Goal: Task Accomplishment & Management: Complete application form

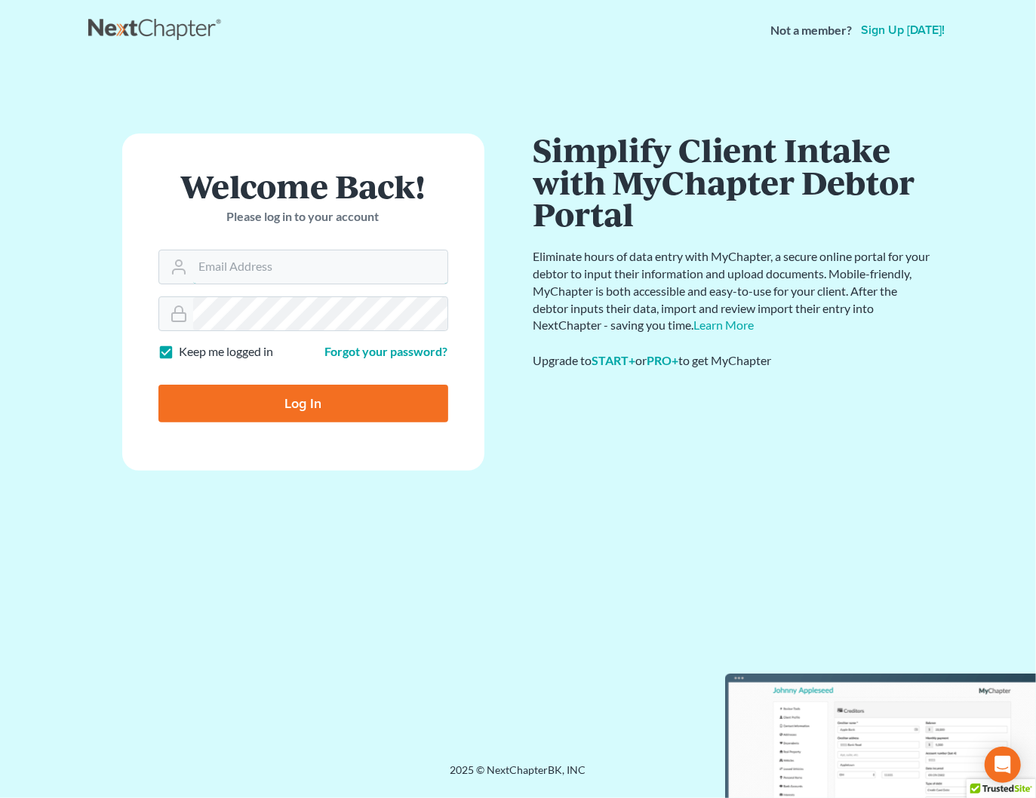
type input "[PERSON_NAME][EMAIL_ADDRESS][DOMAIN_NAME]"
click at [299, 398] on input "Log In" at bounding box center [303, 404] width 290 height 38
type input "Thinking..."
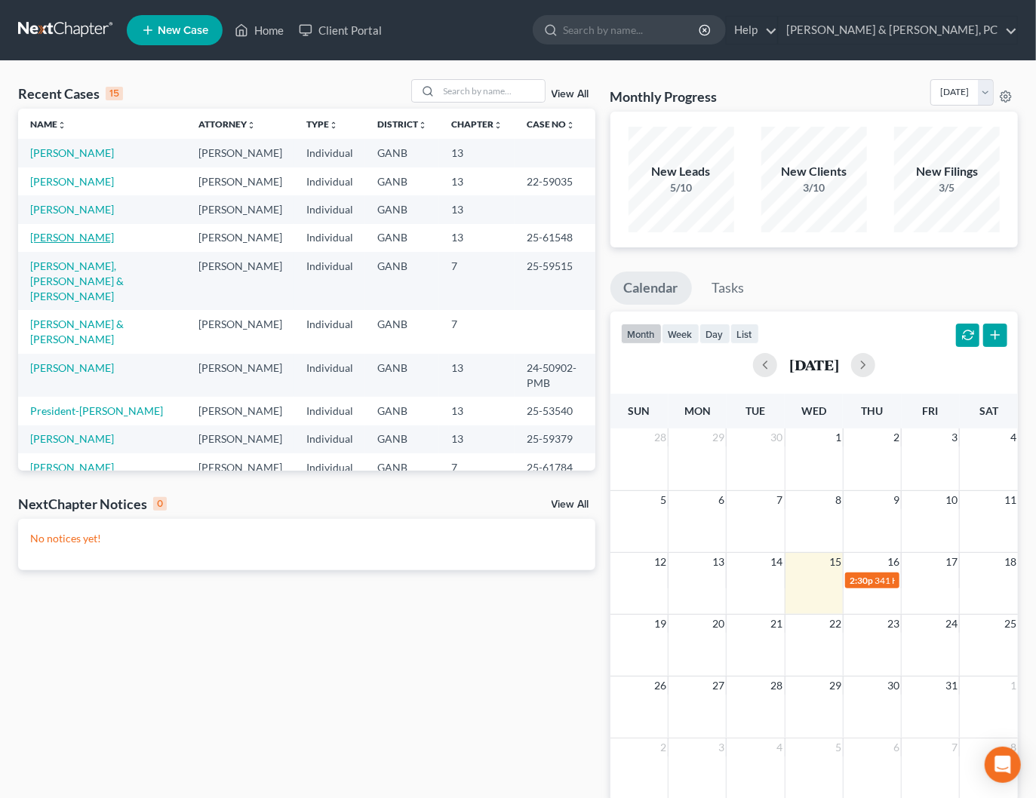
click at [63, 236] on link "Cato, Svetlana" at bounding box center [72, 237] width 84 height 13
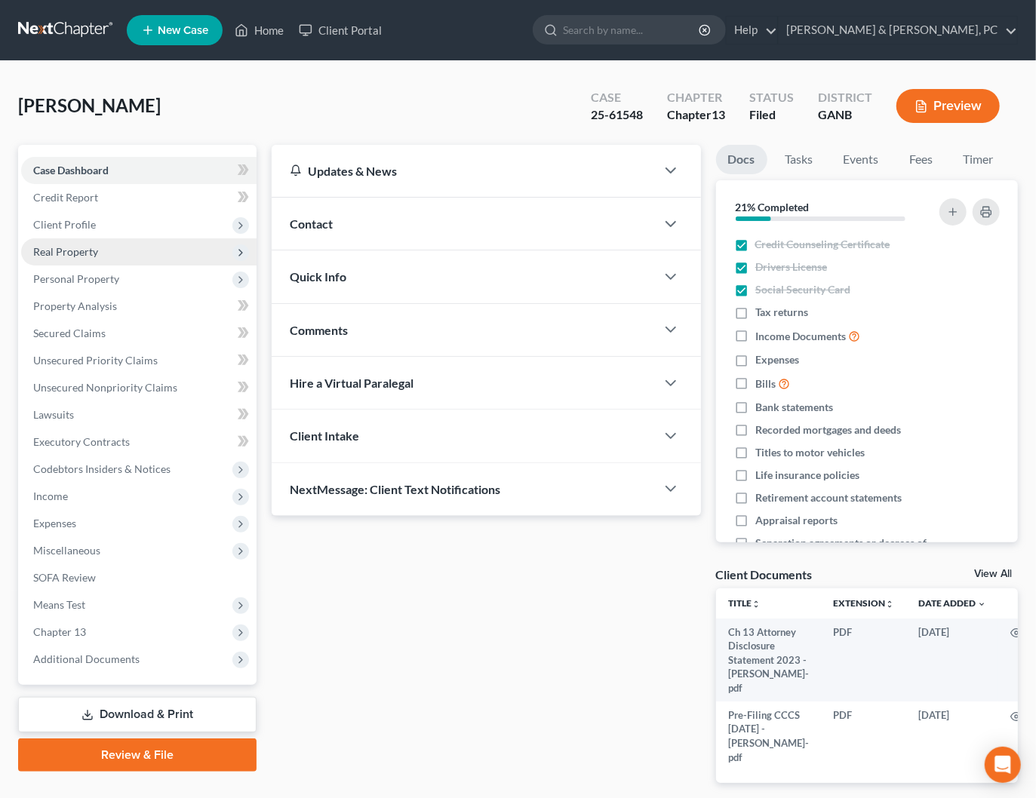
click at [69, 252] on span "Real Property" at bounding box center [65, 251] width 65 height 13
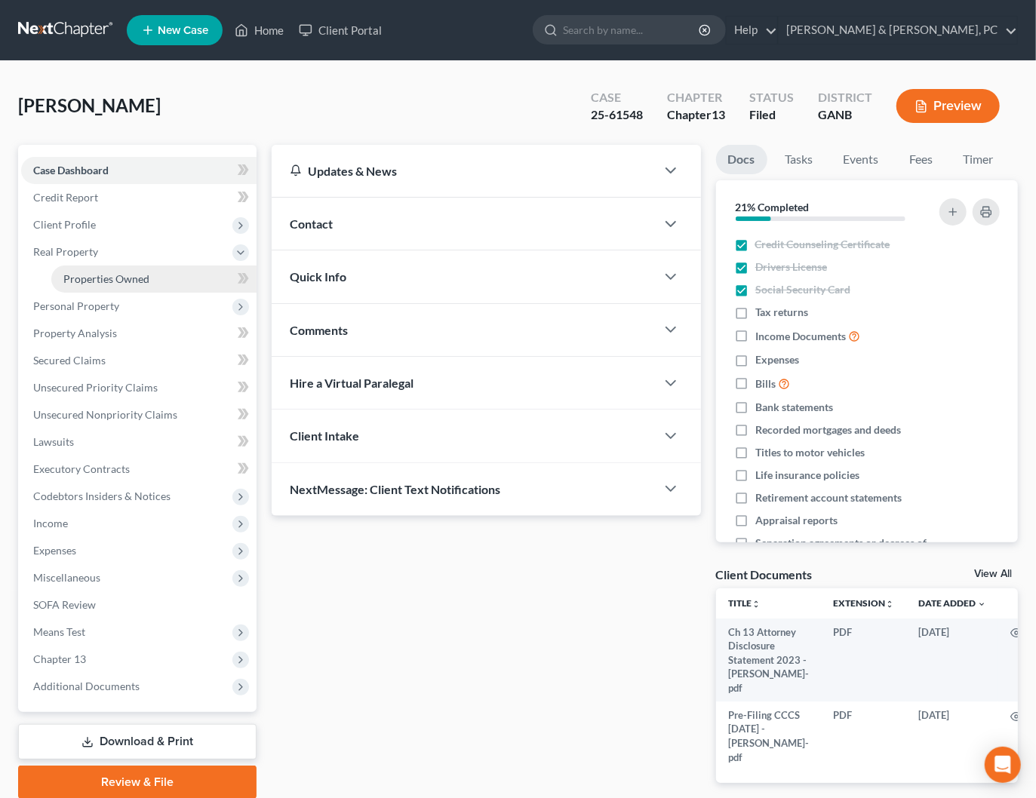
click at [78, 269] on link "Properties Owned" at bounding box center [153, 279] width 205 height 27
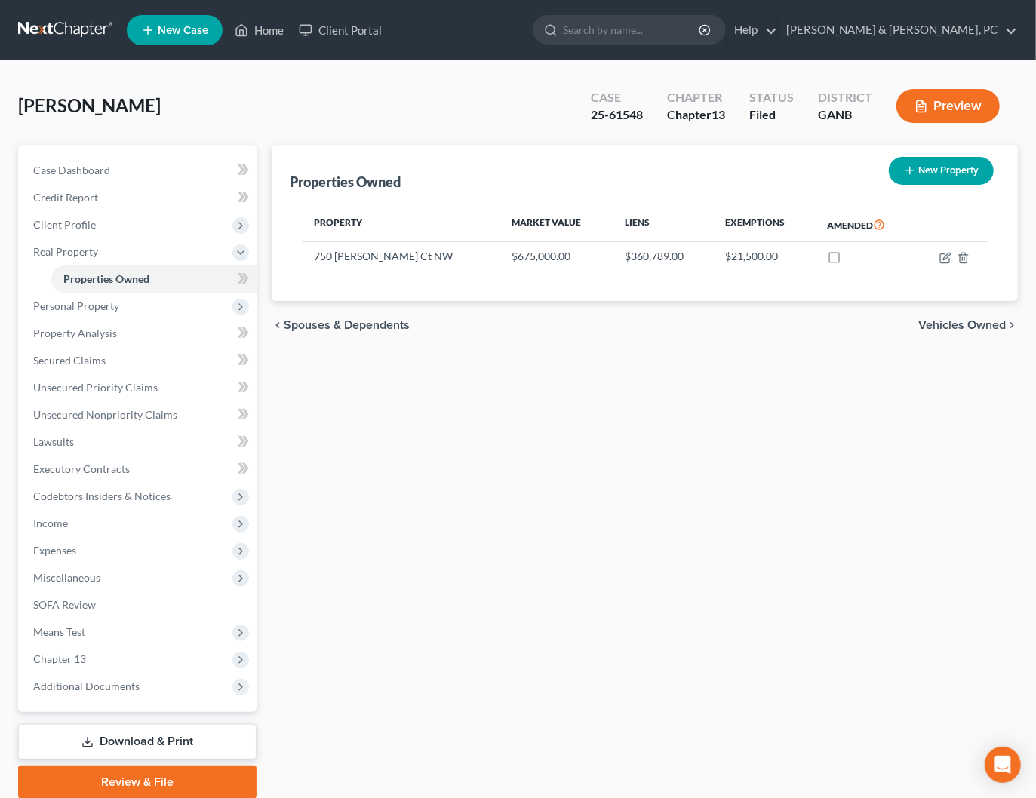
click at [947, 324] on span "Vehicles Owned" at bounding box center [962, 325] width 88 height 12
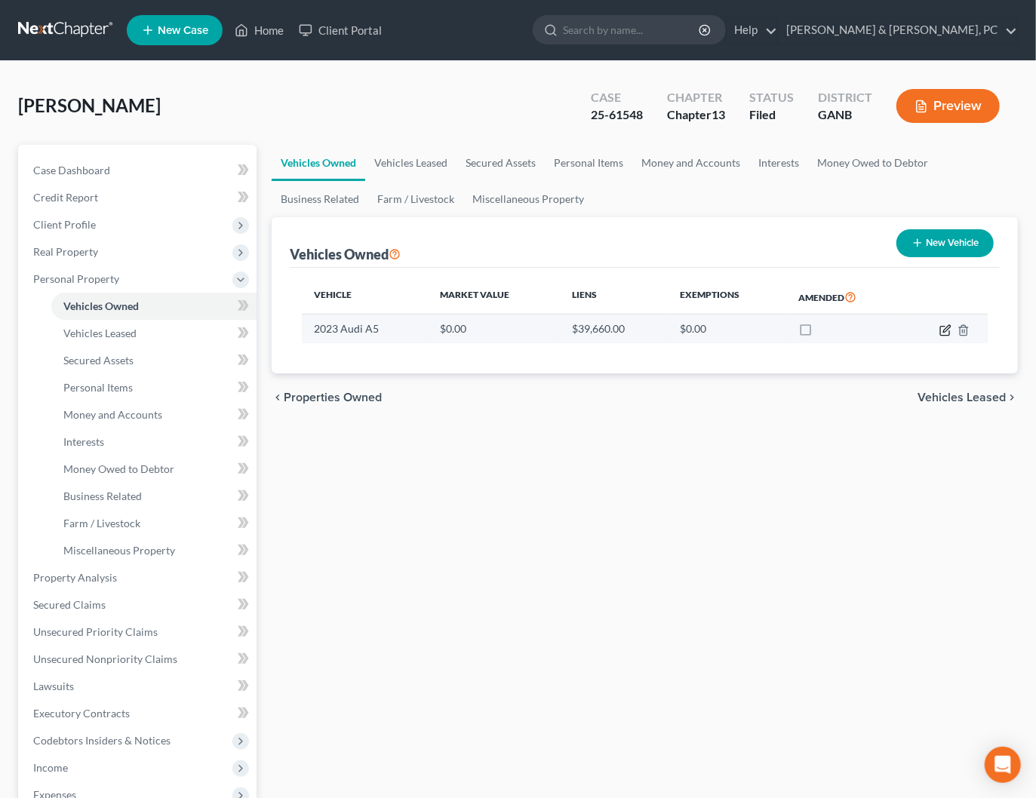
click at [944, 332] on icon "button" at bounding box center [945, 330] width 12 height 12
select select "0"
select select "3"
select select "2"
select select "0"
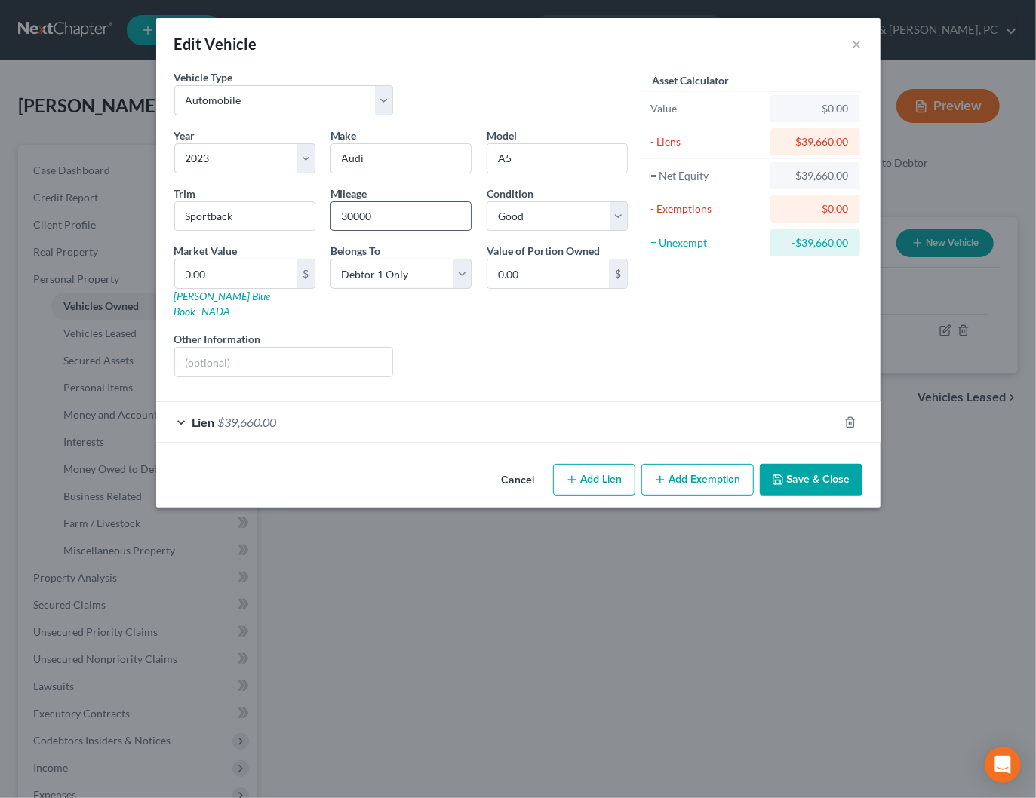
click at [373, 216] on input "30000" at bounding box center [401, 216] width 140 height 29
type input "43343"
click at [231, 275] on input "0.00" at bounding box center [235, 273] width 121 height 29
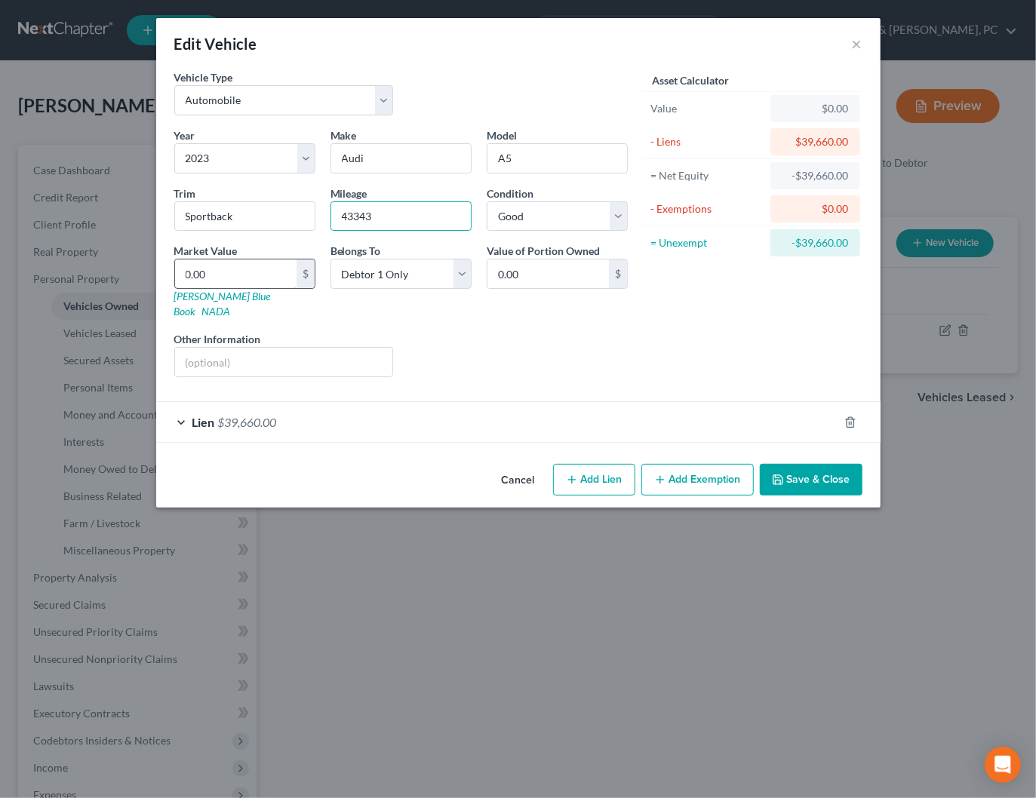
click at [231, 275] on input "0.00" at bounding box center [235, 273] width 121 height 29
type input "3"
type input "3.00"
type input "30"
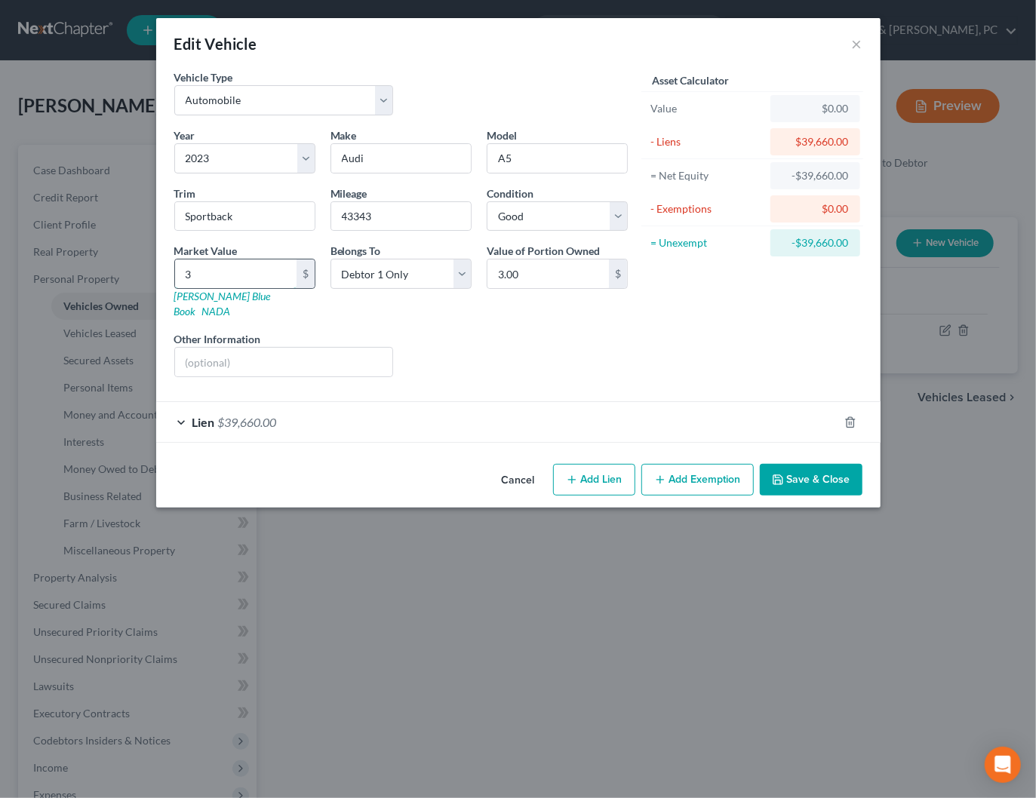
type input "30.00"
type input "308"
type input "308.00"
type input "3089"
type input "3,089.00"
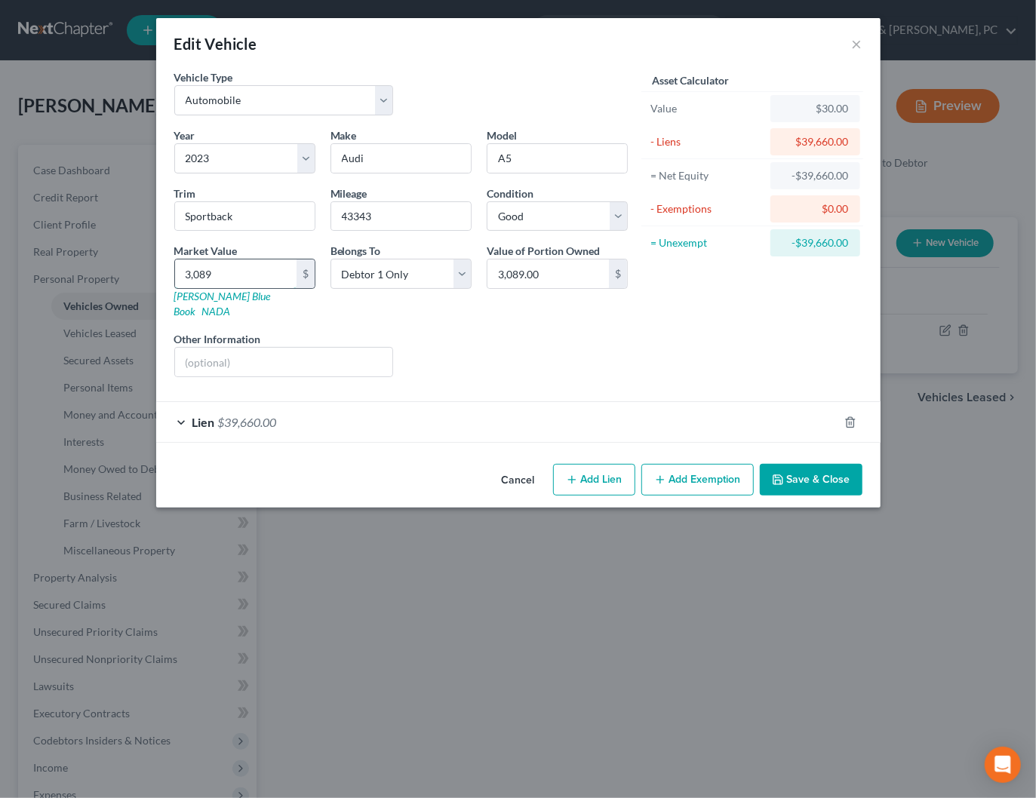
type input "3,0890"
type input "30,890.00"
type input "30,890"
click at [460, 341] on div "Liens Select" at bounding box center [518, 354] width 235 height 46
click at [729, 468] on button "Add Exemption" at bounding box center [697, 480] width 112 height 32
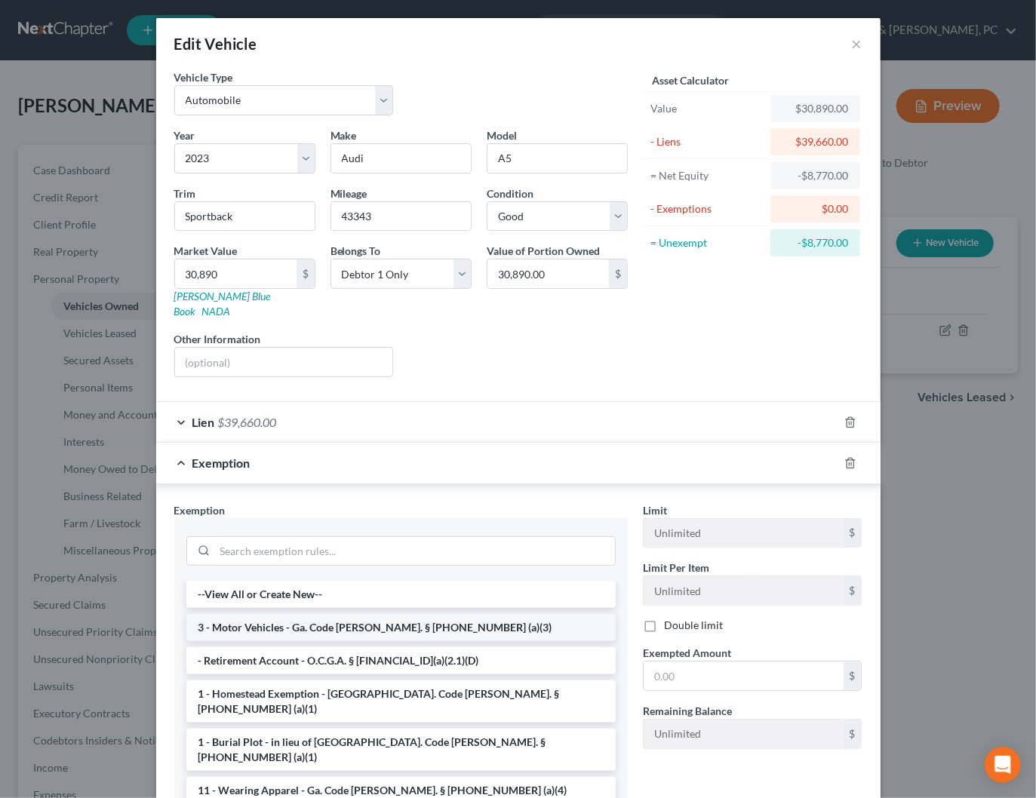
click at [304, 614] on li "3 - Motor Vehicles - Ga. Code Ann. § 44-13-100 (a)(3)" at bounding box center [400, 627] width 429 height 27
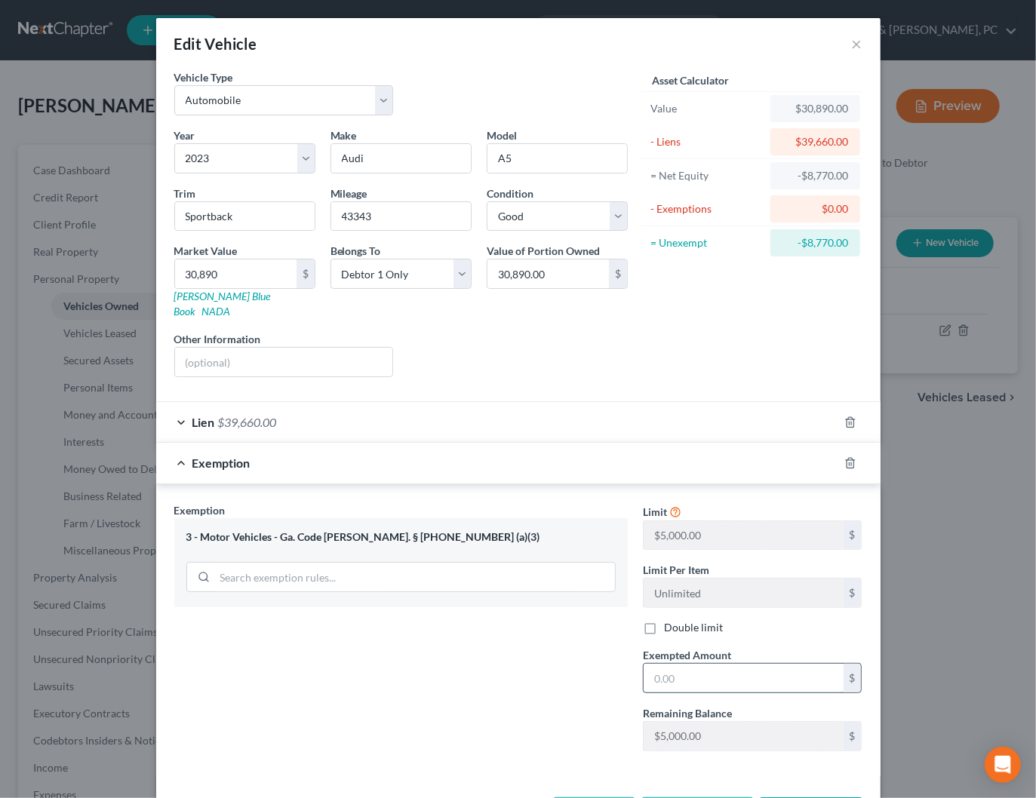
click at [751, 664] on input "text" at bounding box center [743, 678] width 200 height 29
type input "0"
click at [548, 443] on div "Exemption $0.00" at bounding box center [497, 463] width 682 height 40
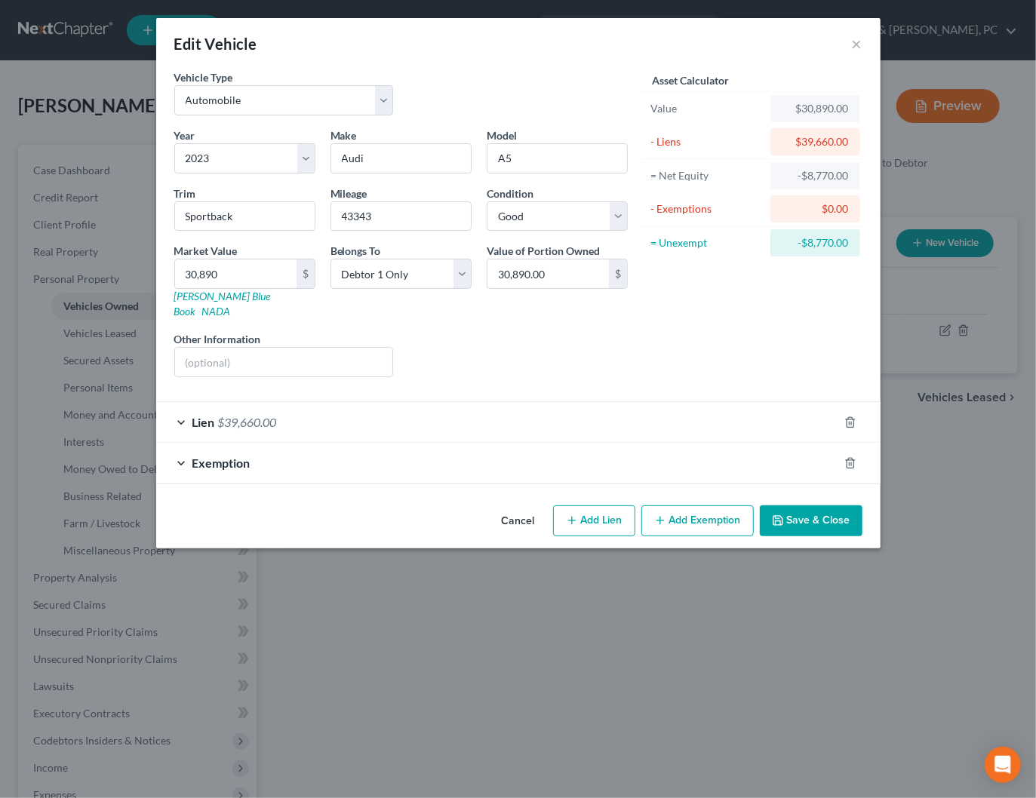
click at [808, 505] on button "Save & Close" at bounding box center [811, 521] width 103 height 32
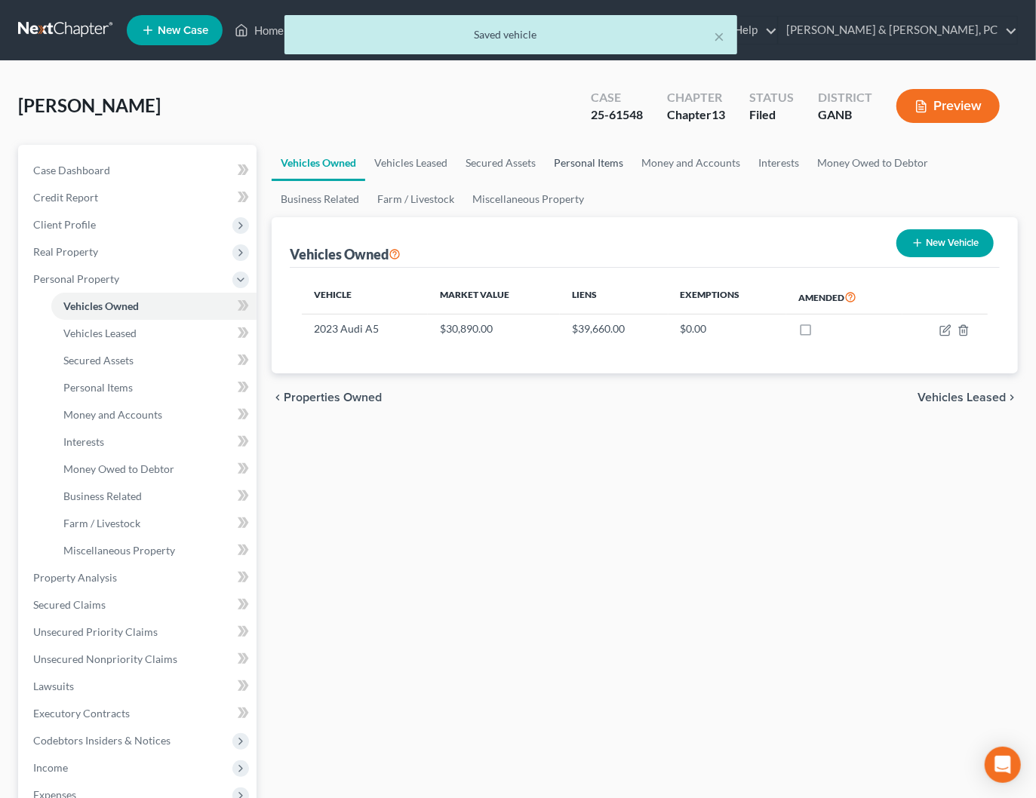
click at [600, 158] on link "Personal Items" at bounding box center [589, 163] width 88 height 36
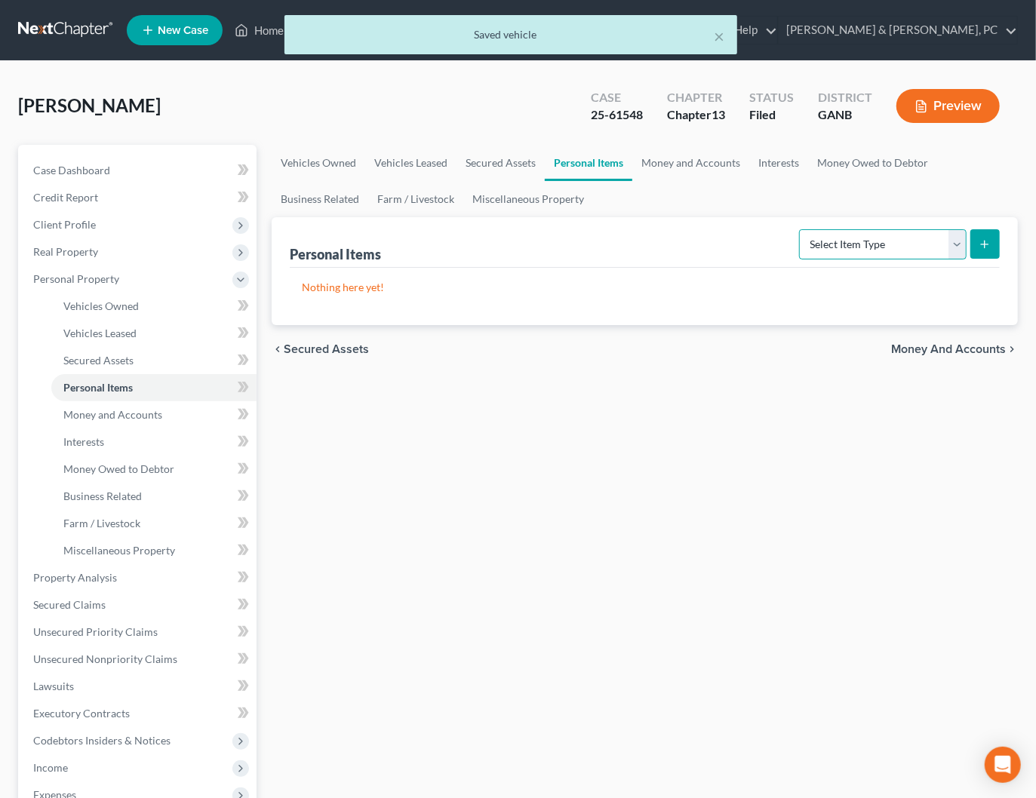
click at [862, 241] on select "Select Item Type Clothing Collectibles Of Value Electronics Firearms Household …" at bounding box center [882, 244] width 167 height 30
select select "clothing"
click at [801, 229] on select "Select Item Type Clothing Collectibles Of Value Electronics Firearms Household …" at bounding box center [882, 244] width 167 height 30
click at [996, 242] on button "submit" at bounding box center [984, 243] width 29 height 29
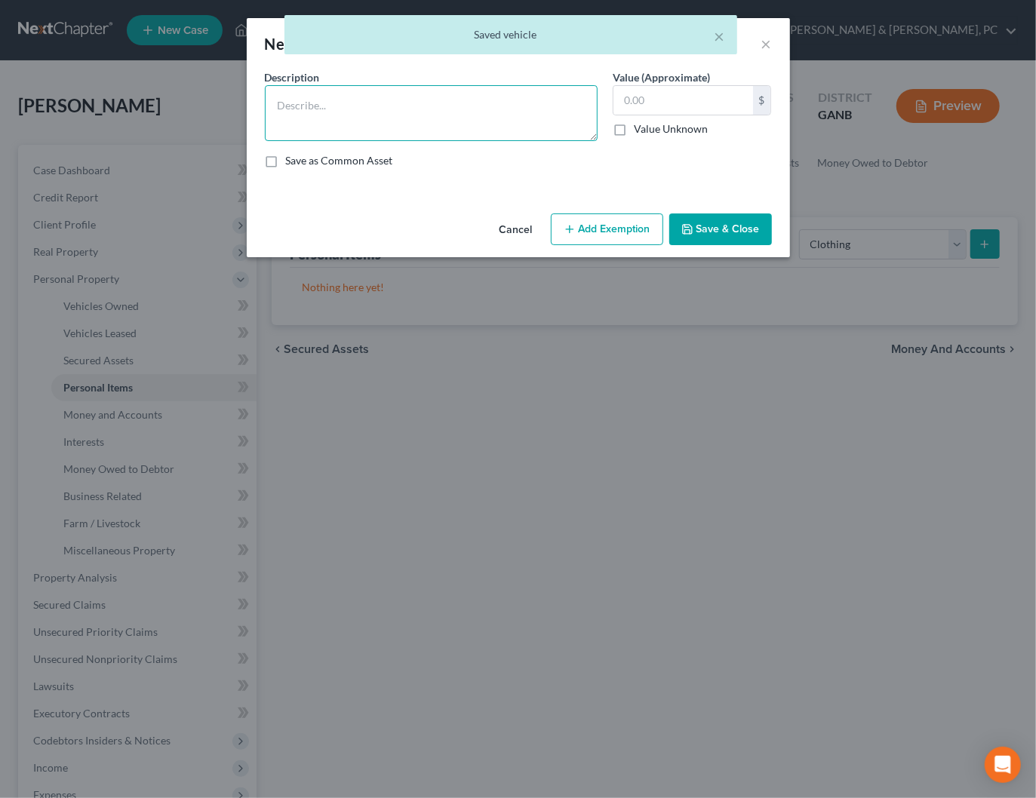
click at [511, 106] on textarea at bounding box center [431, 113] width 333 height 56
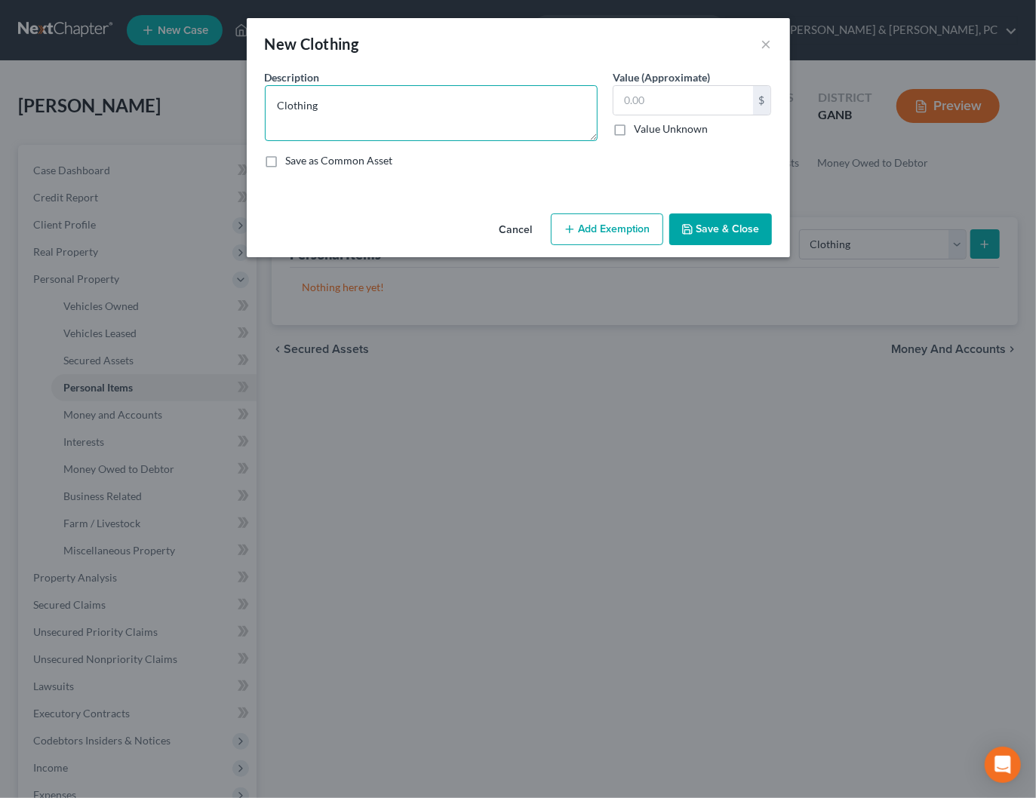
type textarea "Clothing"
type input "300"
click at [579, 228] on button "Add Exemption" at bounding box center [607, 229] width 112 height 32
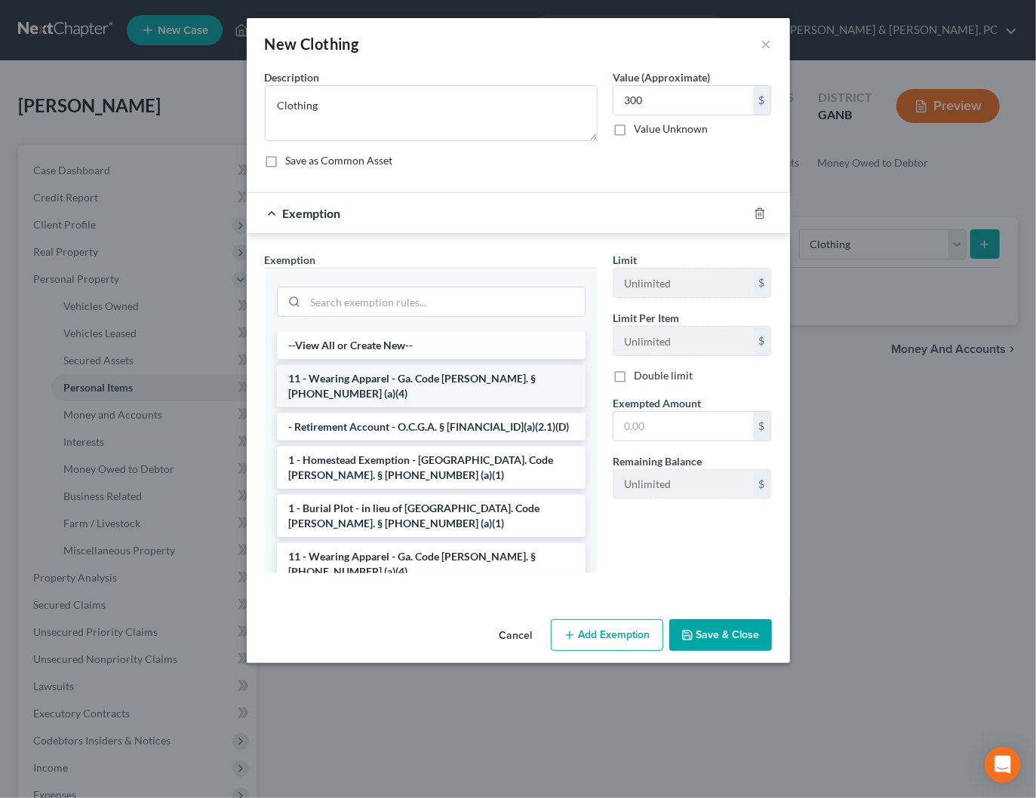
click at [373, 378] on li "11 - Wearing Apparel - Ga. Code Ann. § 44-13-100 (a)(4)" at bounding box center [431, 386] width 309 height 42
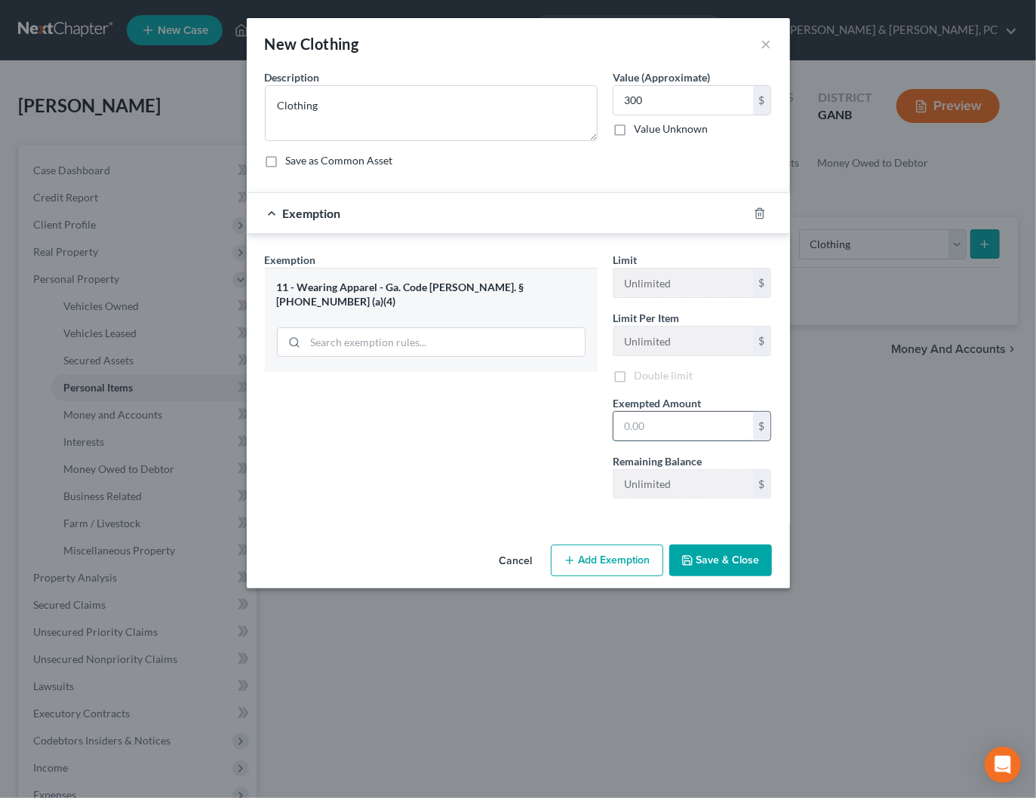
click at [686, 423] on input "text" at bounding box center [683, 426] width 140 height 29
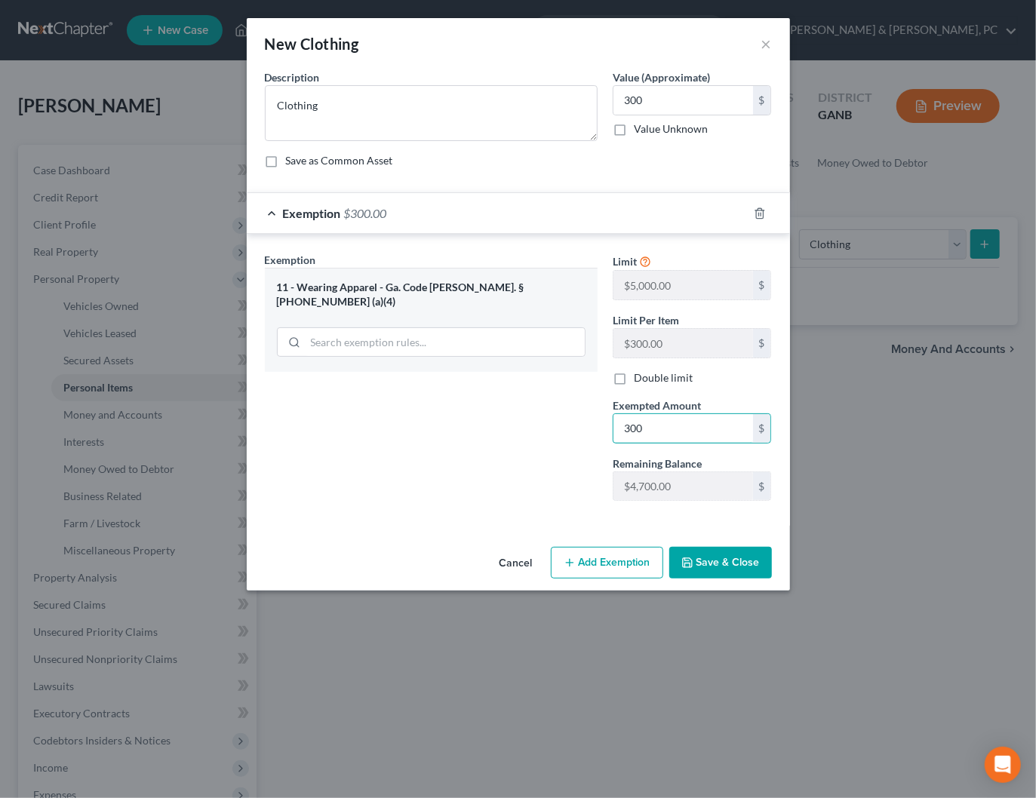
type input "300"
click at [714, 553] on button "Save & Close" at bounding box center [720, 563] width 103 height 32
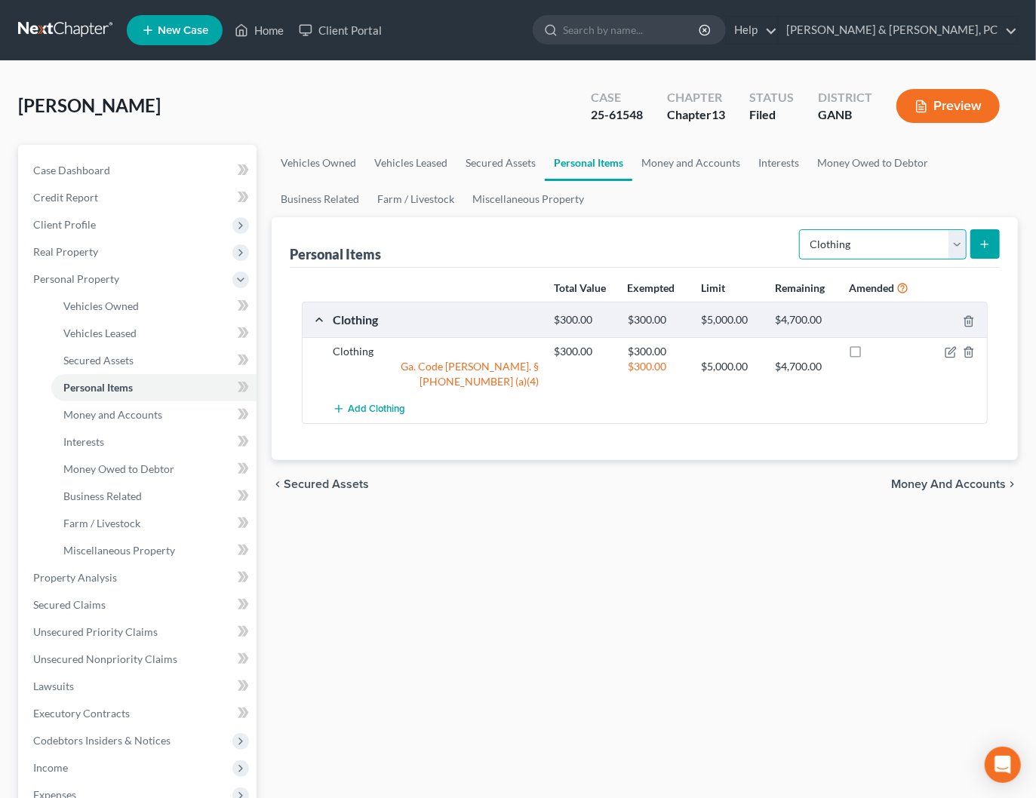
click at [853, 235] on select "Select Item Type Clothing Collectibles Of Value Electronics Firearms Household …" at bounding box center [882, 244] width 167 height 30
select select "electronics"
click at [801, 229] on select "Select Item Type Clothing Collectibles Of Value Electronics Firearms Household …" at bounding box center [882, 244] width 167 height 30
click at [981, 238] on icon "submit" at bounding box center [984, 244] width 12 height 12
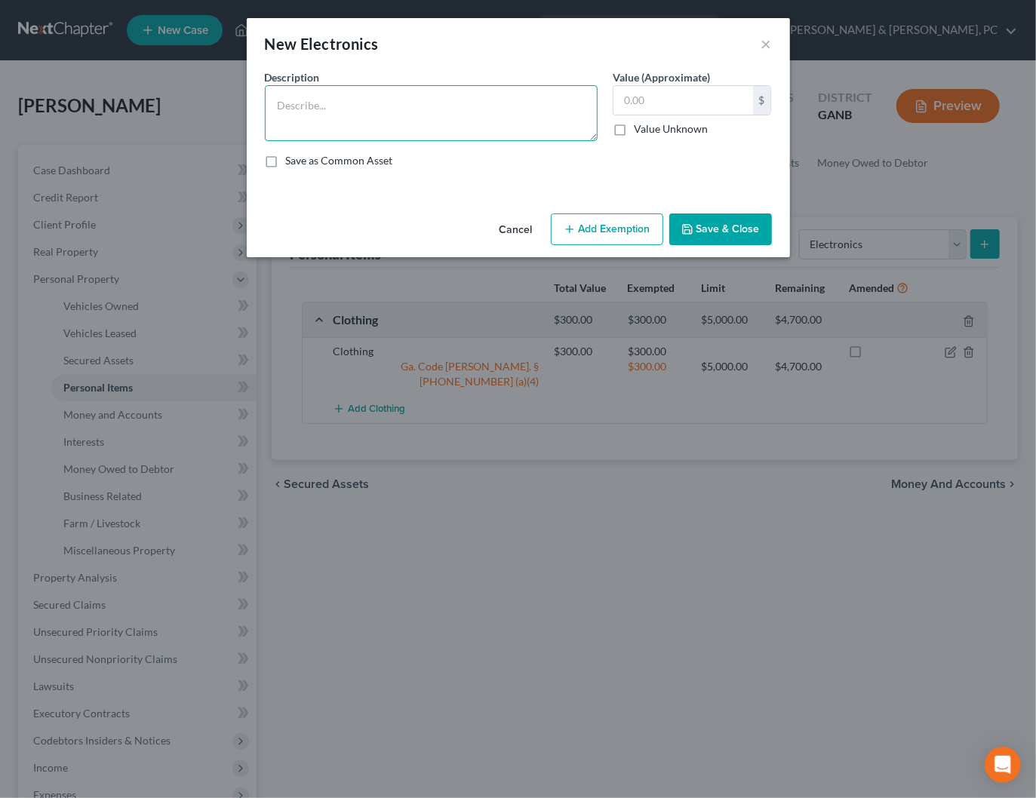
click at [539, 107] on textarea at bounding box center [431, 113] width 333 height 56
type textarea "Used electronics"
type input "2"
type input "300"
drag, startPoint x: 614, startPoint y: 236, endPoint x: 545, endPoint y: 278, distance: 80.6
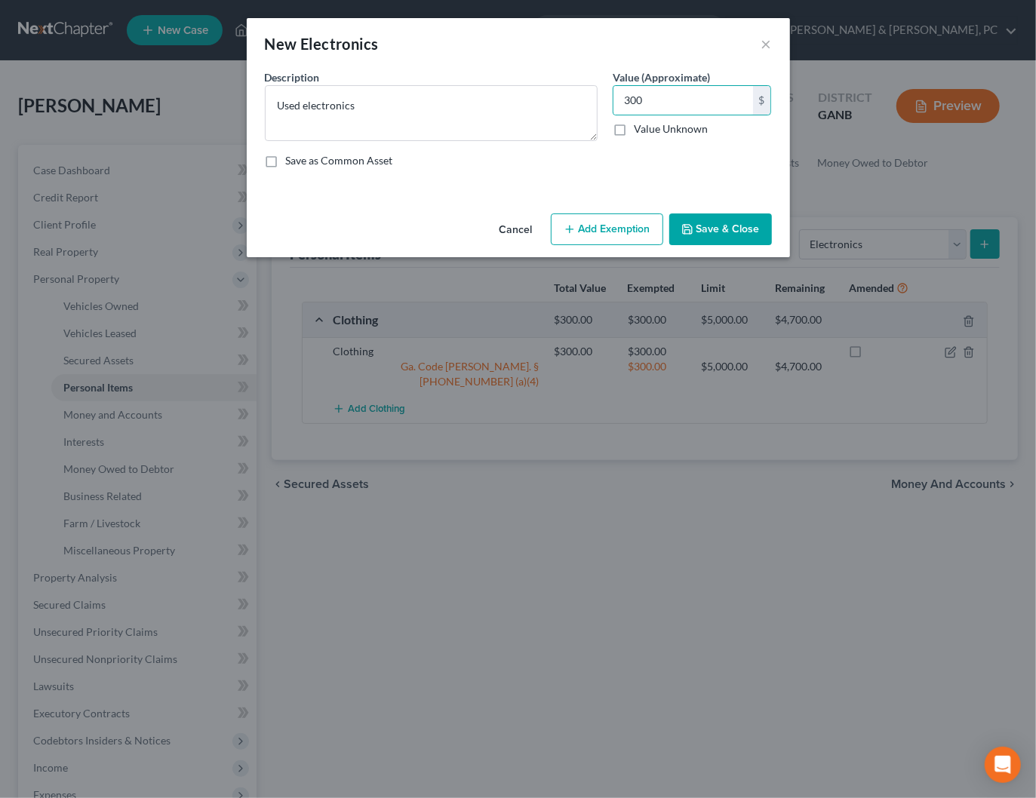
click at [614, 236] on button "Add Exemption" at bounding box center [607, 229] width 112 height 32
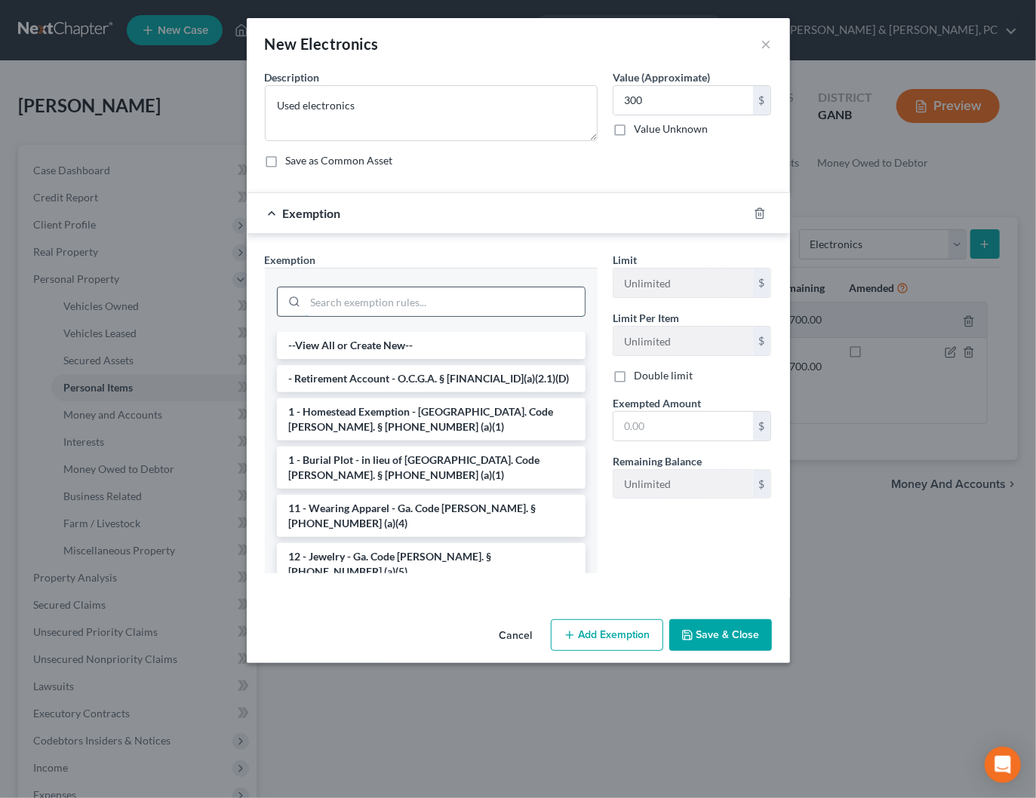
click at [437, 302] on input "search" at bounding box center [445, 301] width 279 height 29
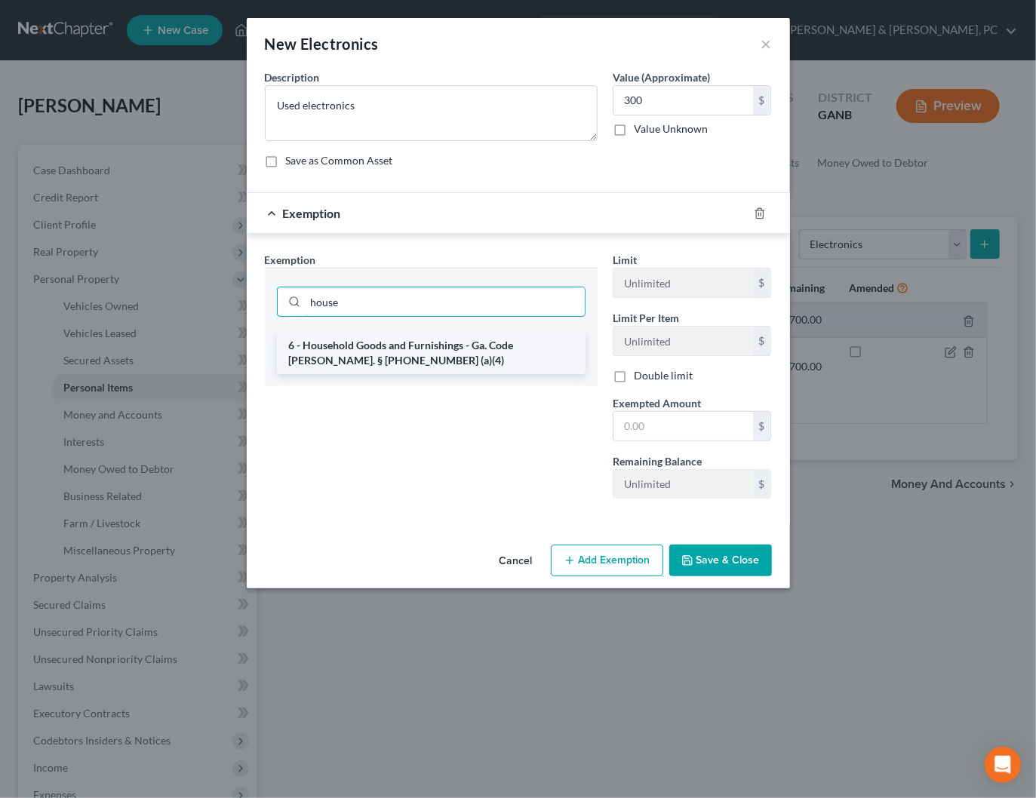
type input "house"
drag, startPoint x: 419, startPoint y: 345, endPoint x: 447, endPoint y: 353, distance: 29.1
click at [419, 345] on li "6 - Household Goods and Furnishings - Ga. Code Ann. § 44-13-100 (a)(4)" at bounding box center [431, 353] width 309 height 42
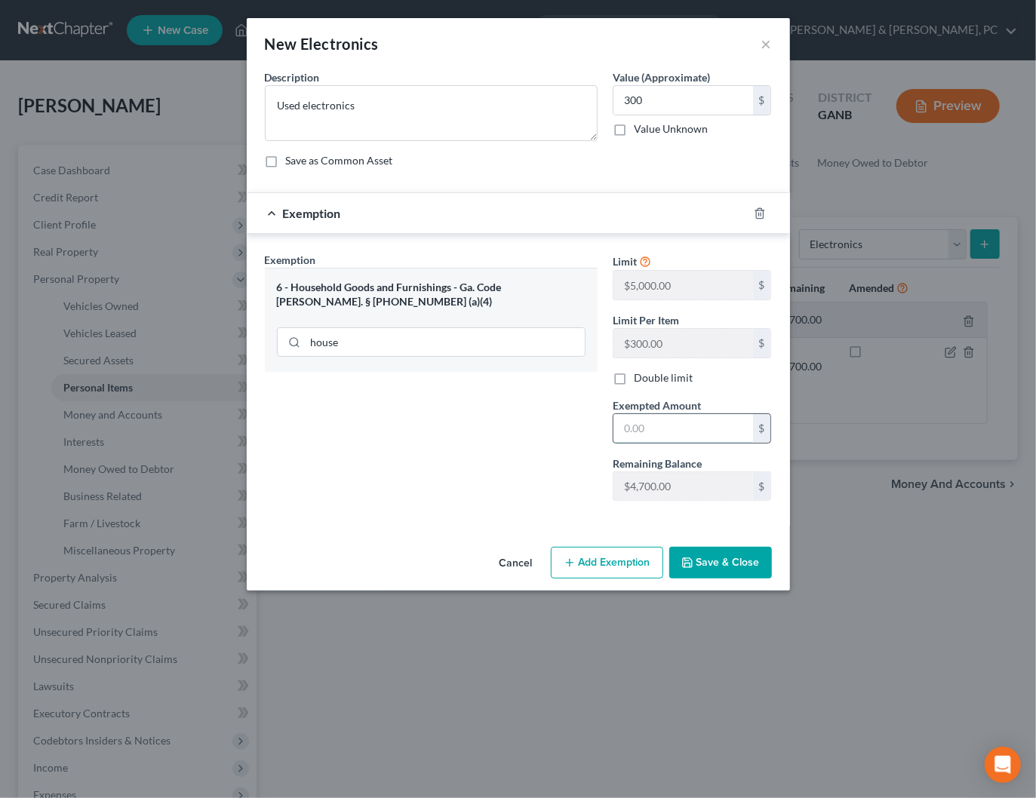
click at [628, 425] on input "text" at bounding box center [683, 428] width 140 height 29
type input "300"
click at [731, 579] on div "Cancel Add Exemption Save & Close" at bounding box center [518, 566] width 543 height 50
click at [732, 564] on button "Save & Close" at bounding box center [720, 563] width 103 height 32
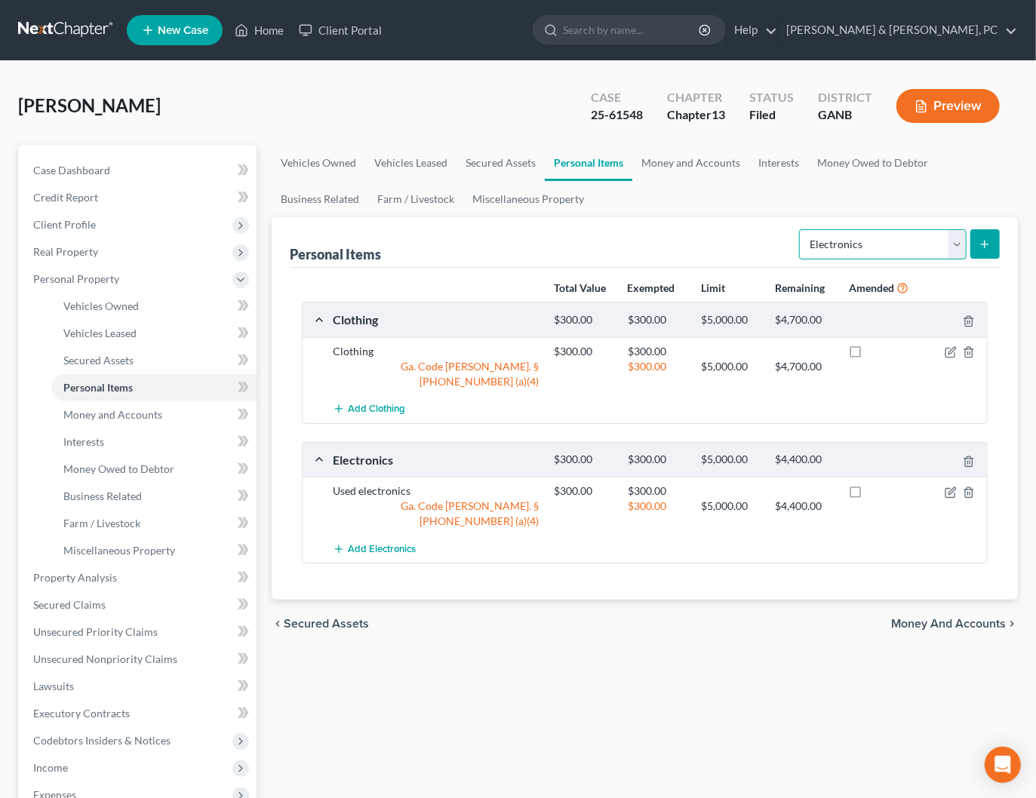
click at [845, 249] on select "Select Item Type Clothing Collectibles Of Value Electronics Firearms Household …" at bounding box center [882, 244] width 167 height 30
select select "household_goods"
click at [801, 229] on select "Select Item Type Clothing Collectibles Of Value Electronics Firearms Household …" at bounding box center [882, 244] width 167 height 30
click at [981, 240] on icon "submit" at bounding box center [984, 244] width 12 height 12
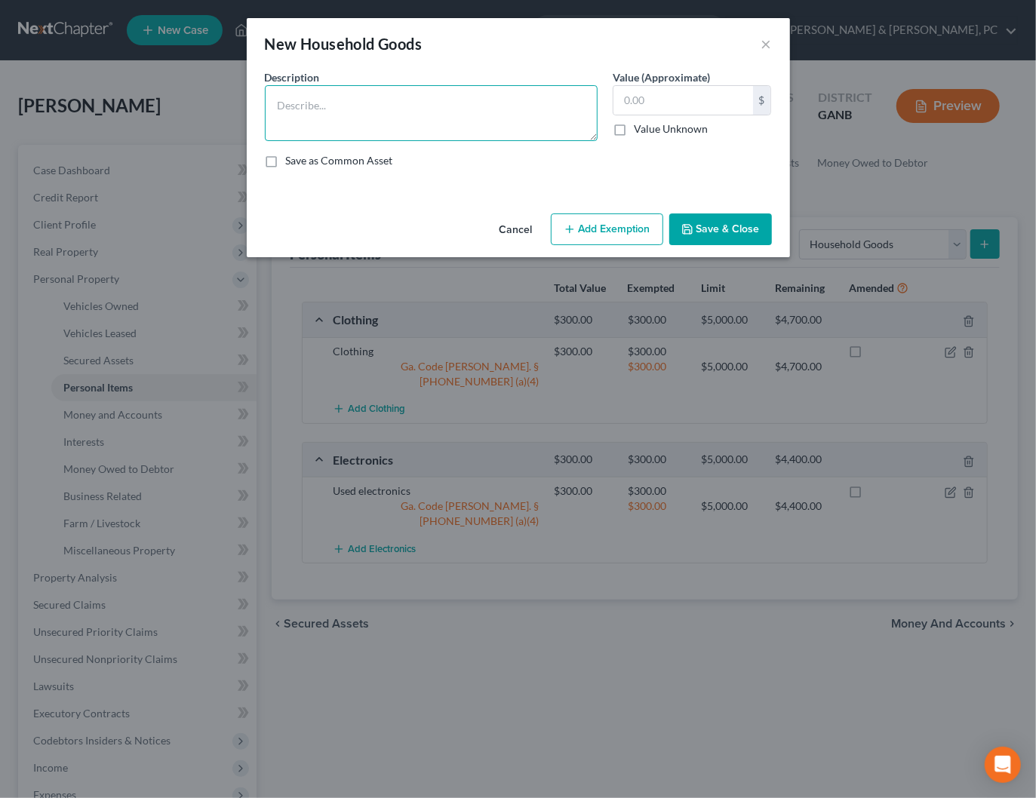
click at [452, 128] on textarea at bounding box center [431, 113] width 333 height 56
type textarea "HHG & Furniture"
type input "1,200"
click at [597, 234] on button "Add Exemption" at bounding box center [607, 229] width 112 height 32
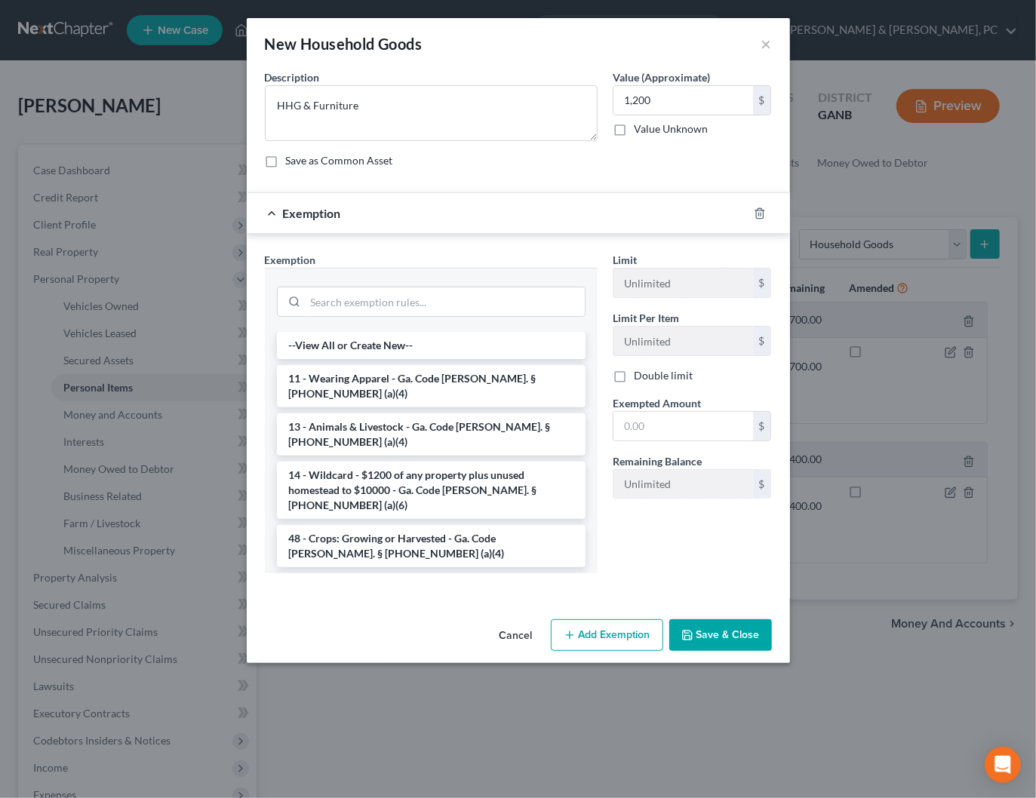
drag, startPoint x: 348, startPoint y: 549, endPoint x: 603, endPoint y: 472, distance: 267.1
click at [349, 573] on li "6 - Household Goods and Furnishings - Ga. Code Ann. § 44-13-100 (a)(4)" at bounding box center [431, 594] width 309 height 42
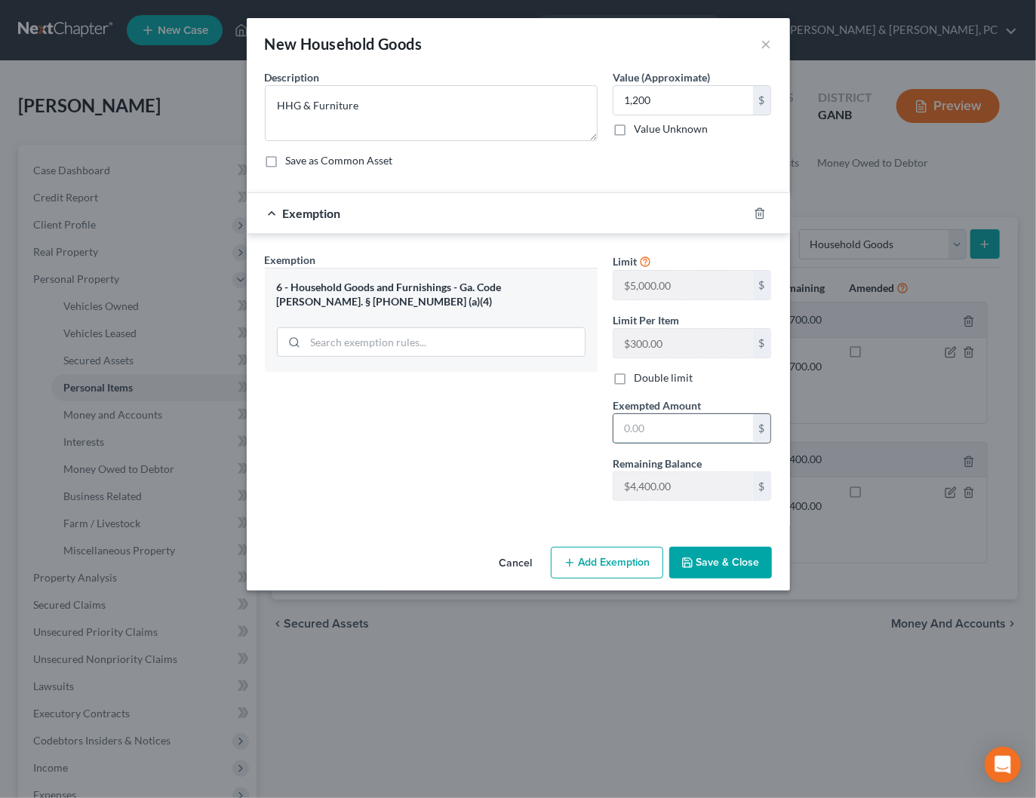
click at [636, 428] on input "text" at bounding box center [683, 428] width 140 height 29
type input "1,200"
drag, startPoint x: 740, startPoint y: 565, endPoint x: 861, endPoint y: 479, distance: 148.8
click at [740, 565] on button "Save & Close" at bounding box center [720, 563] width 103 height 32
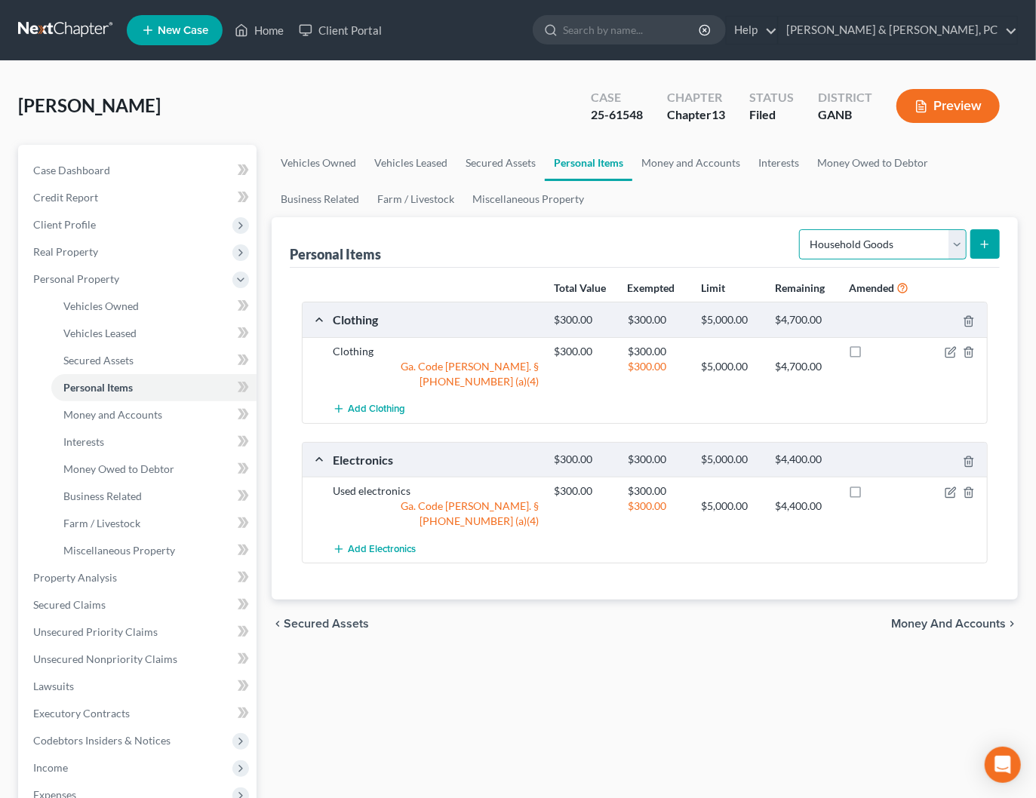
click at [854, 245] on select "Select Item Type Clothing Collectibles Of Value Electronics Firearms Household …" at bounding box center [882, 244] width 167 height 30
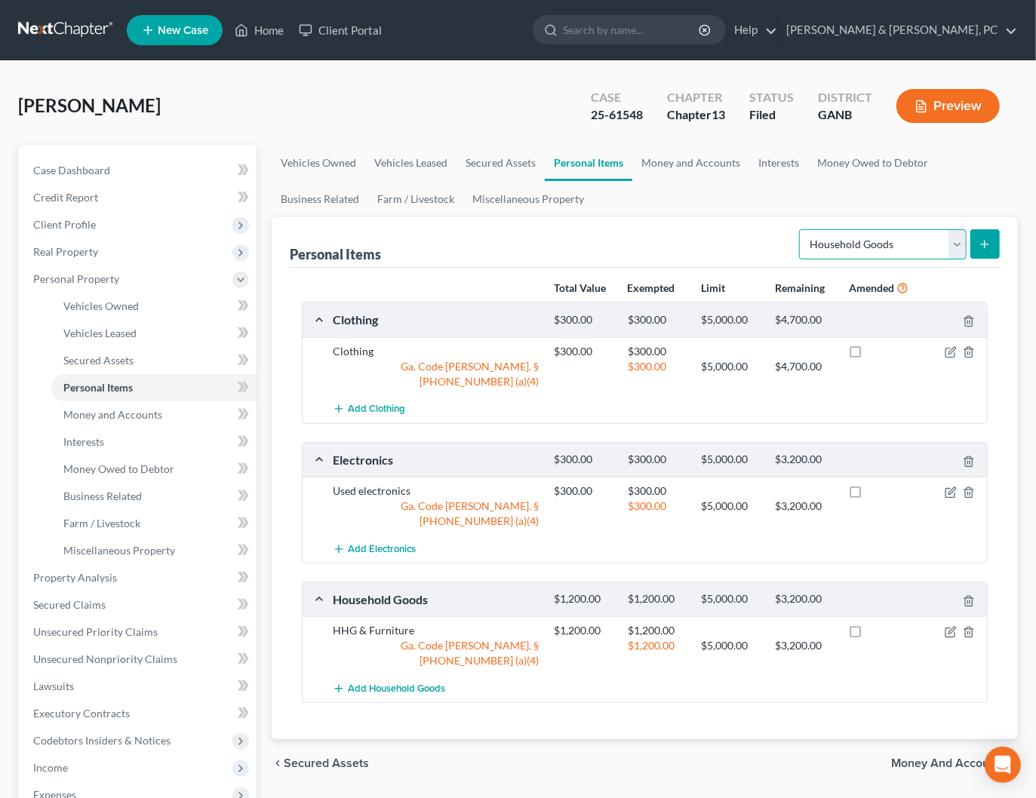
select select "jewelry"
click at [801, 229] on select "Select Item Type Clothing Collectibles Of Value Electronics Firearms Household …" at bounding box center [882, 244] width 167 height 30
click at [981, 244] on icon "submit" at bounding box center [984, 244] width 12 height 12
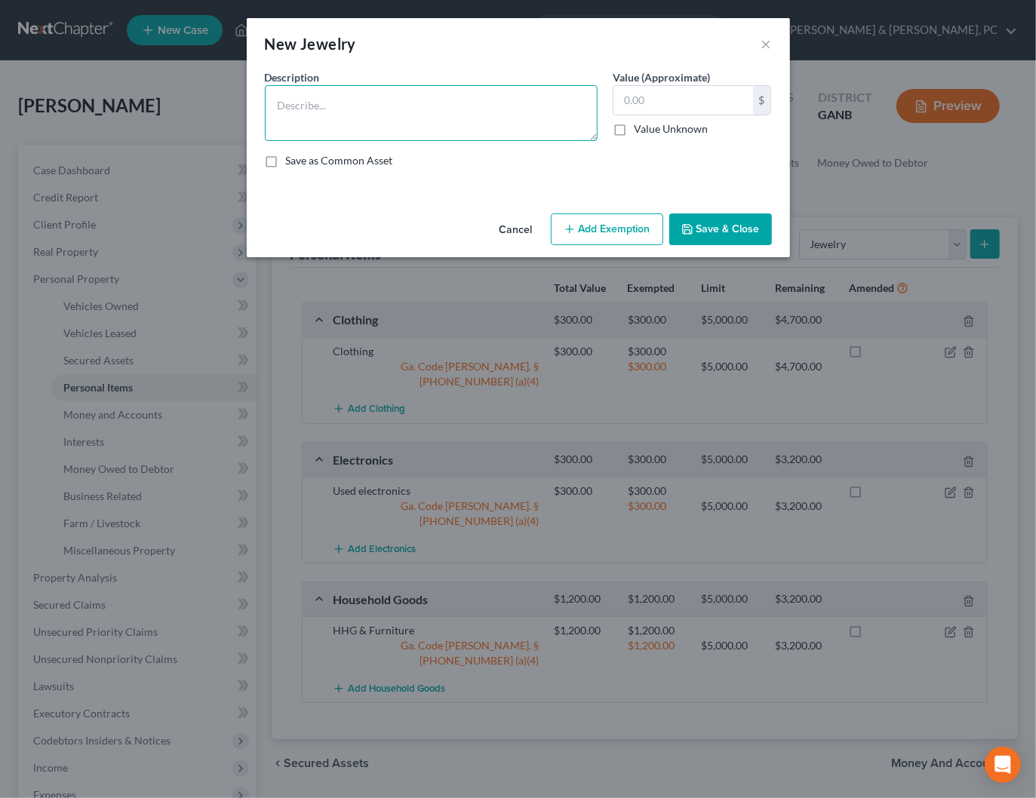
click at [467, 124] on textarea at bounding box center [431, 113] width 333 height 56
type textarea "J"
type textarea "Jewelry"
type input "100"
click at [588, 231] on button "Add Exemption" at bounding box center [607, 229] width 112 height 32
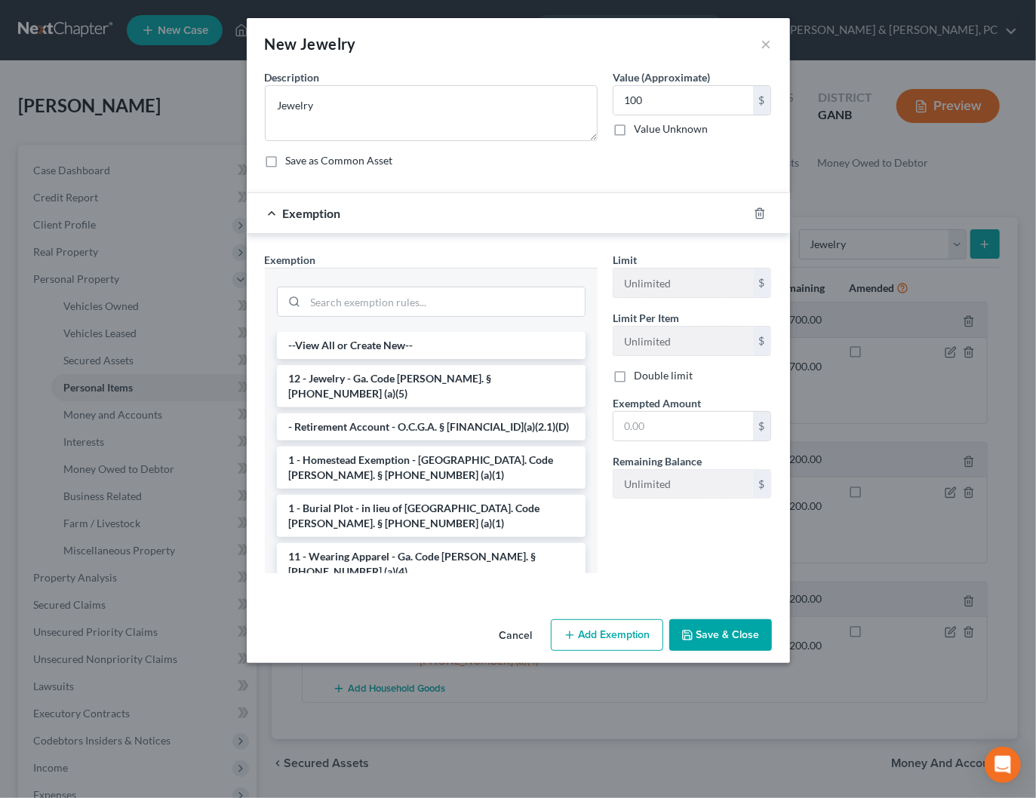
click at [347, 370] on li "12 - Jewelry - Ga. Code Ann. § 44-13-100 (a)(5)" at bounding box center [431, 386] width 309 height 42
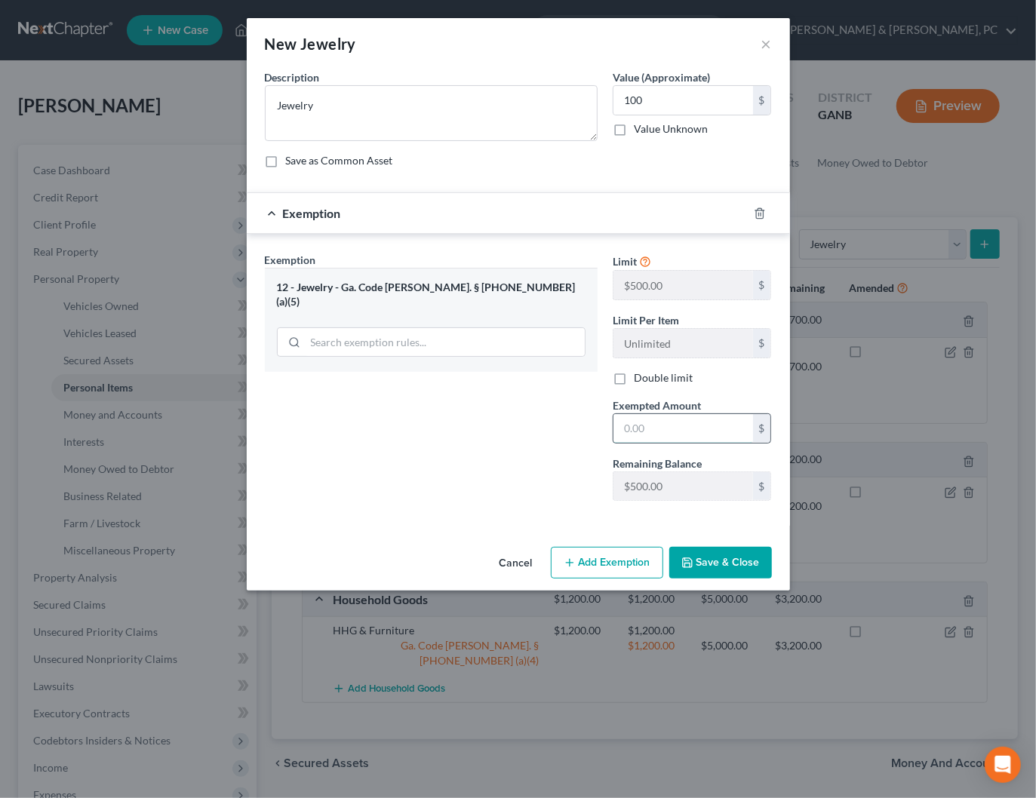
click at [653, 415] on input "text" at bounding box center [683, 428] width 140 height 29
type input "100"
click at [724, 551] on button "Save & Close" at bounding box center [720, 563] width 103 height 32
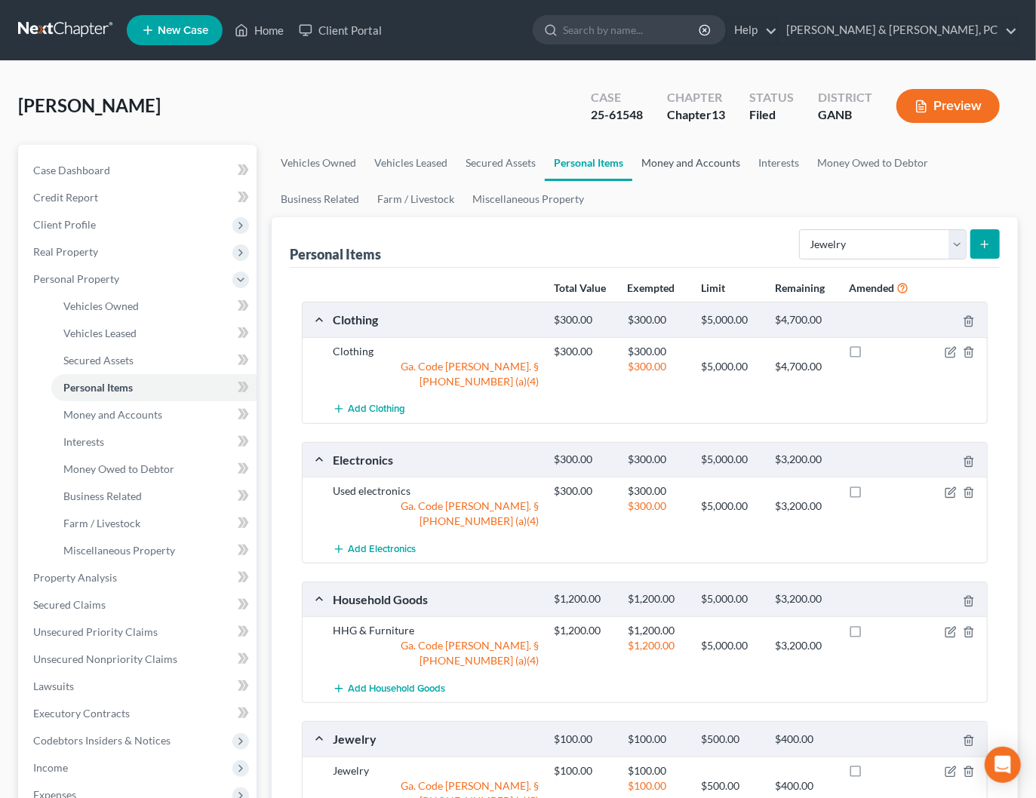
click at [670, 164] on link "Money and Accounts" at bounding box center [690, 163] width 117 height 36
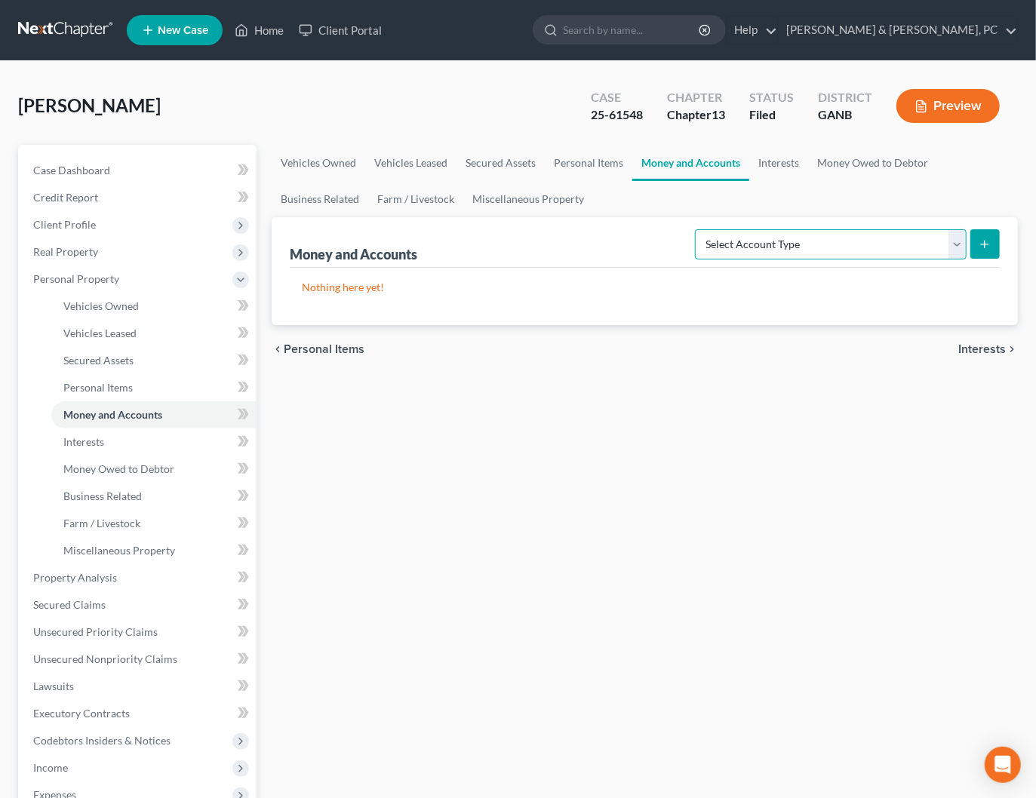
click at [871, 239] on select "Select Account Type Brokerage Cash on Hand Certificates of Deposit Checking Acc…" at bounding box center [831, 244] width 272 height 30
select select "checking"
click at [699, 229] on select "Select Account Type Brokerage Cash on Hand Certificates of Deposit Checking Acc…" at bounding box center [831, 244] width 272 height 30
click at [978, 247] on icon "submit" at bounding box center [984, 244] width 12 height 12
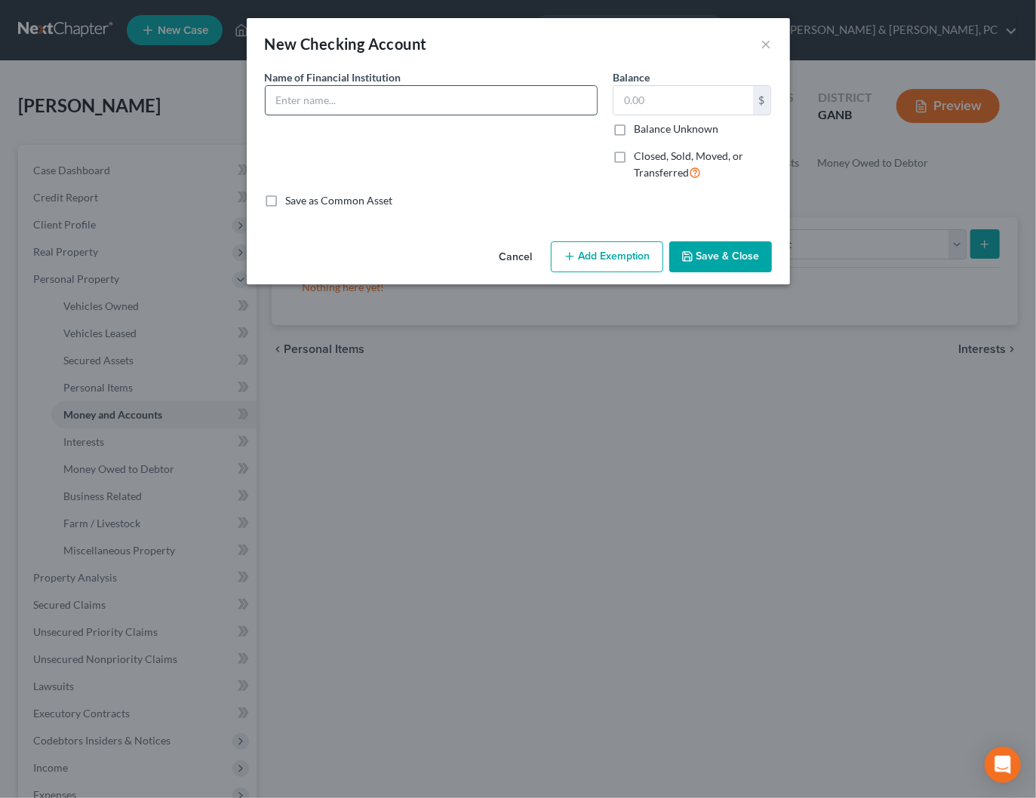
click at [315, 109] on input "text" at bounding box center [431, 100] width 331 height 29
type input "Regions Bank"
type input "2,441.42"
click at [546, 251] on div "Cancel Add Exemption Save & Close" at bounding box center [518, 260] width 543 height 50
click at [557, 258] on button "Add Exemption" at bounding box center [607, 257] width 112 height 32
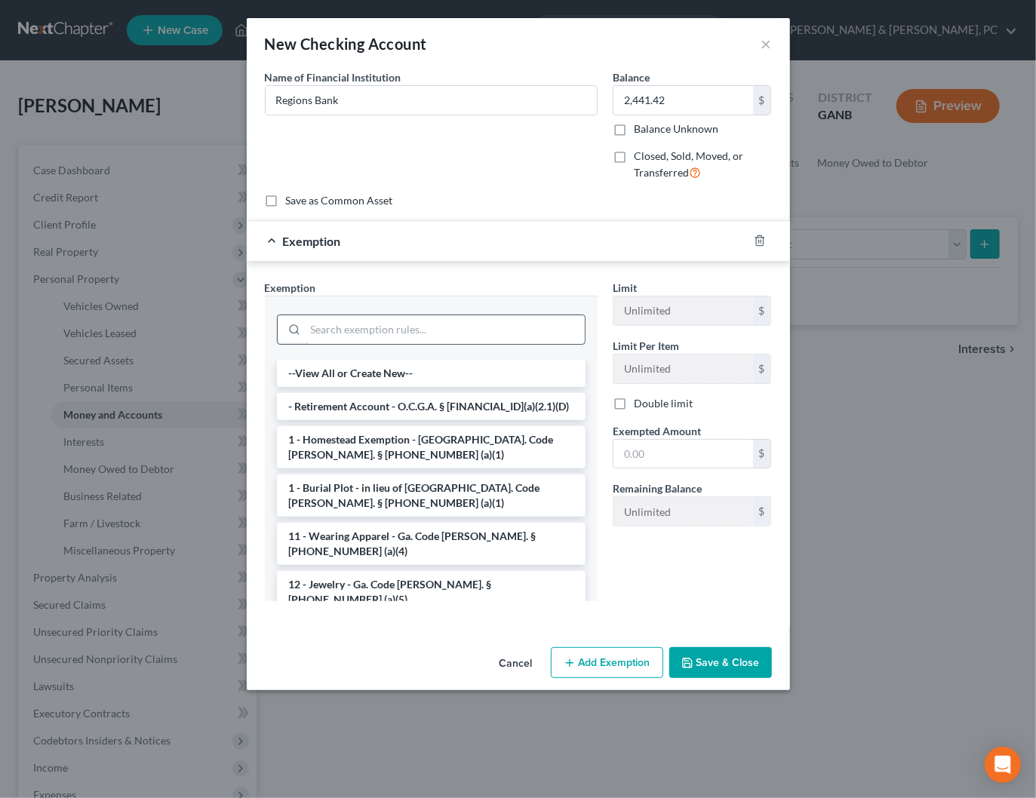
click at [369, 335] on input "search" at bounding box center [445, 329] width 279 height 29
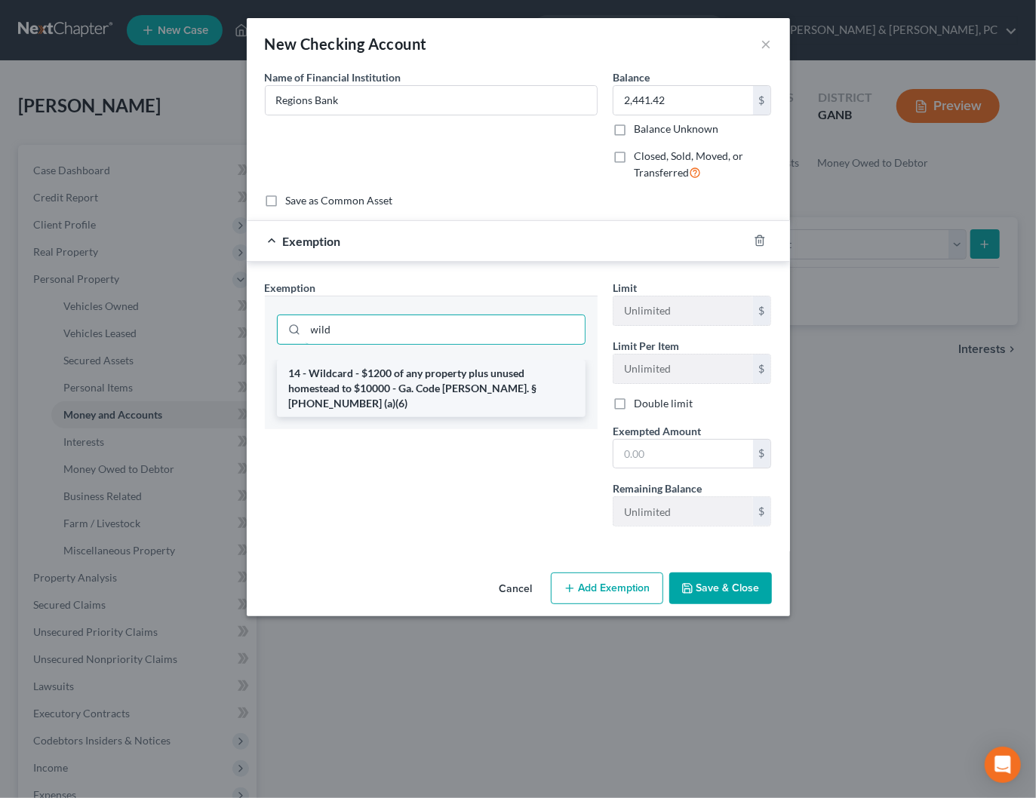
type input "wild"
click at [366, 381] on li "14 - Wildcard - $1200 of any property plus unused homestead to $10000 - Ga. Cod…" at bounding box center [431, 388] width 309 height 57
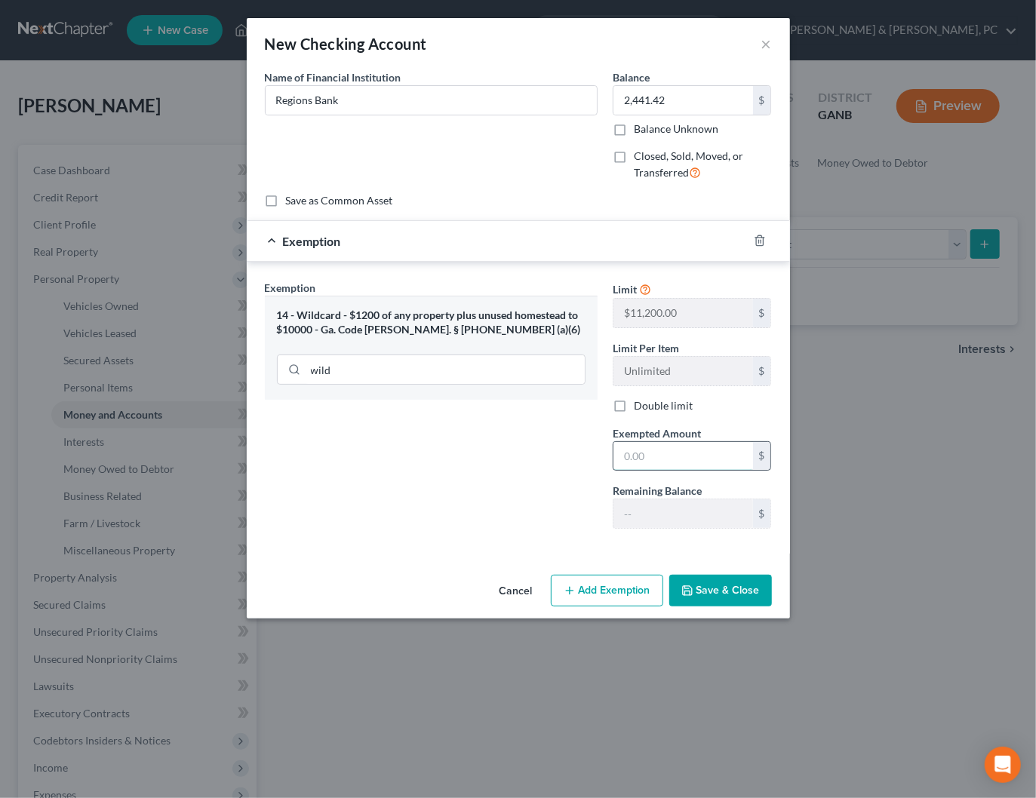
click at [648, 462] on input "text" at bounding box center [683, 456] width 140 height 29
type input "2,441.42"
drag, startPoint x: 739, startPoint y: 582, endPoint x: 776, endPoint y: 559, distance: 44.4
click at [740, 581] on button "Save & Close" at bounding box center [720, 591] width 103 height 32
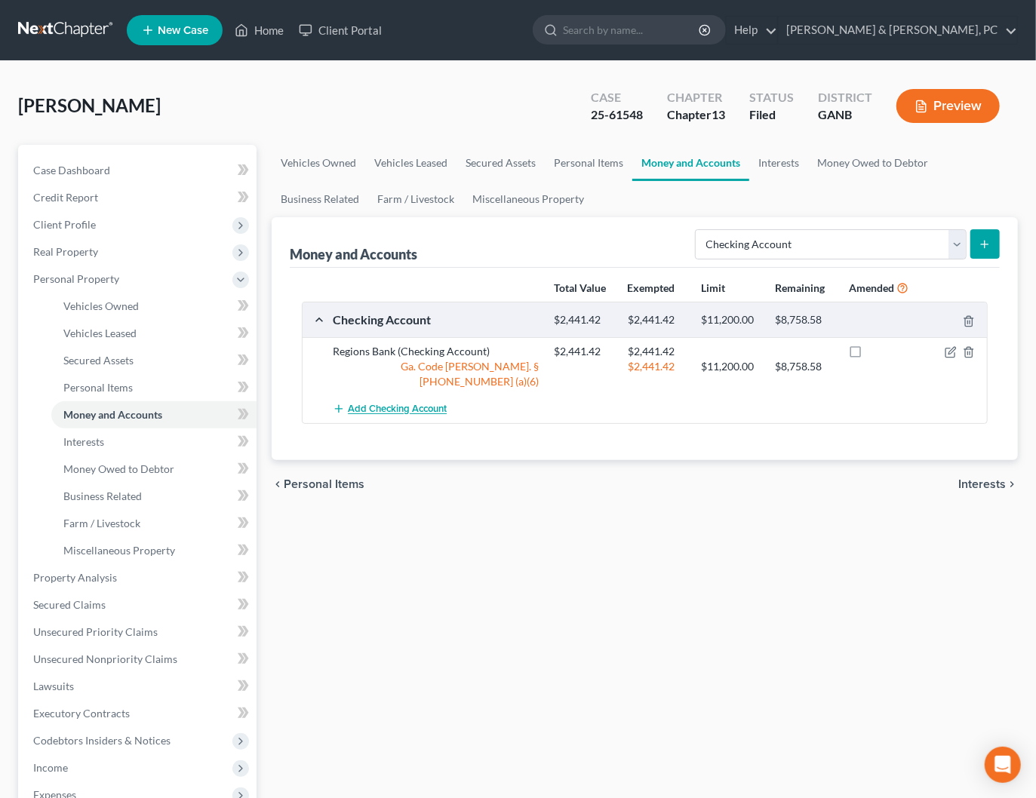
click at [385, 404] on span "Add Checking Account" at bounding box center [397, 410] width 99 height 12
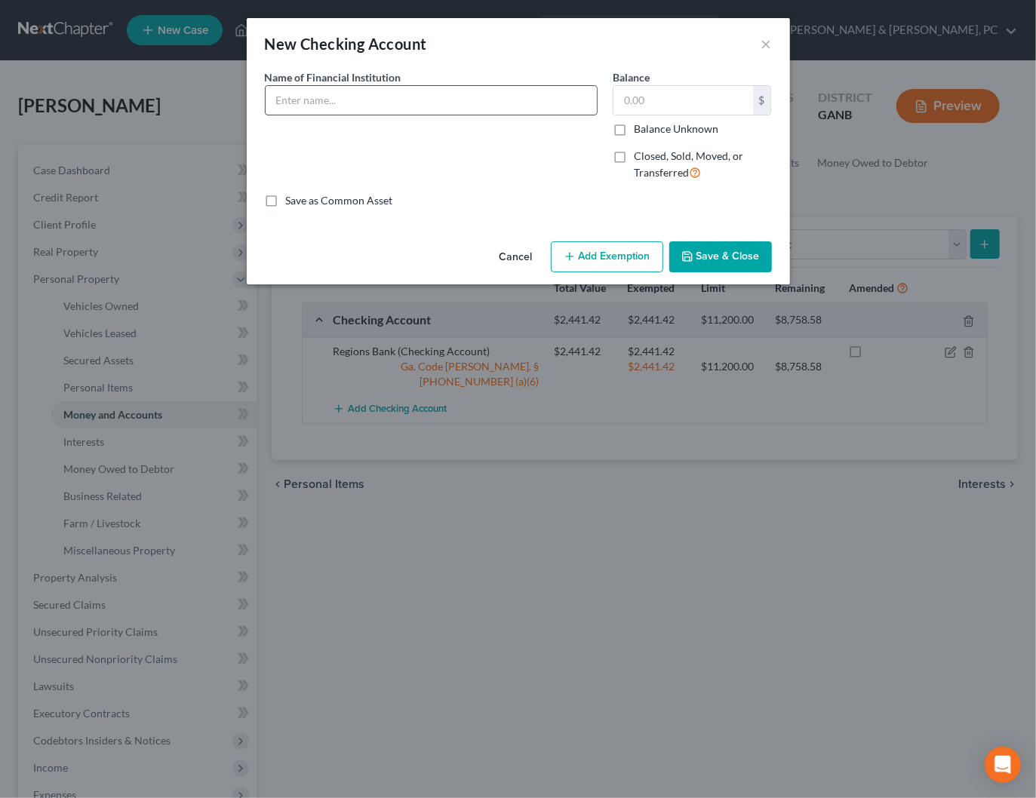
click at [422, 112] on input "text" at bounding box center [431, 100] width 331 height 29
drag, startPoint x: 404, startPoint y: 100, endPoint x: 421, endPoint y: 107, distance: 17.9
click at [406, 100] on input "Wells Fargo (Joint Checking)" at bounding box center [431, 100] width 331 height 29
type input "Wells Fargo (Joint Checking with Daughter)"
type input "24.10"
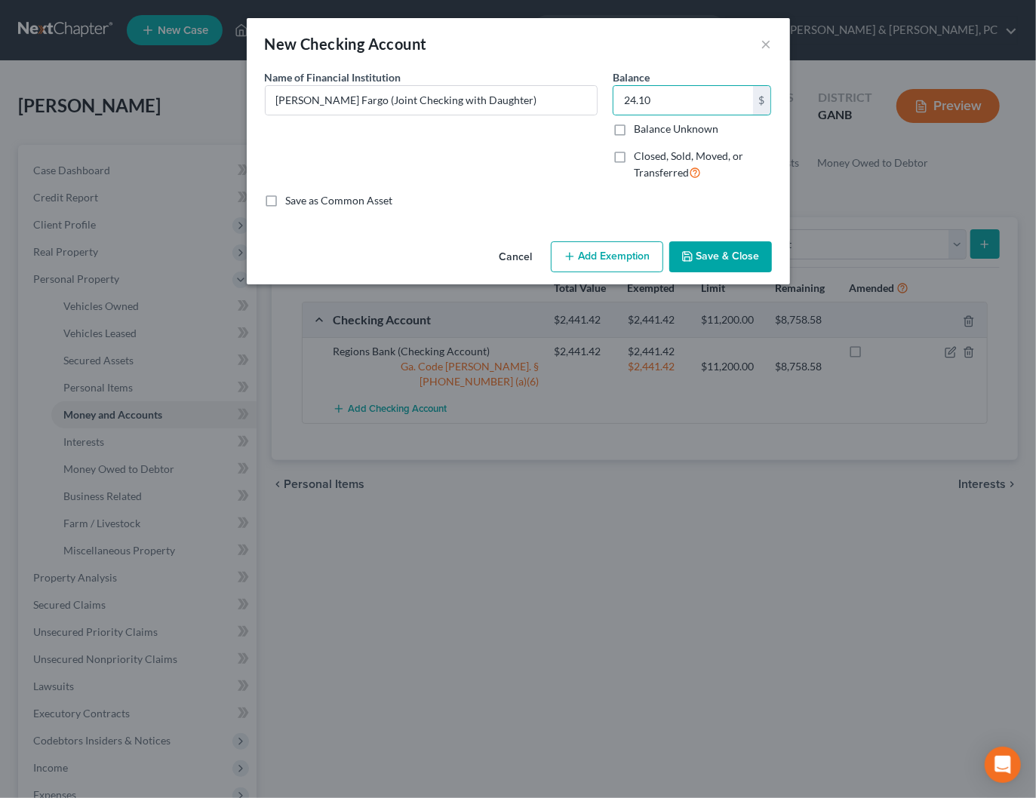
click at [614, 256] on button "Add Exemption" at bounding box center [607, 257] width 112 height 32
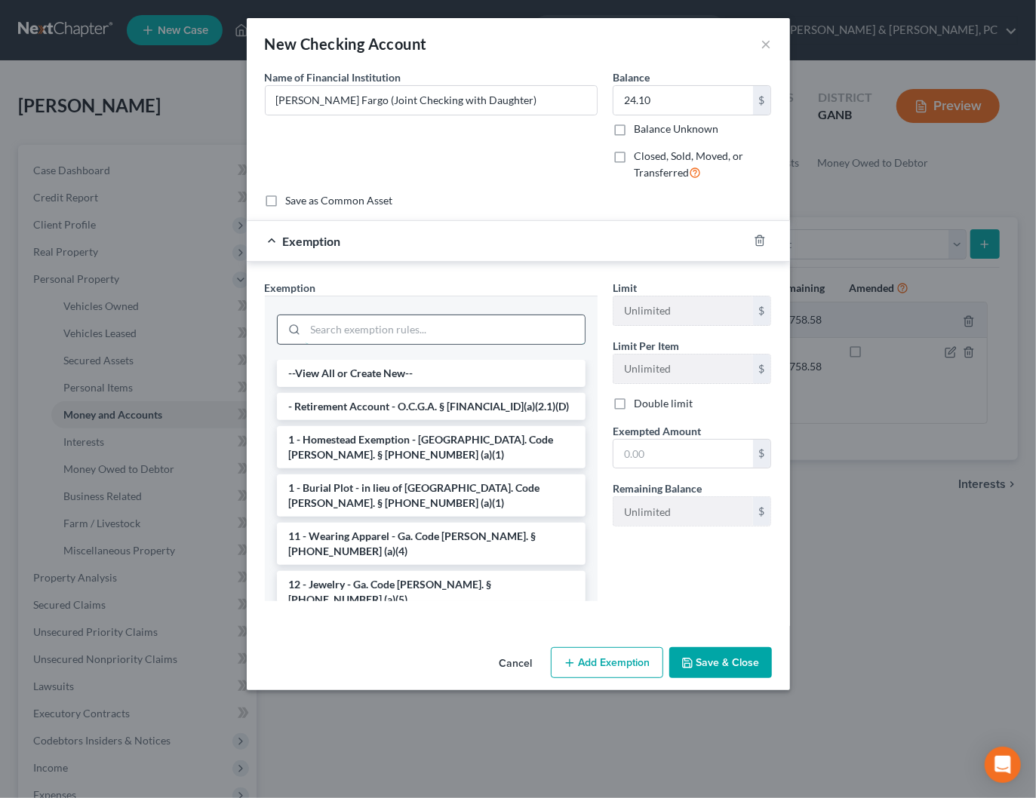
click at [356, 330] on input "search" at bounding box center [445, 329] width 279 height 29
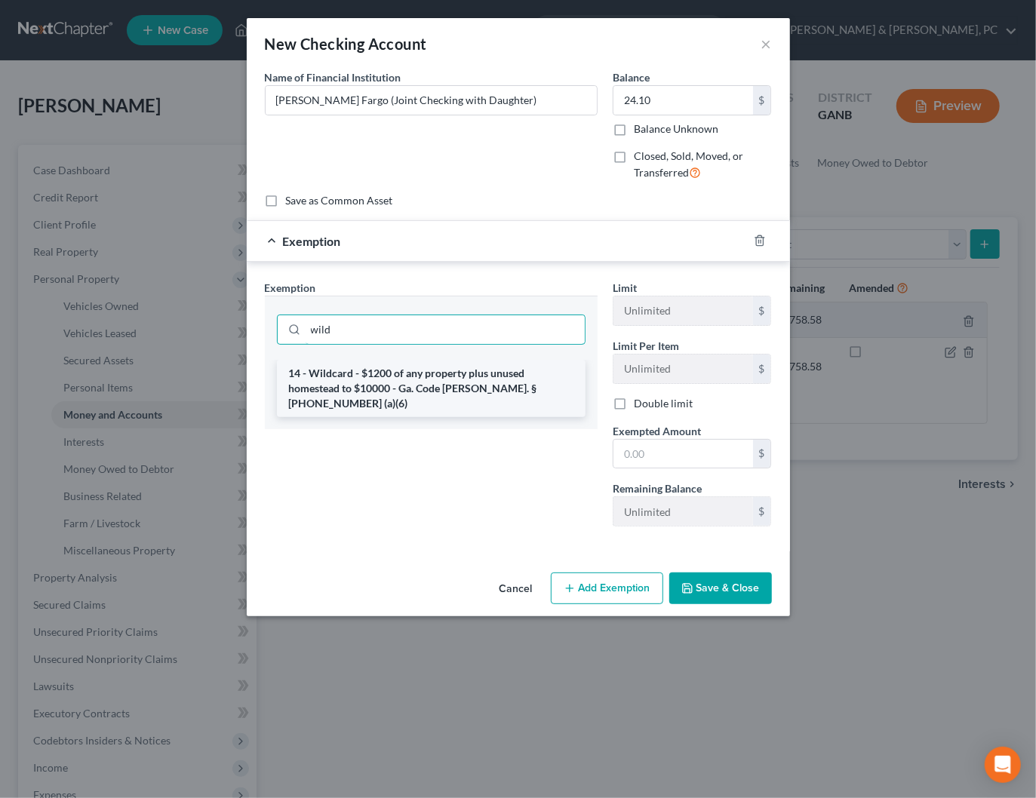
type input "wild"
click at [356, 382] on li "14 - Wildcard - $1200 of any property plus unused homestead to $10000 - Ga. Cod…" at bounding box center [431, 388] width 309 height 57
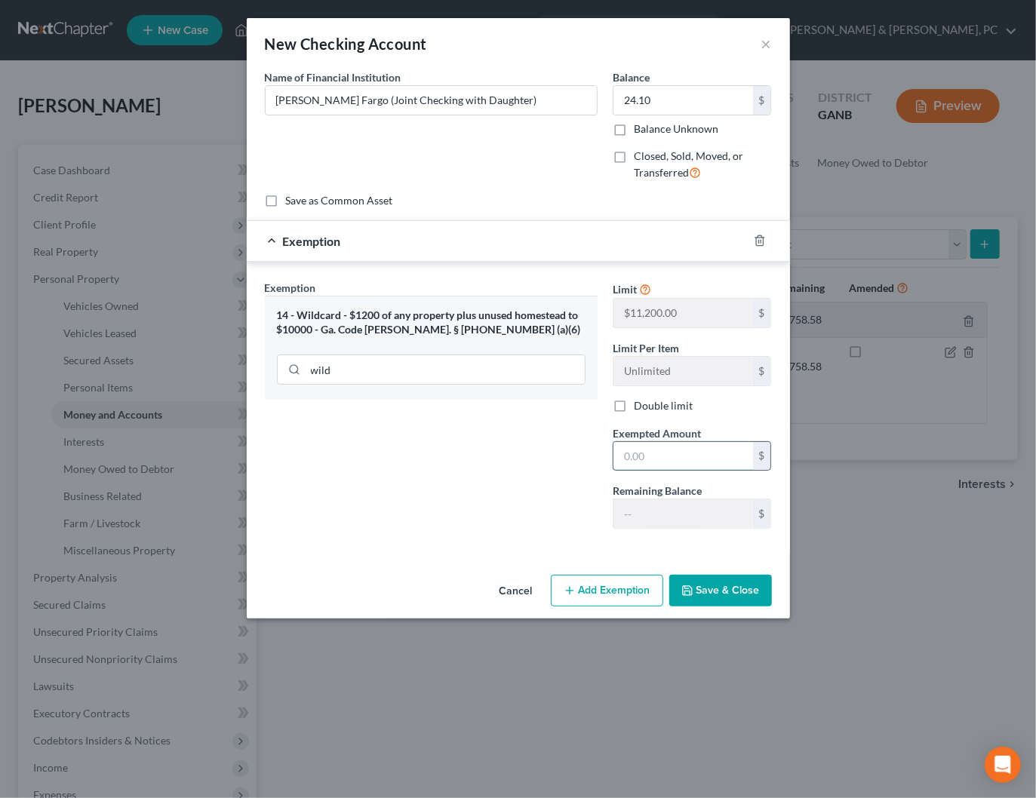
click at [659, 463] on input "text" at bounding box center [683, 456] width 140 height 29
type input "24.10"
click at [732, 582] on button "Save & Close" at bounding box center [720, 591] width 103 height 32
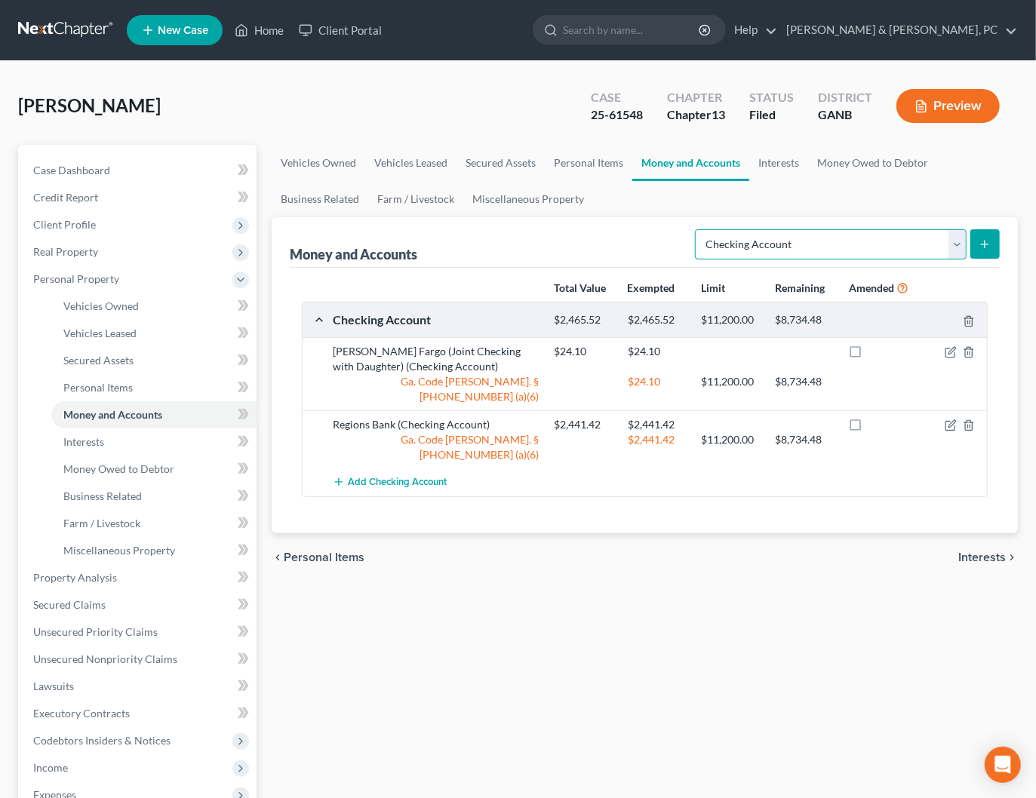
click at [839, 246] on select "Select Account Type Brokerage Cash on Hand Certificates of Deposit Checking Acc…" at bounding box center [831, 244] width 272 height 30
select select "savings"
click at [699, 229] on select "Select Account Type Brokerage Cash on Hand Certificates of Deposit Checking Acc…" at bounding box center [831, 244] width 272 height 30
click at [982, 239] on icon "submit" at bounding box center [984, 244] width 12 height 12
click at [858, 247] on select "Select Account Type Brokerage Cash on Hand Certificates of Deposit Checking Acc…" at bounding box center [831, 244] width 272 height 30
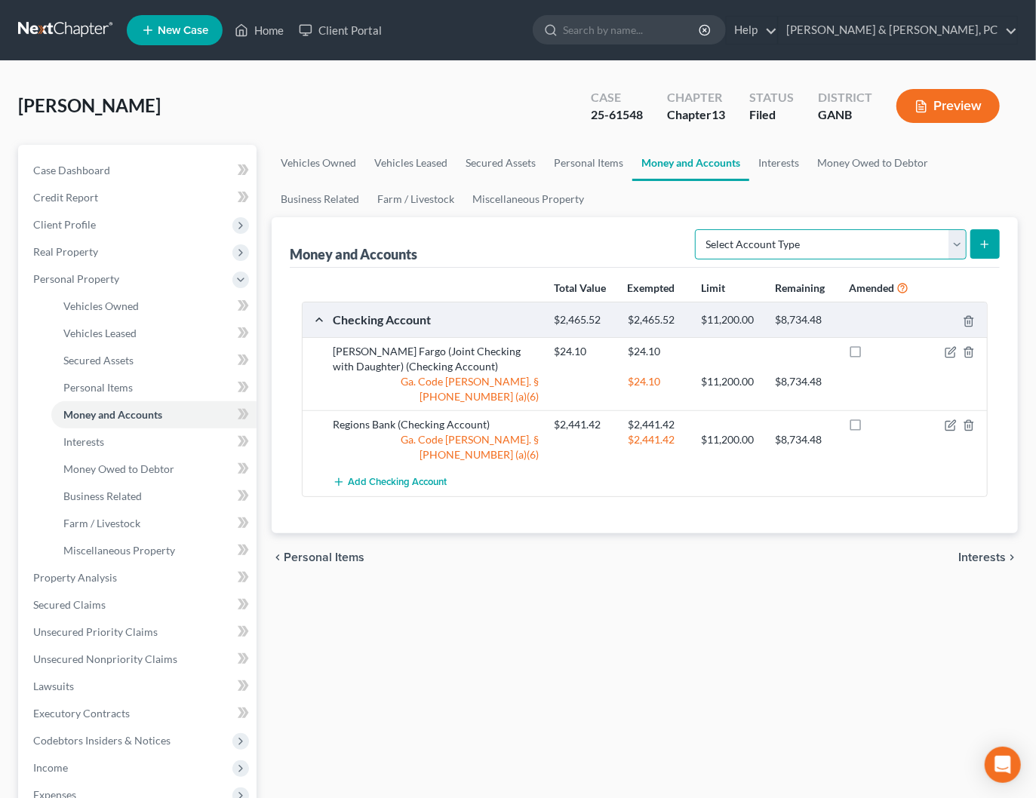
select select "savings"
click at [699, 229] on select "Select Account Type Brokerage Cash on Hand Certificates of Deposit Checking Acc…" at bounding box center [831, 244] width 272 height 30
click at [986, 241] on icon "submit" at bounding box center [984, 244] width 12 height 12
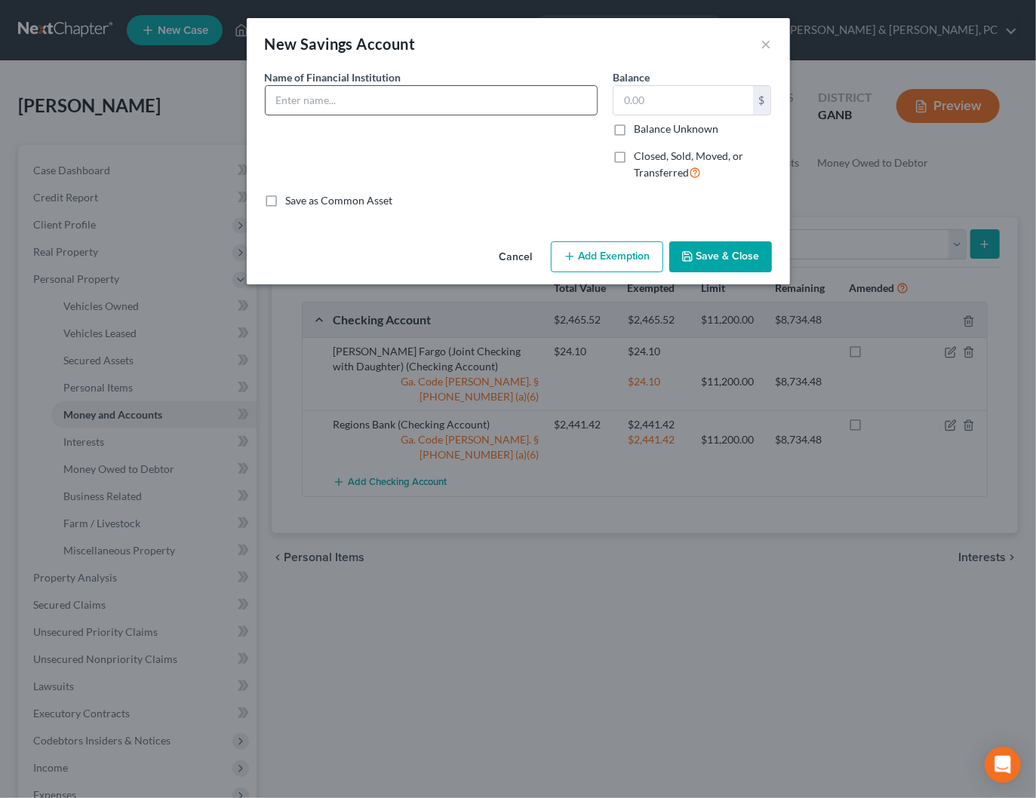
click at [412, 105] on input "text" at bounding box center [431, 100] width 331 height 29
type input "Wells Fargo"
click at [634, 102] on input "text" at bounding box center [683, 100] width 140 height 29
type input "0"
click at [609, 251] on button "Add Exemption" at bounding box center [607, 257] width 112 height 32
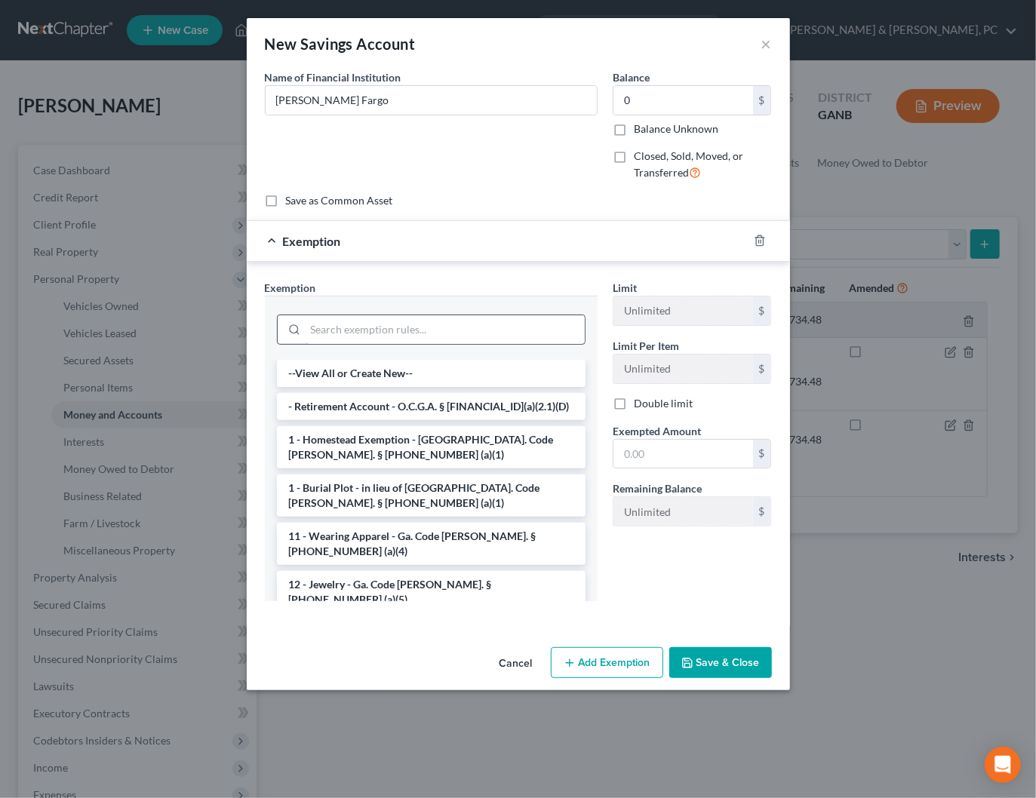
click at [444, 332] on input "search" at bounding box center [445, 329] width 279 height 29
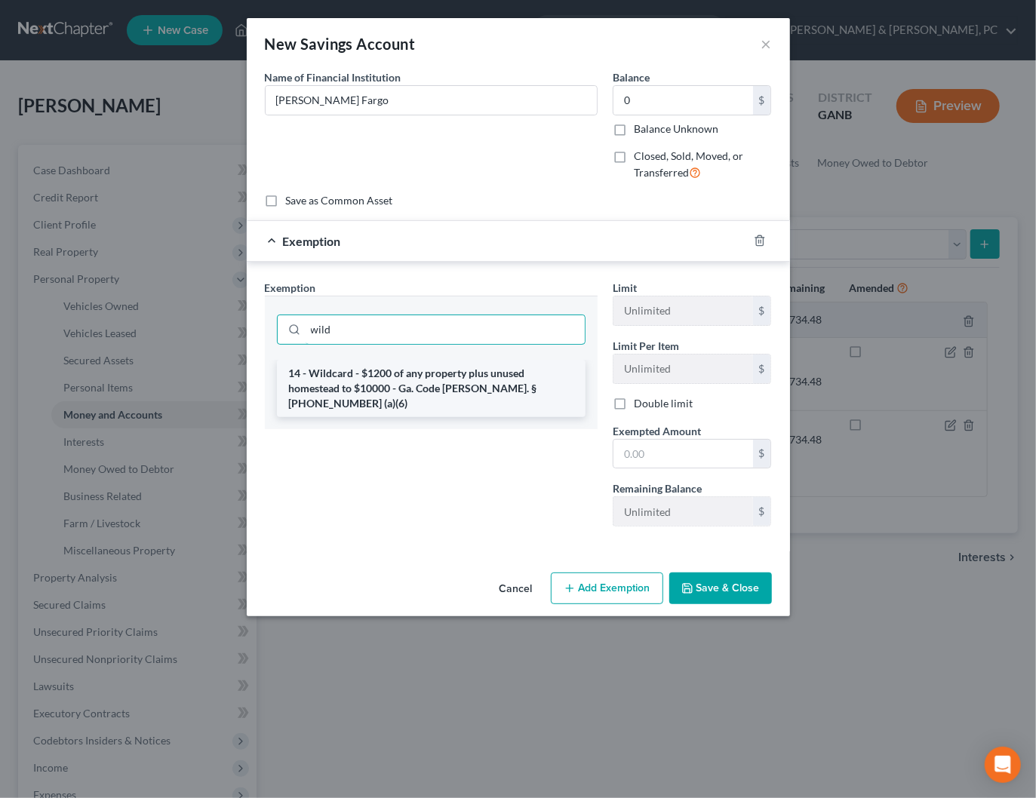
type input "wild"
click at [421, 387] on li "14 - Wildcard - $1200 of any property plus unused homestead to $10000 - Ga. Cod…" at bounding box center [431, 388] width 309 height 57
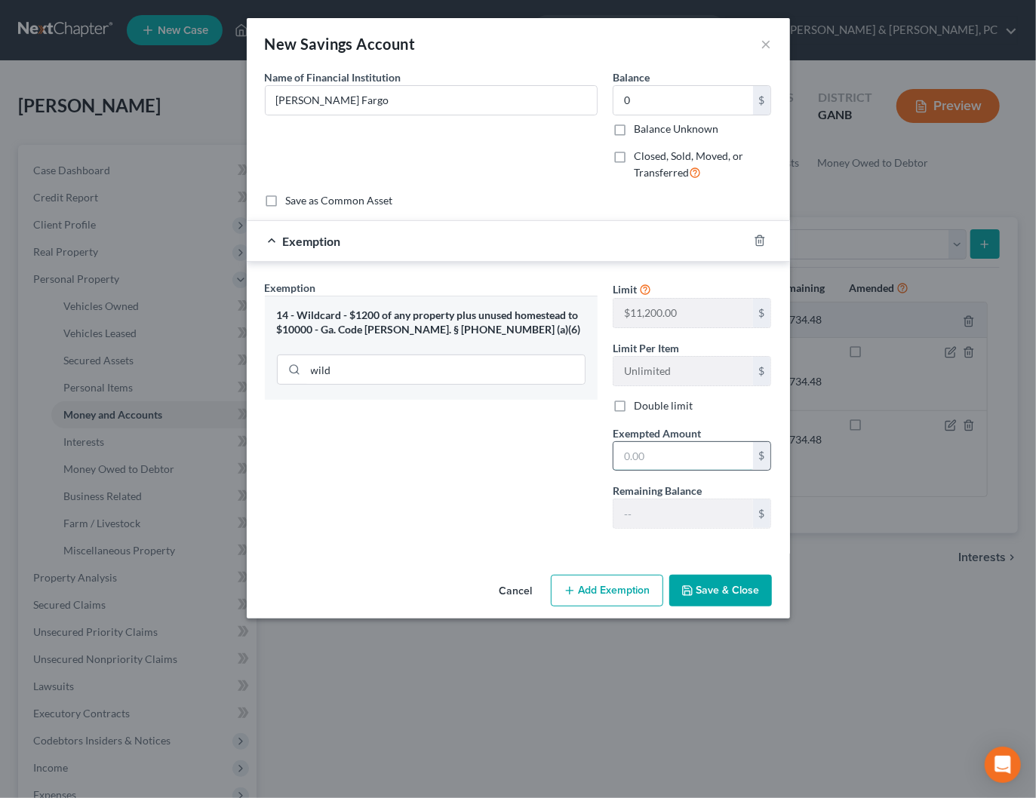
click at [659, 462] on input "text" at bounding box center [683, 456] width 140 height 29
type input "0"
click at [514, 464] on div "Exemption Set must be selected for CA. Exemption * 14 - Wildcard - $1200 of any…" at bounding box center [431, 410] width 348 height 261
click at [732, 592] on button "Save & Close" at bounding box center [720, 591] width 103 height 32
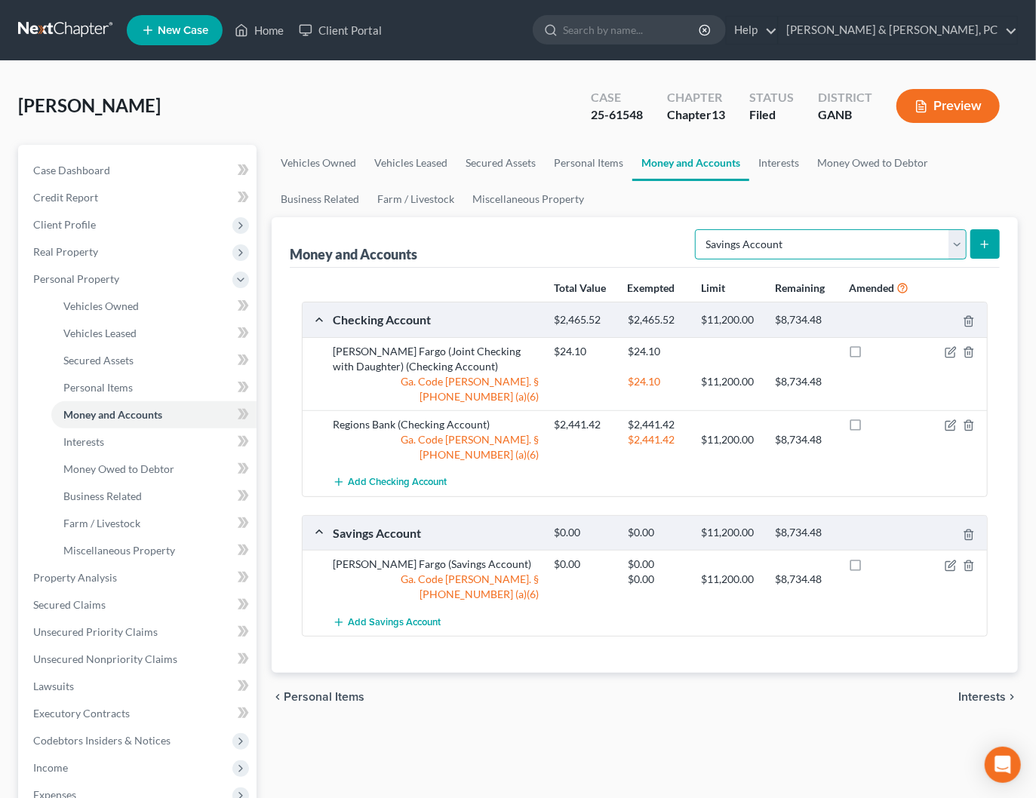
click at [800, 241] on select "Select Account Type Brokerage Cash on Hand Certificates of Deposit Checking Acc…" at bounding box center [831, 244] width 272 height 30
click at [765, 164] on link "Interests" at bounding box center [778, 163] width 59 height 36
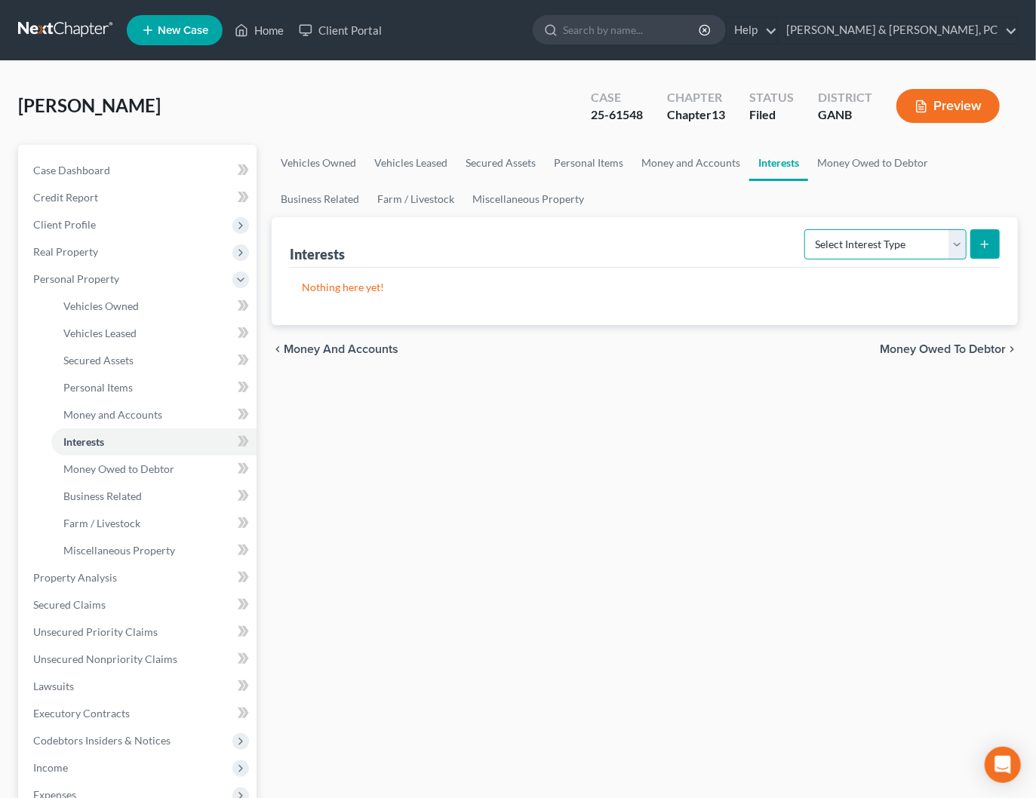
click at [854, 250] on select "Select Interest Type 401K Annuity Bond Education IRA Government Bond Government…" at bounding box center [885, 244] width 162 height 30
click at [874, 241] on select "Select Interest Type 401K Annuity Bond Education IRA Government Bond Government…" at bounding box center [885, 244] width 162 height 30
click at [717, 163] on link "Money and Accounts" at bounding box center [690, 163] width 117 height 36
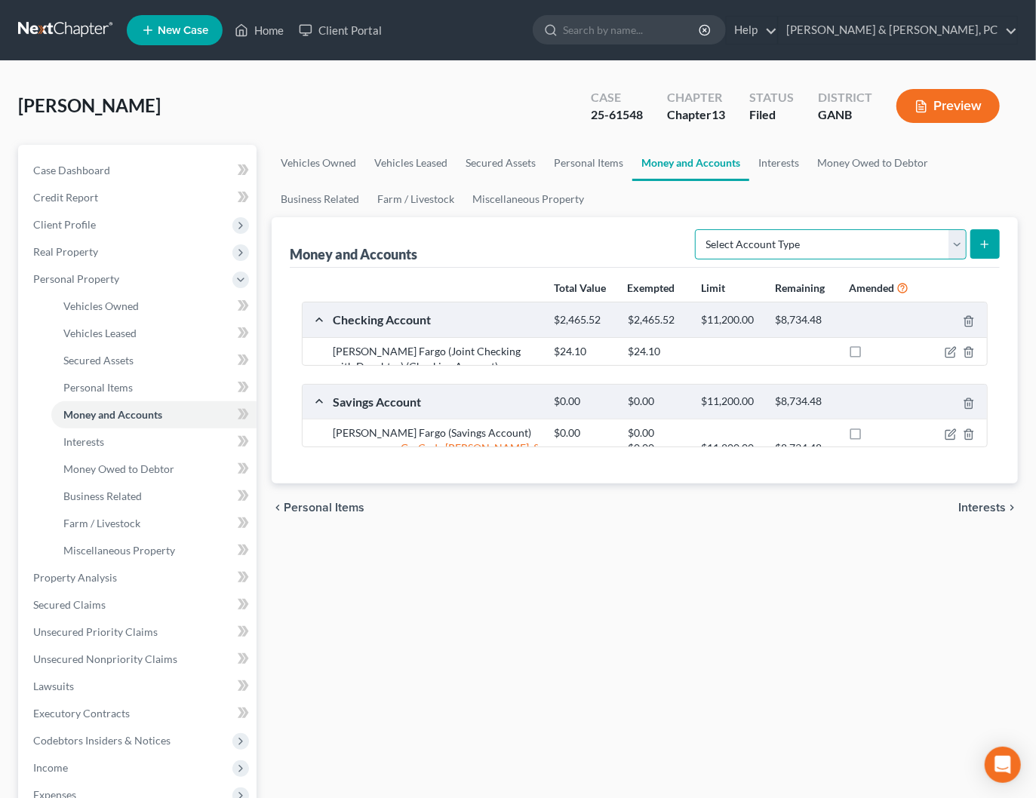
click at [901, 251] on select "Select Account Type Brokerage Cash on Hand Certificates of Deposit Checking Acc…" at bounding box center [831, 244] width 272 height 30
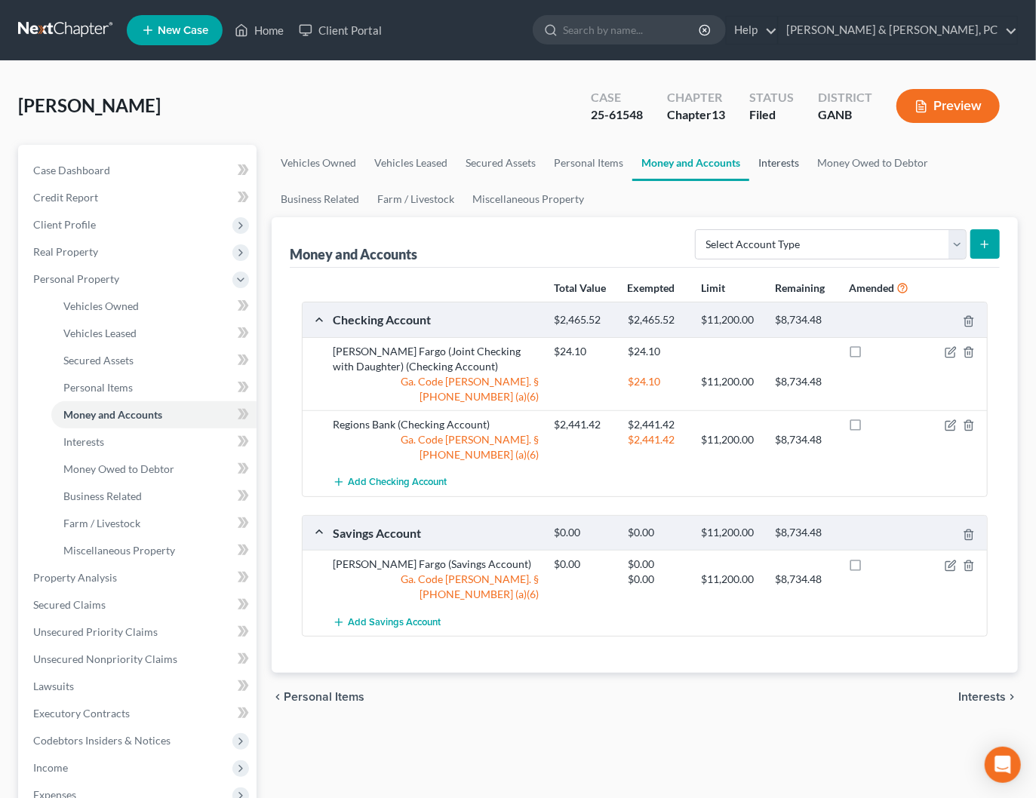
click at [783, 163] on link "Interests" at bounding box center [778, 163] width 59 height 36
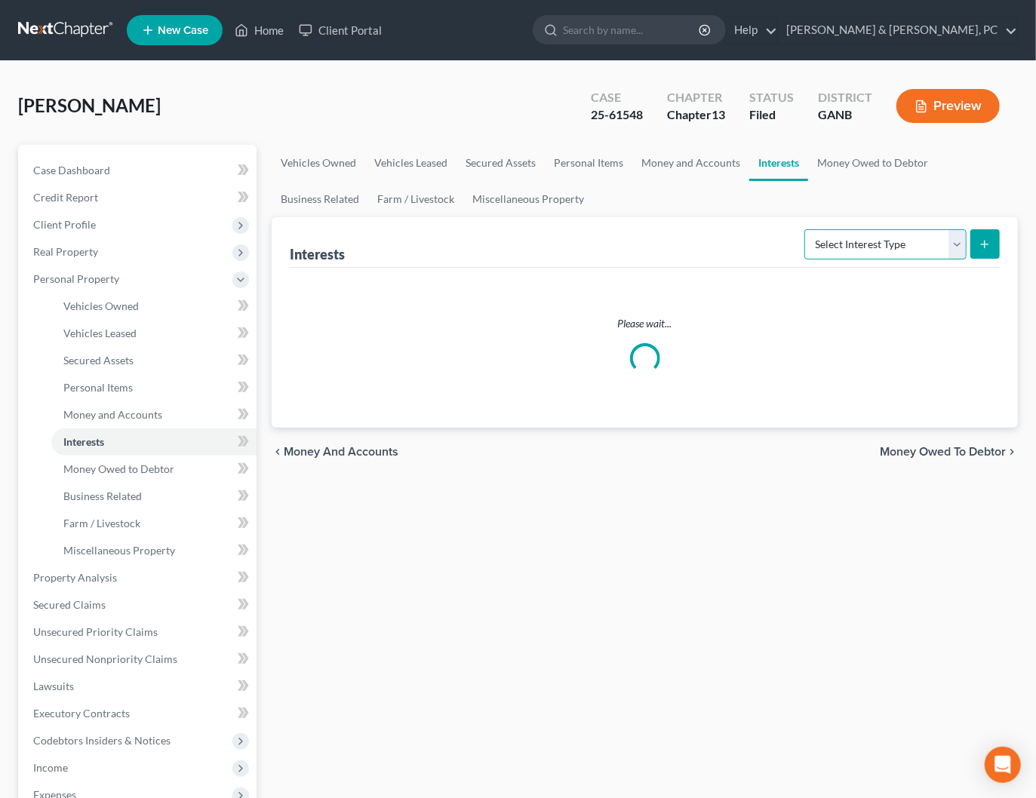
click at [881, 249] on select "Select Interest Type 401K Annuity Bond Education IRA Government Bond Government…" at bounding box center [885, 244] width 162 height 30
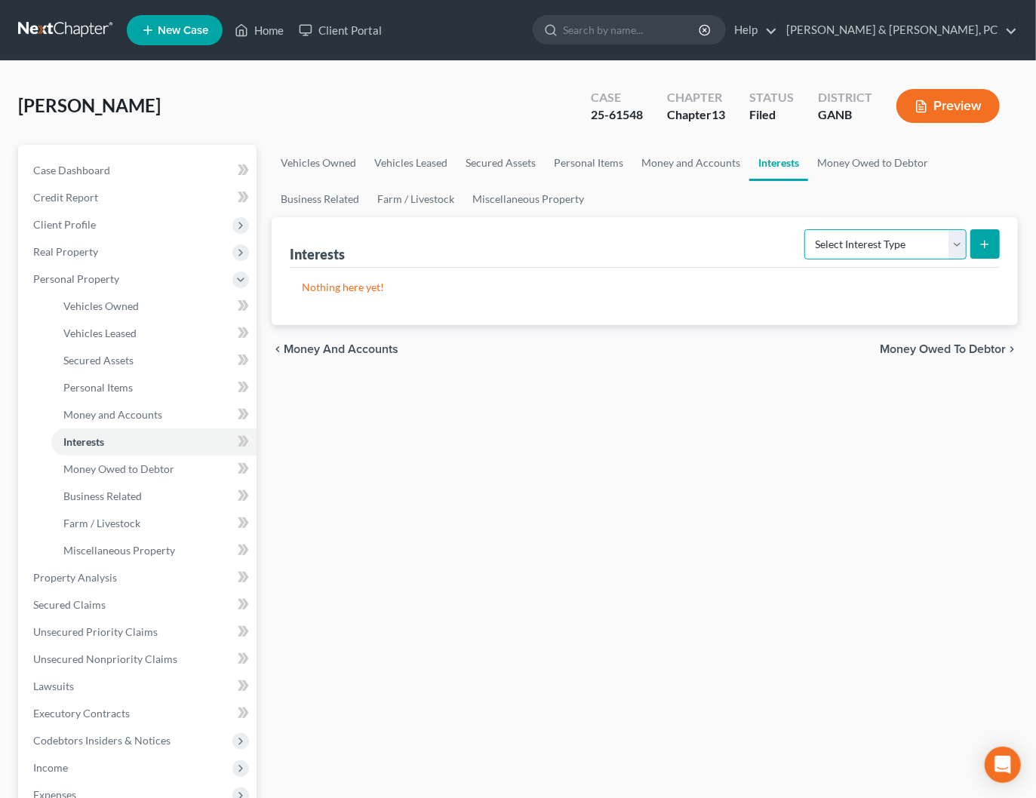
select select "stock"
click at [807, 229] on select "Select Interest Type 401K Annuity Bond Education IRA Government Bond Government…" at bounding box center [885, 244] width 162 height 30
click at [983, 239] on icon "submit" at bounding box center [984, 244] width 12 height 12
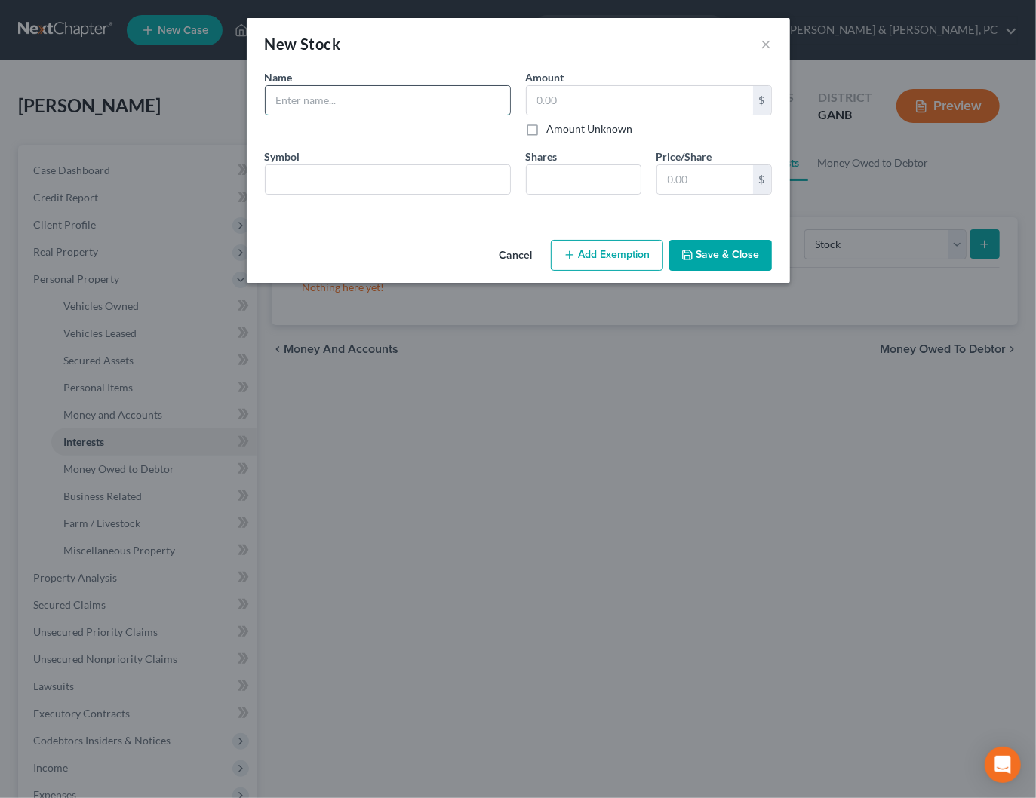
click at [444, 106] on input "text" at bounding box center [388, 100] width 244 height 29
type input "Wells Fargo Investment Account"
type input "0.05"
click at [448, 129] on div "Name * Describe * Wells Fargo Investment Account" at bounding box center [387, 102] width 261 height 67
click at [740, 257] on button "Save & Close" at bounding box center [720, 256] width 103 height 32
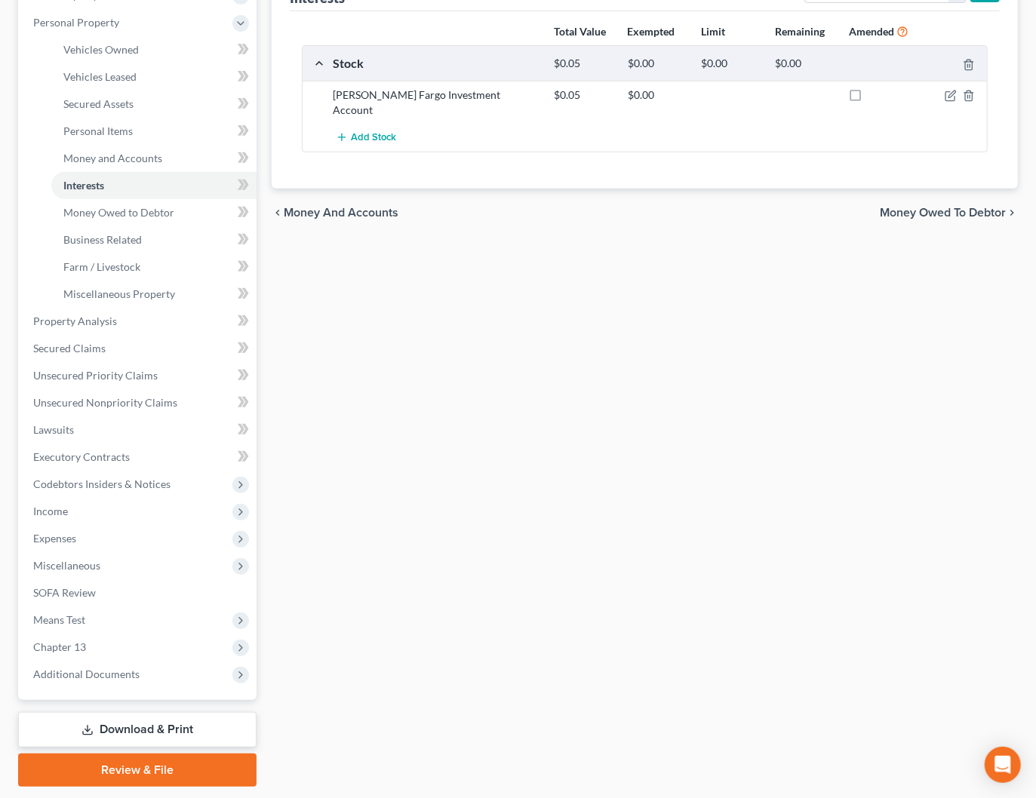
scroll to position [300, 0]
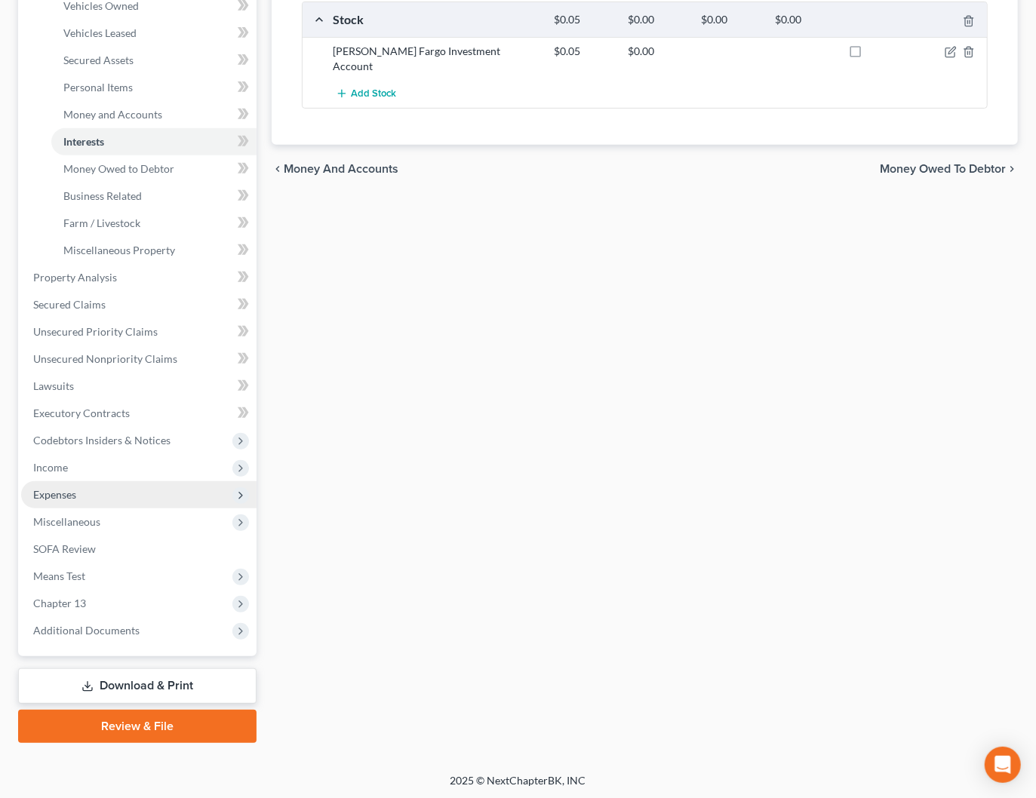
click at [52, 493] on span "Expenses" at bounding box center [54, 494] width 43 height 13
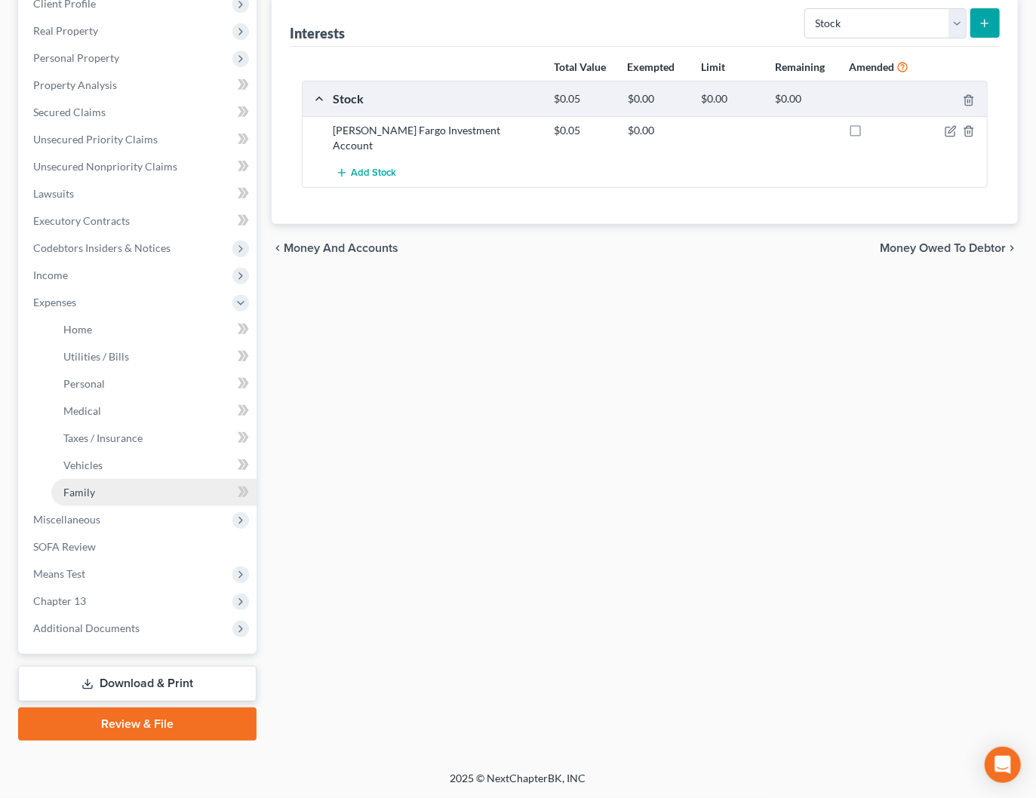
scroll to position [219, 0]
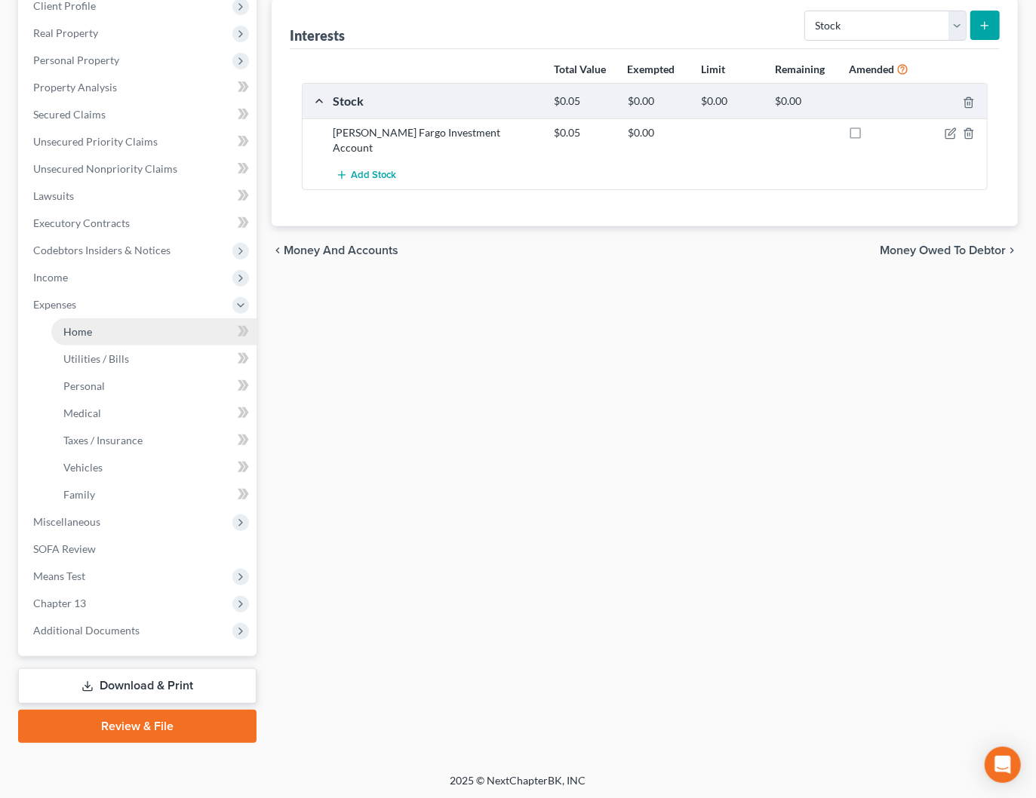
click at [97, 330] on link "Home" at bounding box center [153, 331] width 205 height 27
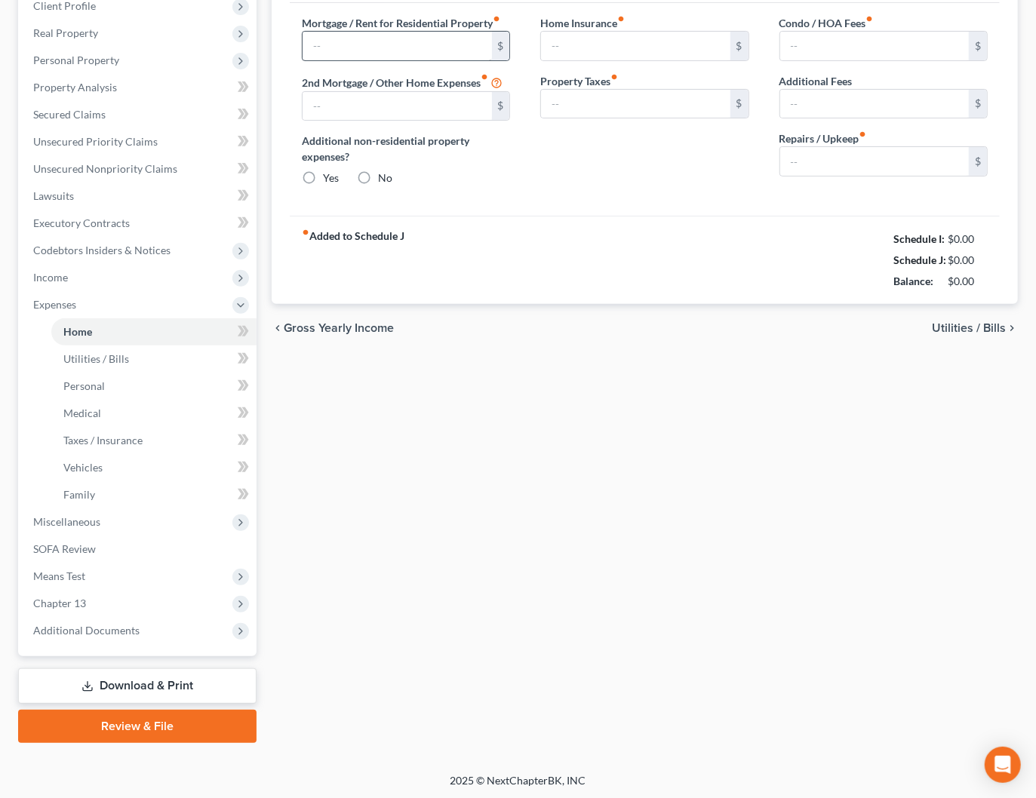
type input "0.00"
radio input "true"
type input "0.00"
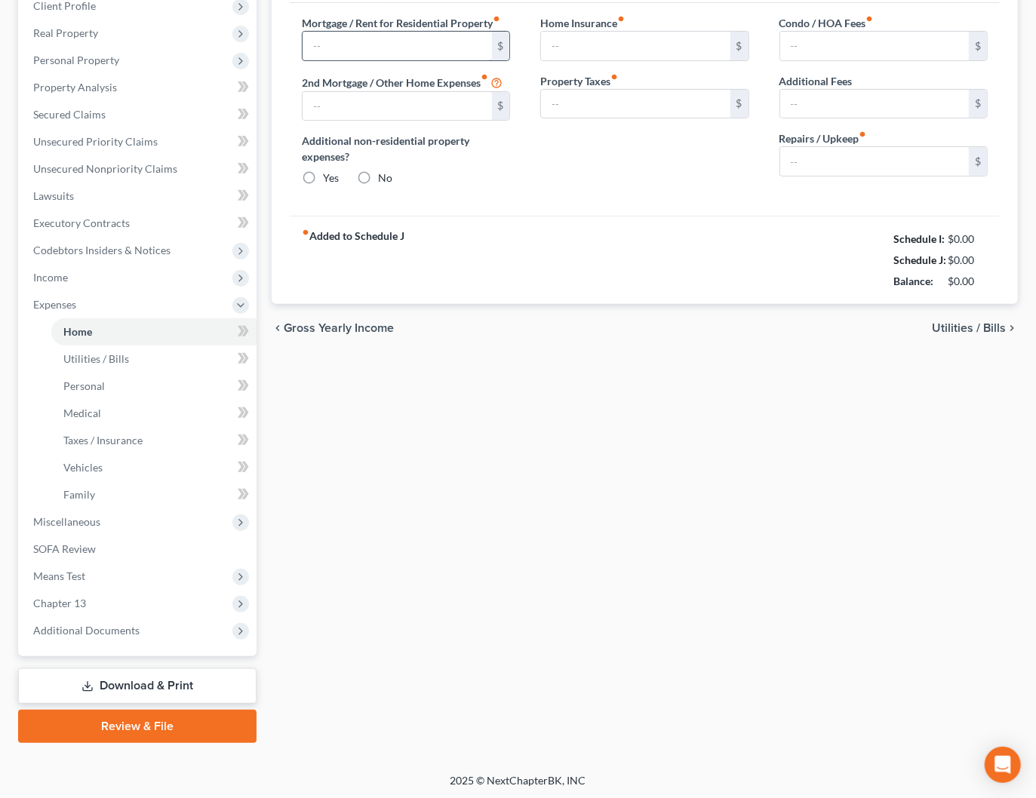
type input "0.00"
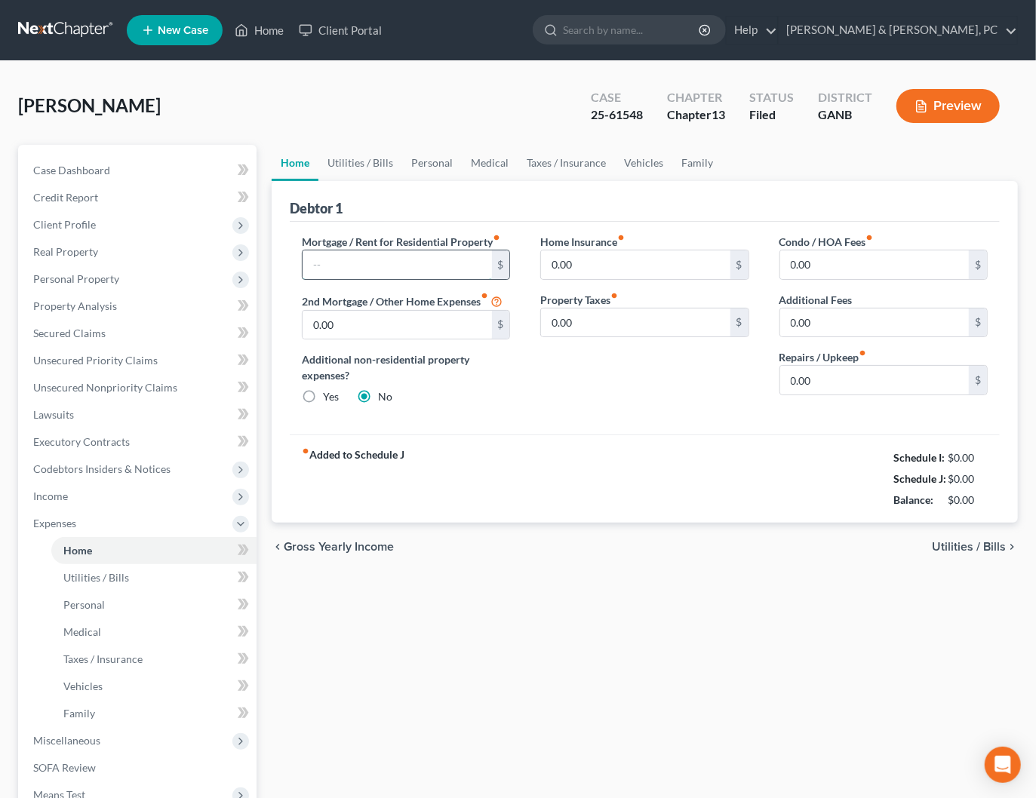
click at [376, 263] on input "text" at bounding box center [396, 264] width 189 height 29
type input "2,336"
click at [787, 260] on input "0.00" at bounding box center [874, 264] width 189 height 29
type input "100"
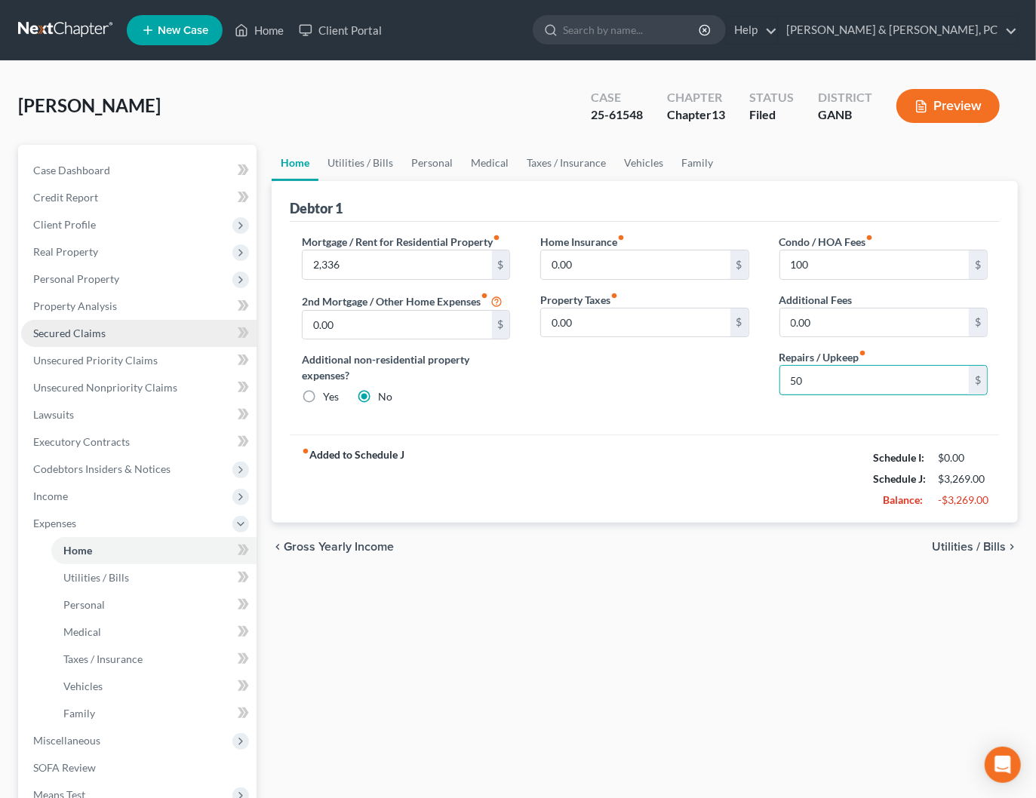
type input "50"
click at [87, 327] on span "Secured Claims" at bounding box center [69, 333] width 72 height 13
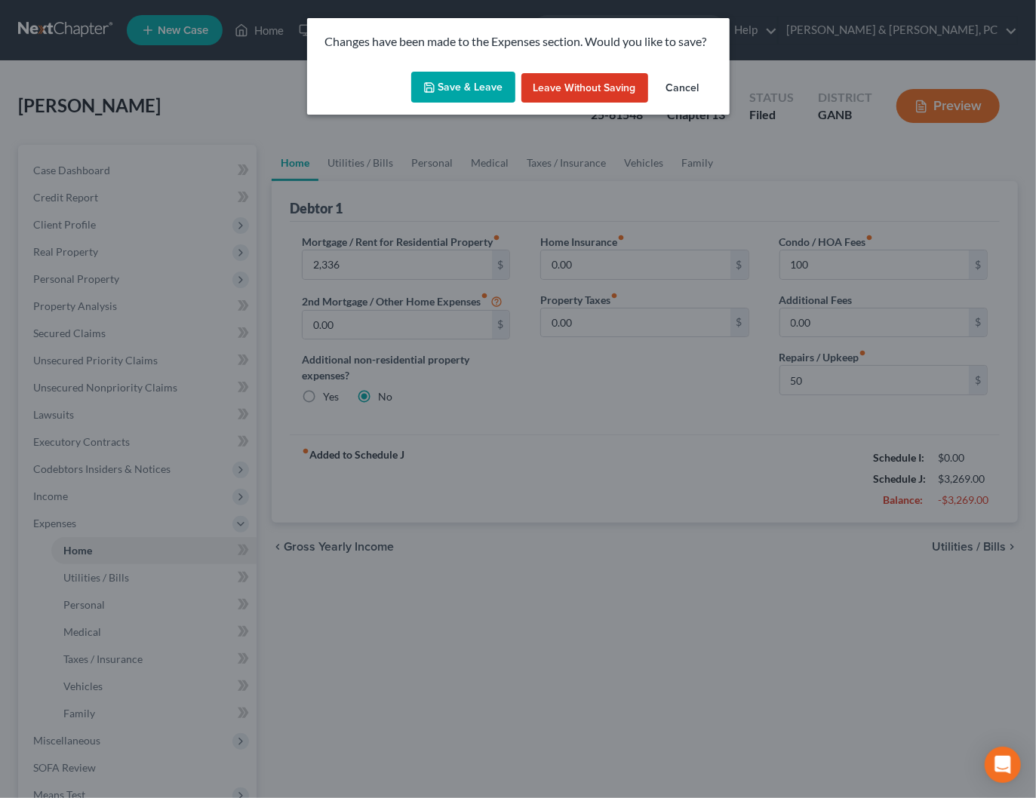
click at [471, 92] on button "Save & Leave" at bounding box center [463, 88] width 104 height 32
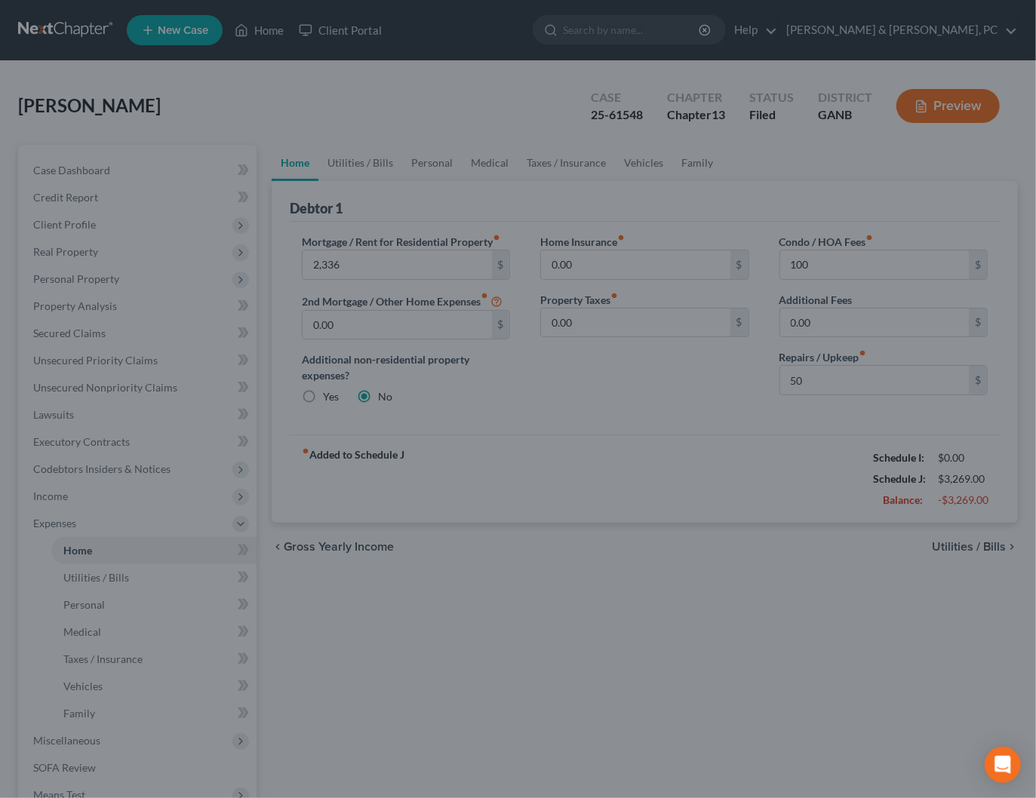
type input "2,336.00"
type input "100.00"
type input "50.00"
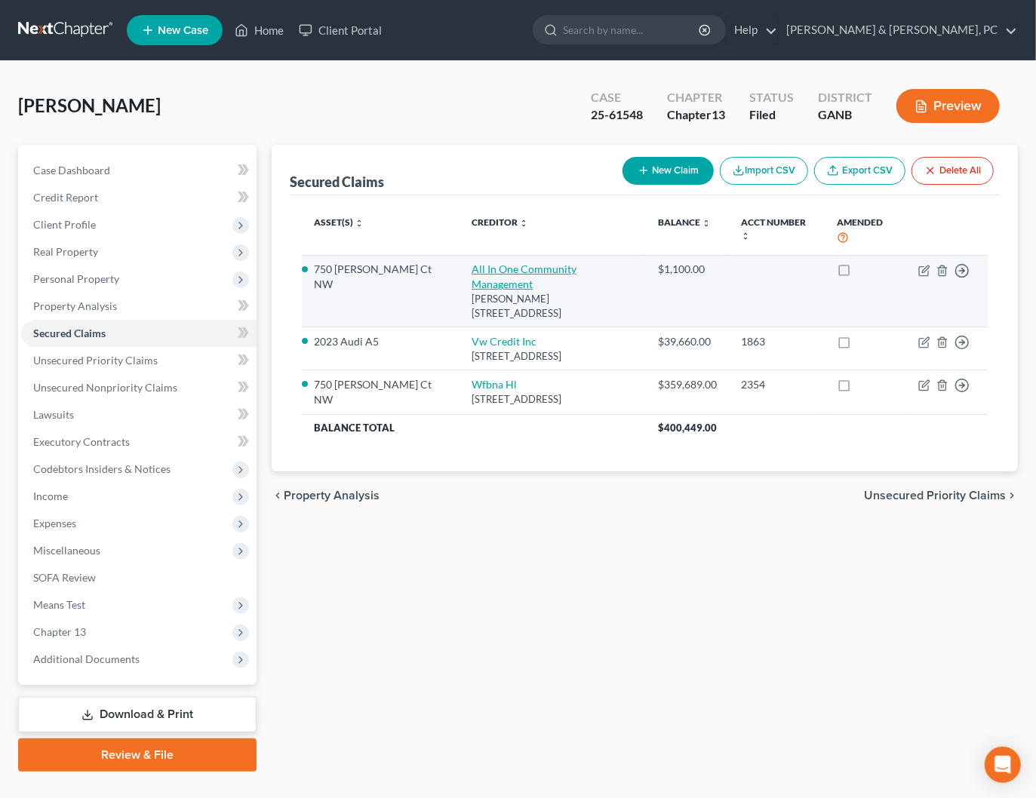
click at [509, 264] on link "All In One Community Management" at bounding box center [523, 277] width 105 height 28
select select "10"
select select "2"
select select "0"
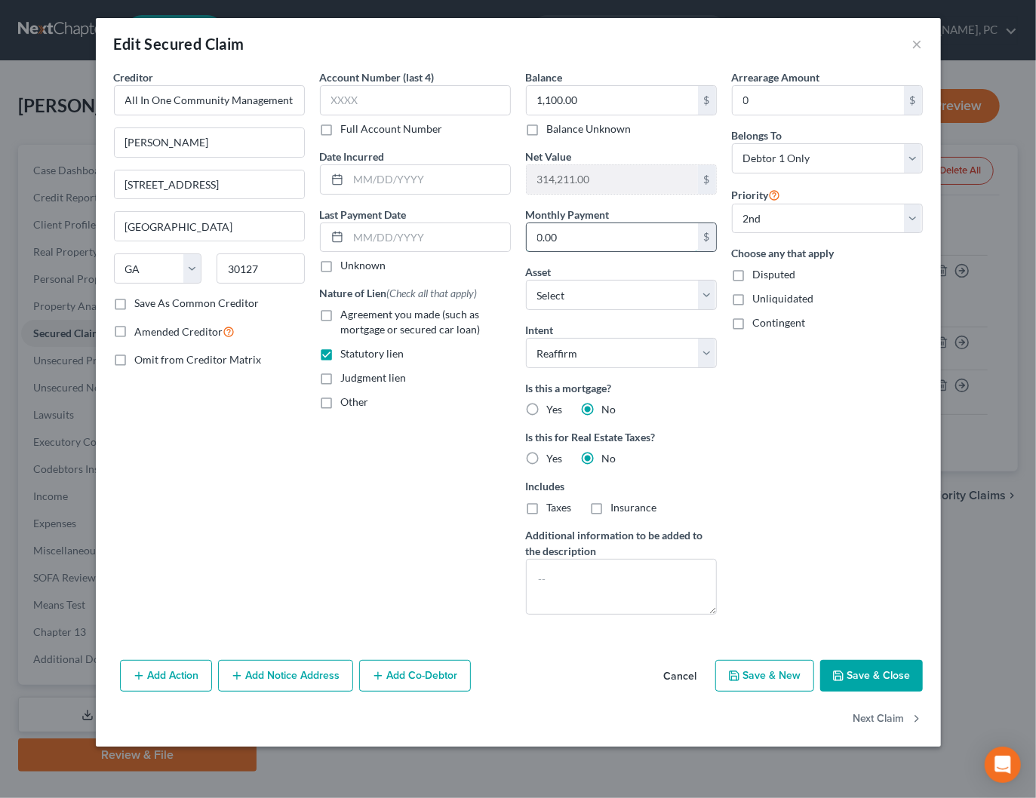
click at [654, 242] on input "0.00" at bounding box center [612, 237] width 171 height 29
type input "100"
click at [926, 473] on div "Arrearage Amount 0 $ Belongs To * Select Debtor 1 Only Debtor 2 Only Debtor 1 A…" at bounding box center [827, 347] width 206 height 557
click at [593, 597] on textarea at bounding box center [621, 587] width 191 height 56
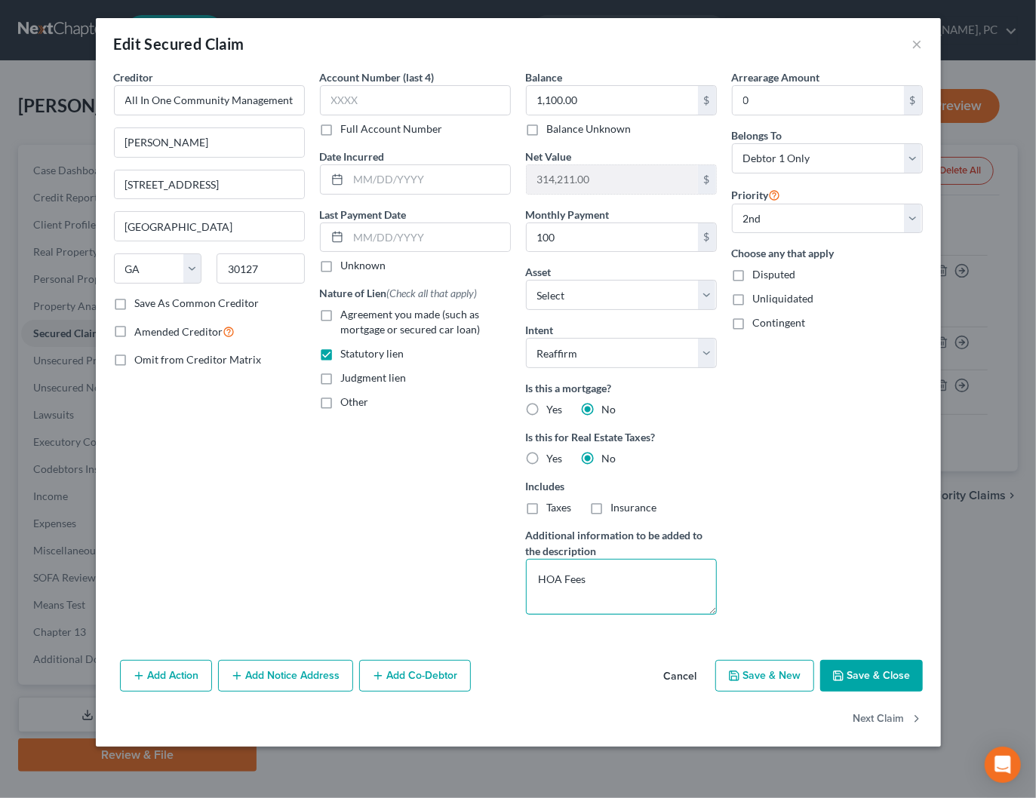
type textarea "HOA Fees"
click at [907, 664] on button "Save & Close" at bounding box center [871, 676] width 103 height 32
select select "1"
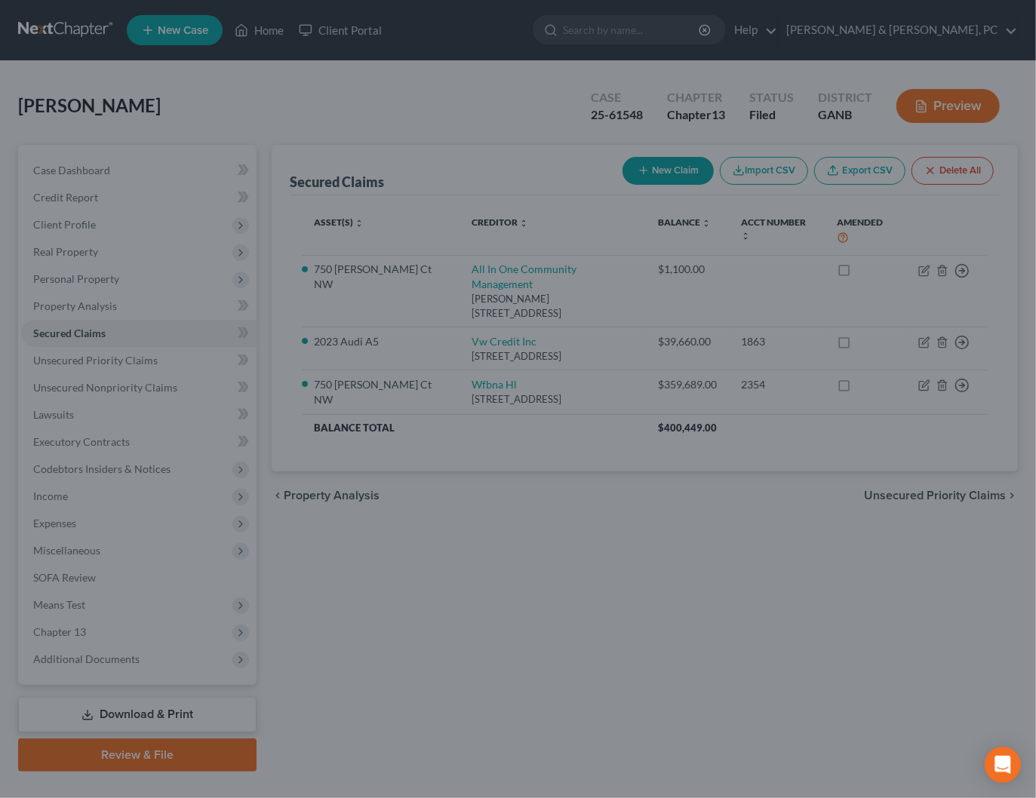
type input "100.00"
select select "2"
select select "0"
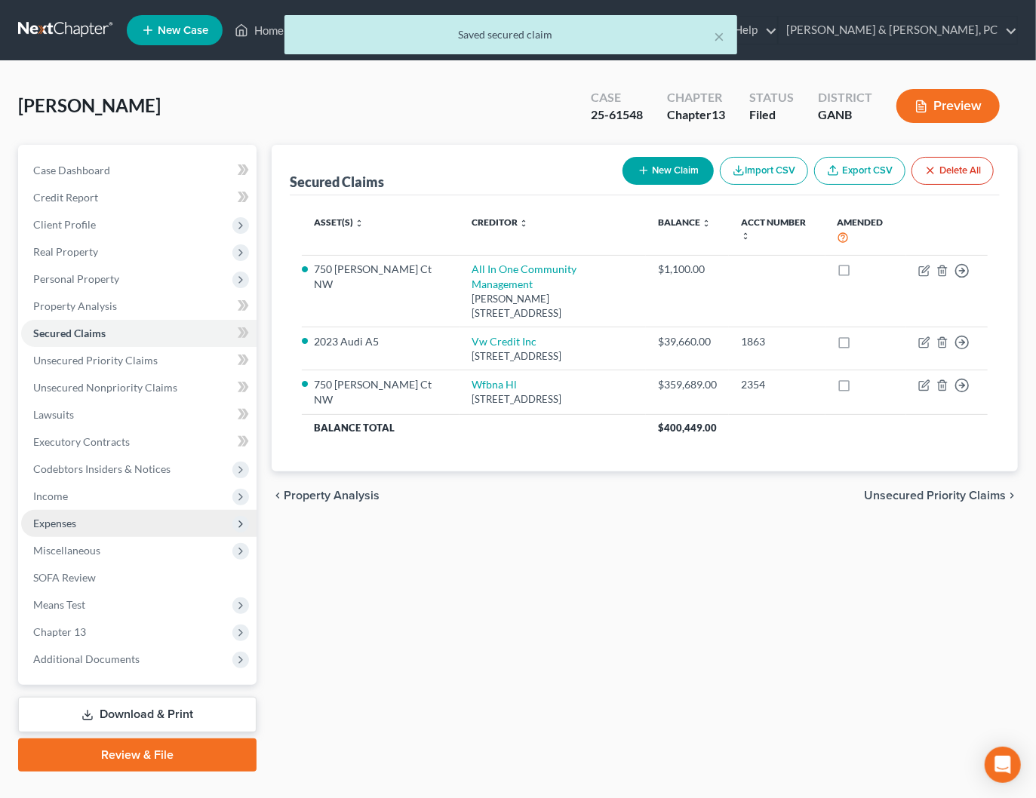
click at [65, 530] on span "Expenses" at bounding box center [138, 523] width 235 height 27
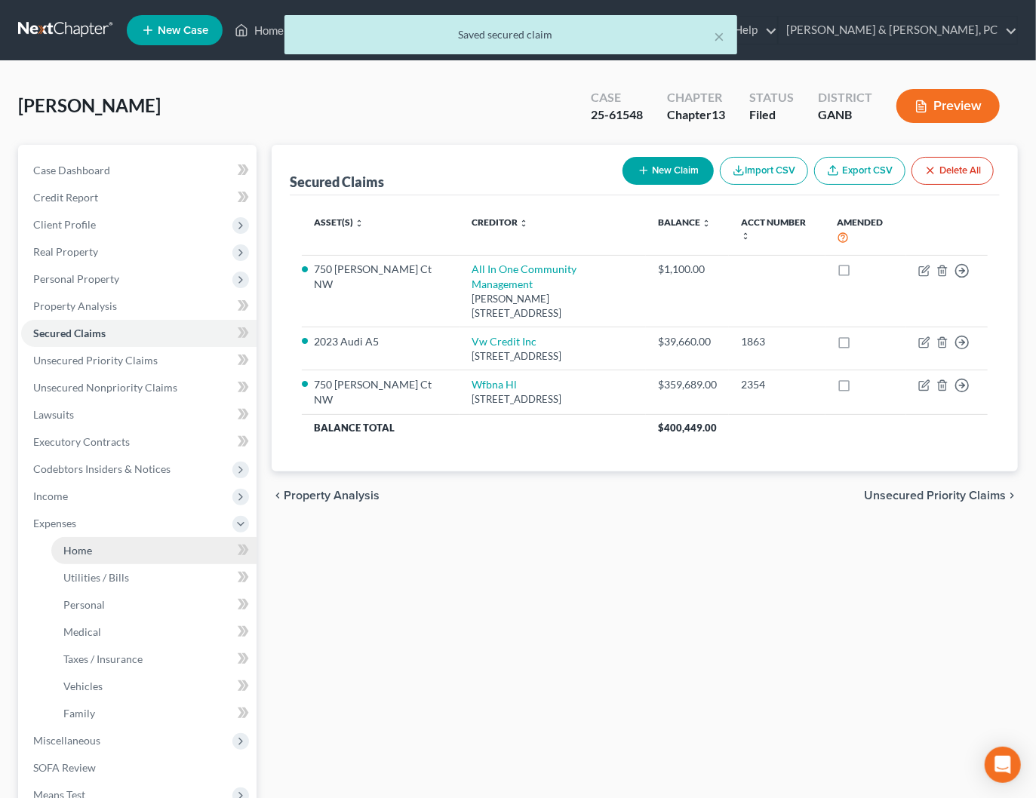
click at [109, 549] on link "Home" at bounding box center [153, 550] width 205 height 27
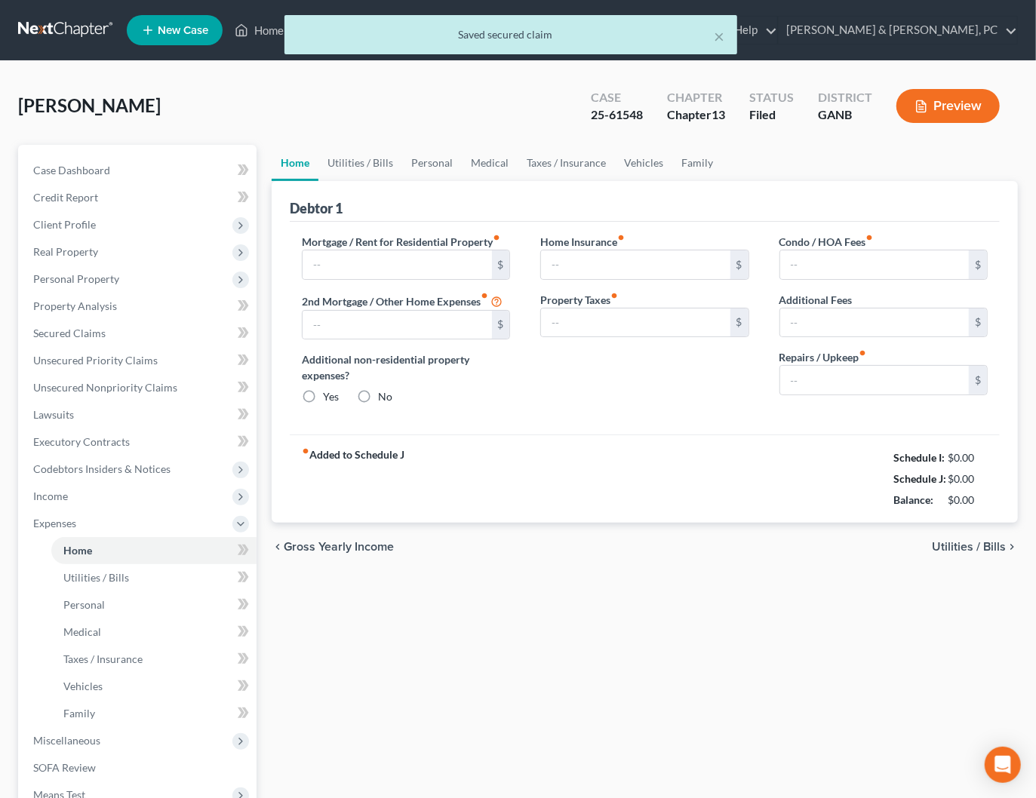
type input "2,336.00"
type input "0.00"
radio input "true"
type input "0.00"
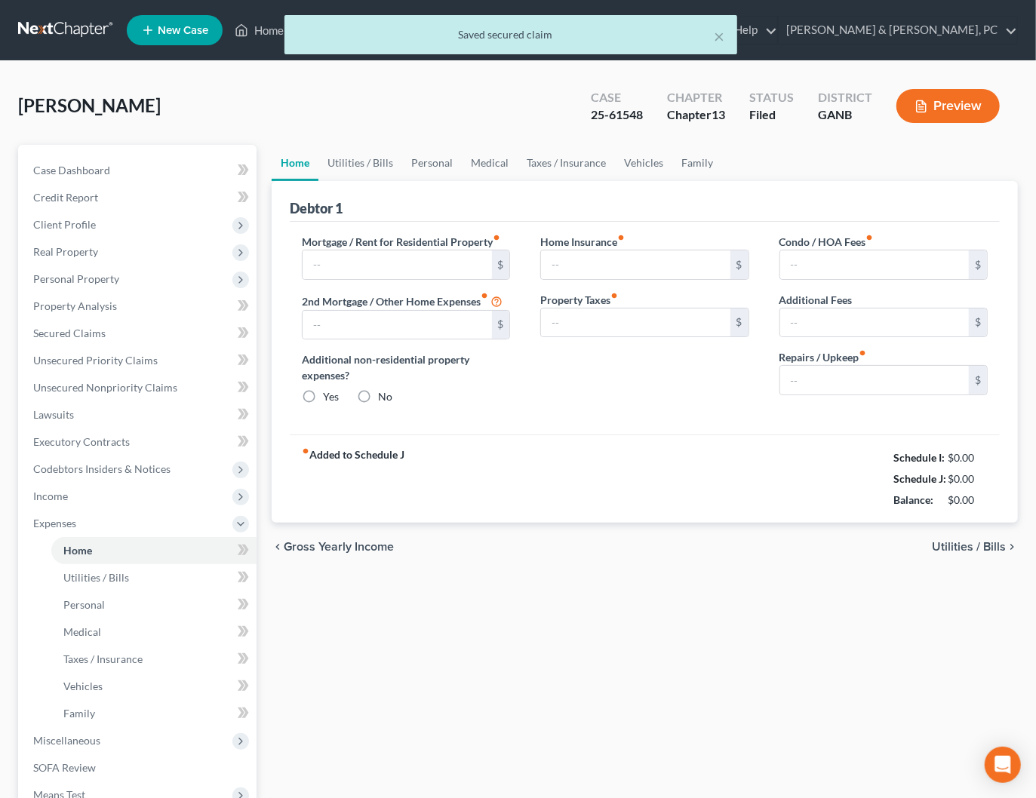
type input "100.00"
type input "0.00"
type input "50.00"
click at [373, 159] on link "Utilities / Bills" at bounding box center [360, 163] width 84 height 36
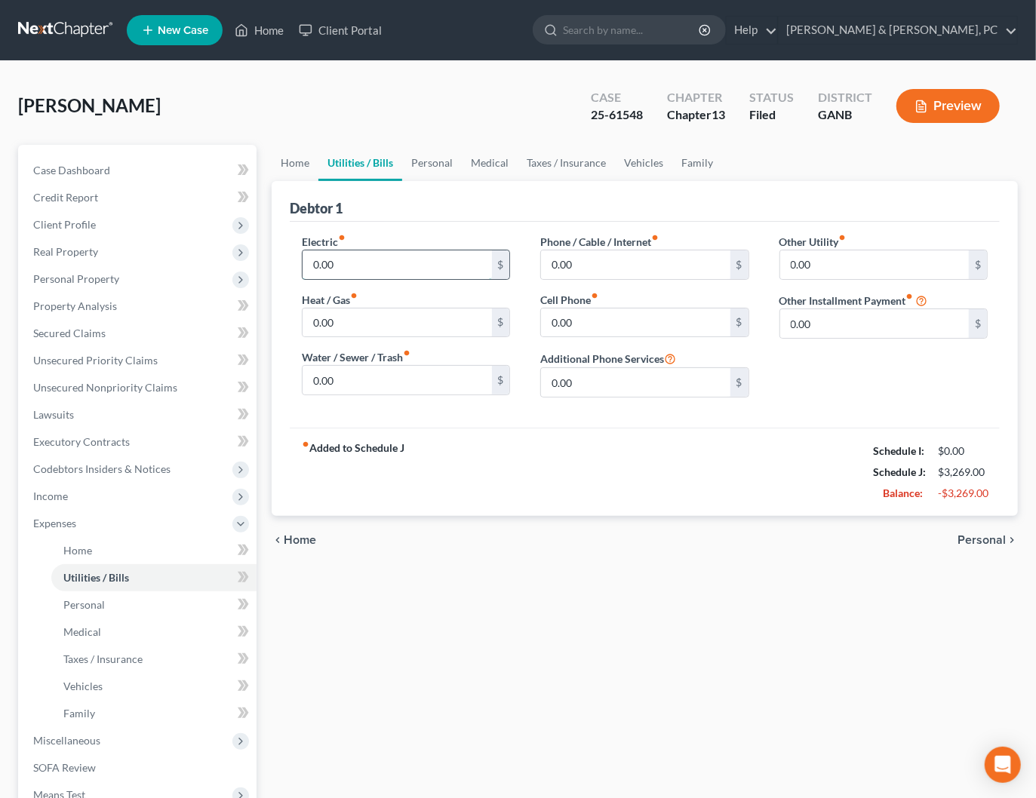
click at [345, 274] on input "0.00" at bounding box center [396, 264] width 189 height 29
type input "250"
type input "150"
type input "125"
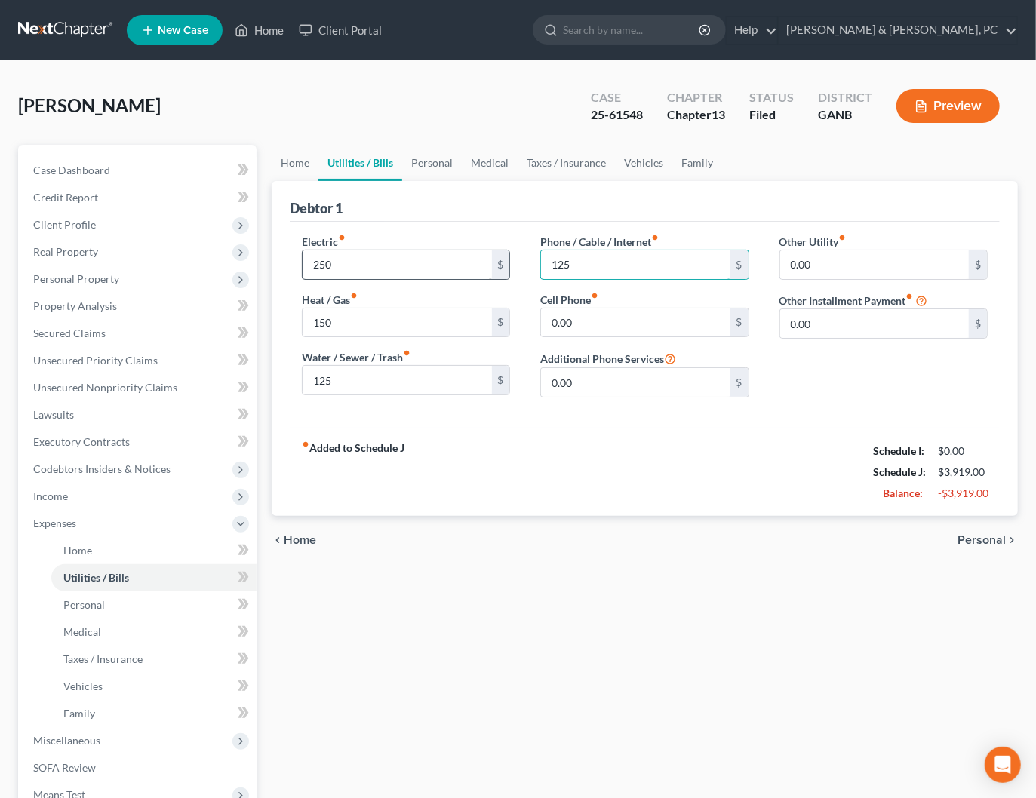
type input "125"
type input "100"
click at [431, 156] on link "Personal" at bounding box center [432, 163] width 60 height 36
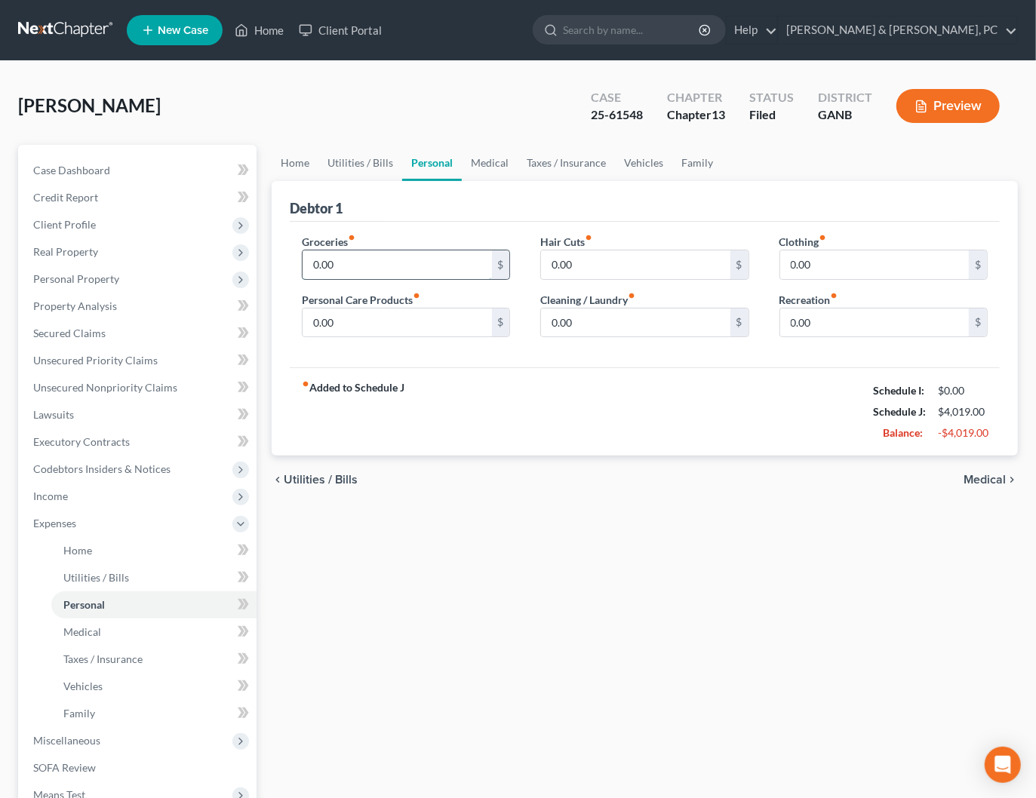
click at [355, 265] on input "0.00" at bounding box center [396, 264] width 189 height 29
type input "300"
type input "80"
click at [481, 160] on link "Medical" at bounding box center [490, 163] width 56 height 36
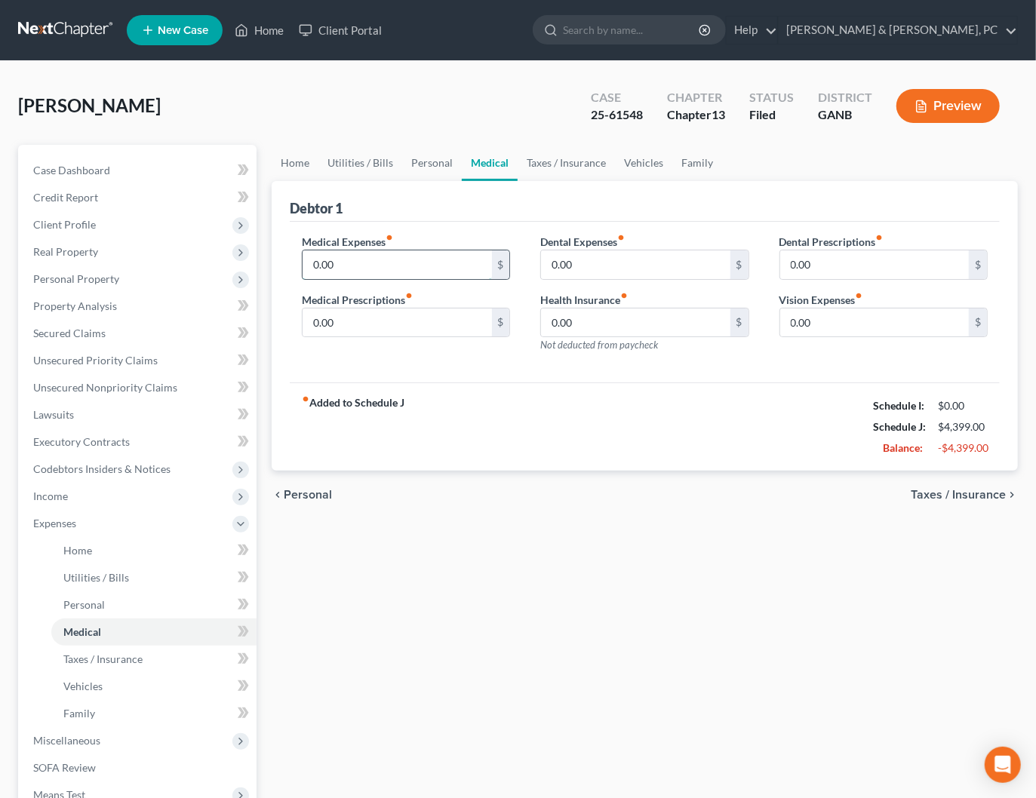
click at [339, 264] on input "0.00" at bounding box center [396, 264] width 189 height 29
type input "30"
click at [570, 158] on link "Taxes / Insurance" at bounding box center [565, 163] width 97 height 36
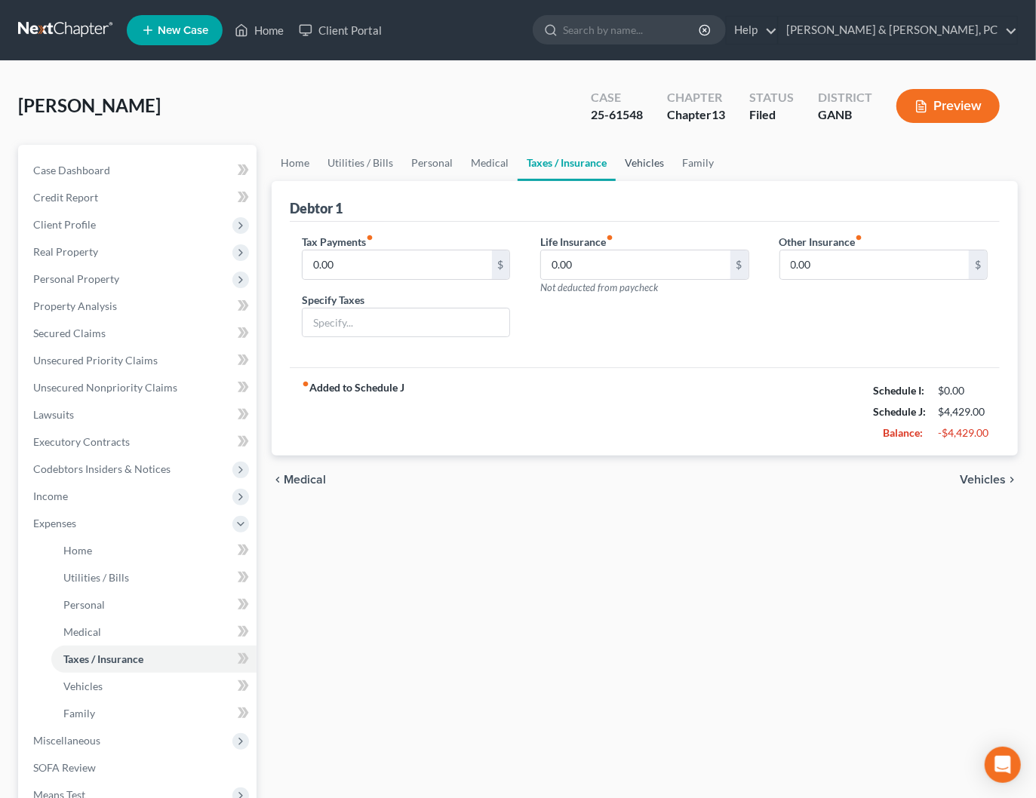
click at [659, 158] on link "Vehicles" at bounding box center [644, 163] width 57 height 36
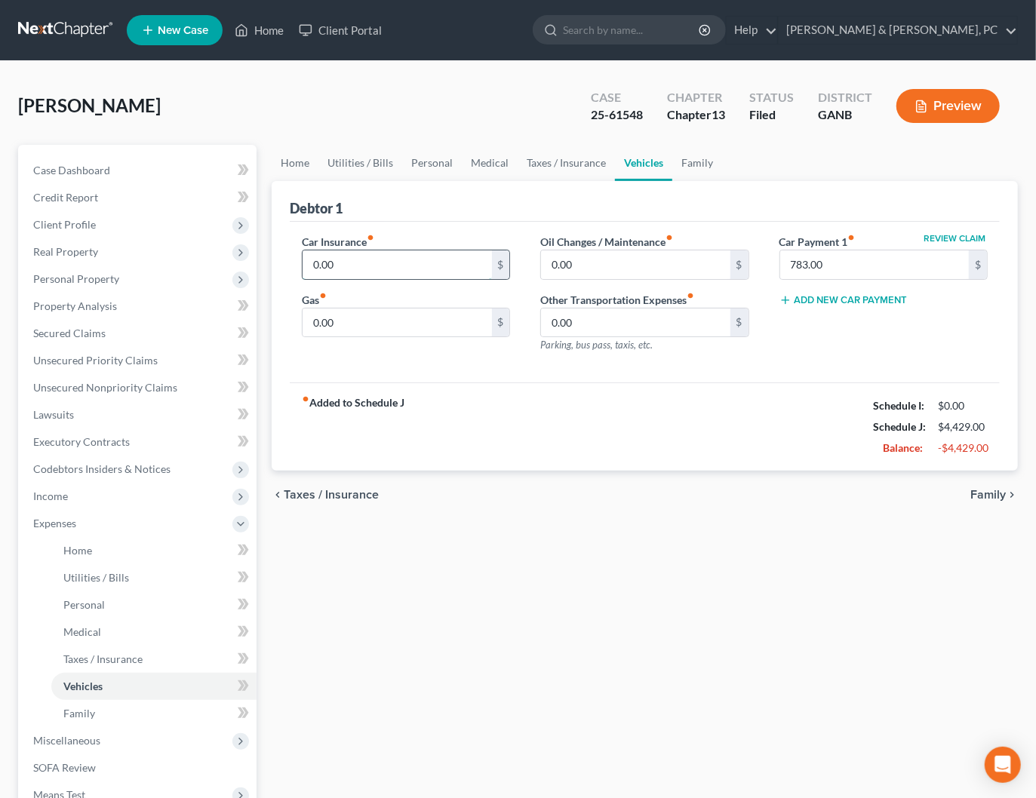
click at [349, 276] on input "0.00" at bounding box center [396, 264] width 189 height 29
type input "323"
type input "300"
click at [730, 435] on div "fiber_manual_record Added to Schedule J Schedule I: $0.00 Schedule J: $5,052.00…" at bounding box center [645, 426] width 710 height 88
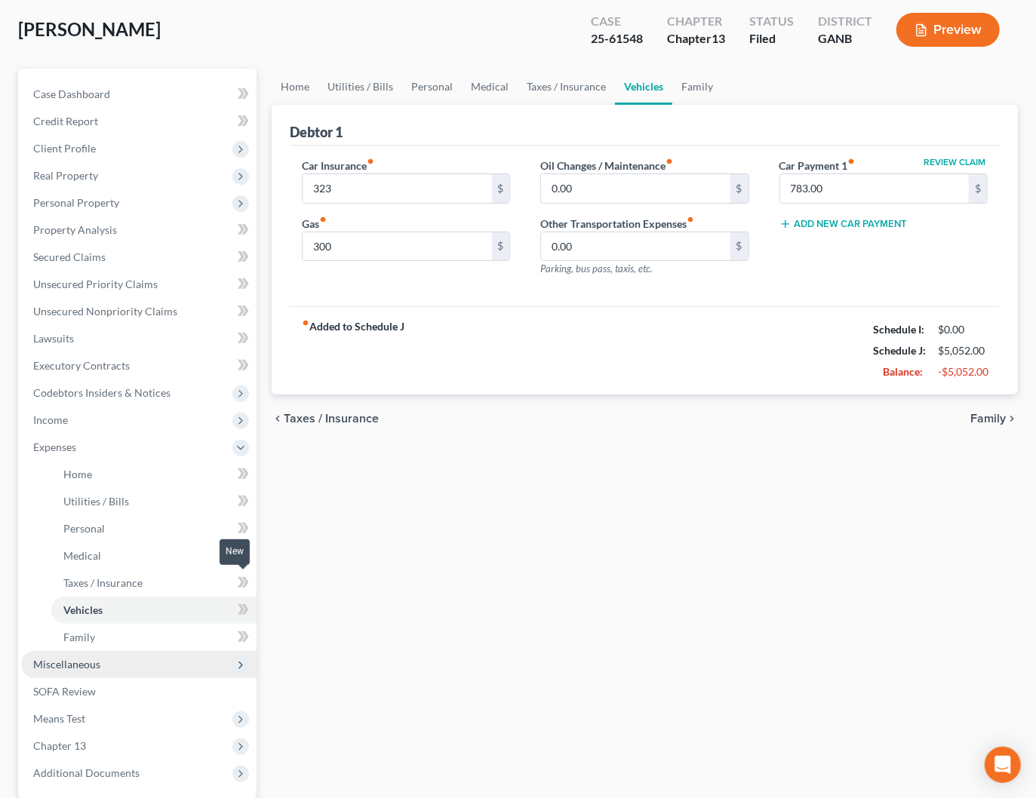
scroll to position [81, 0]
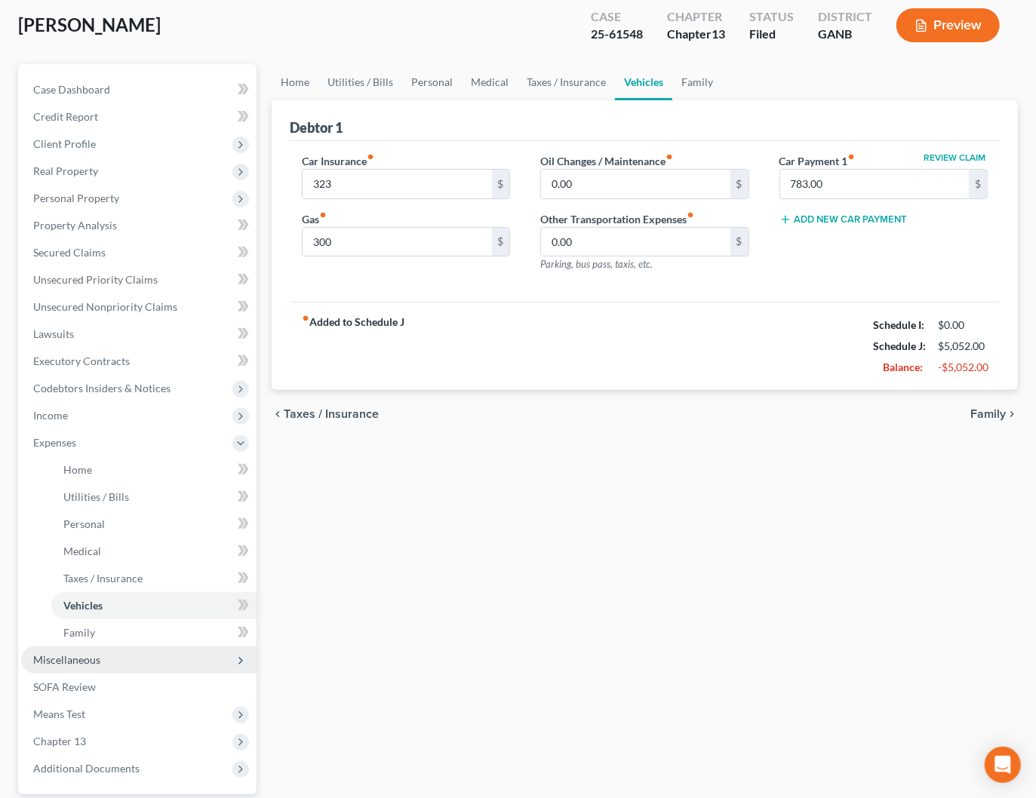
click at [144, 660] on span "Miscellaneous" at bounding box center [138, 659] width 235 height 27
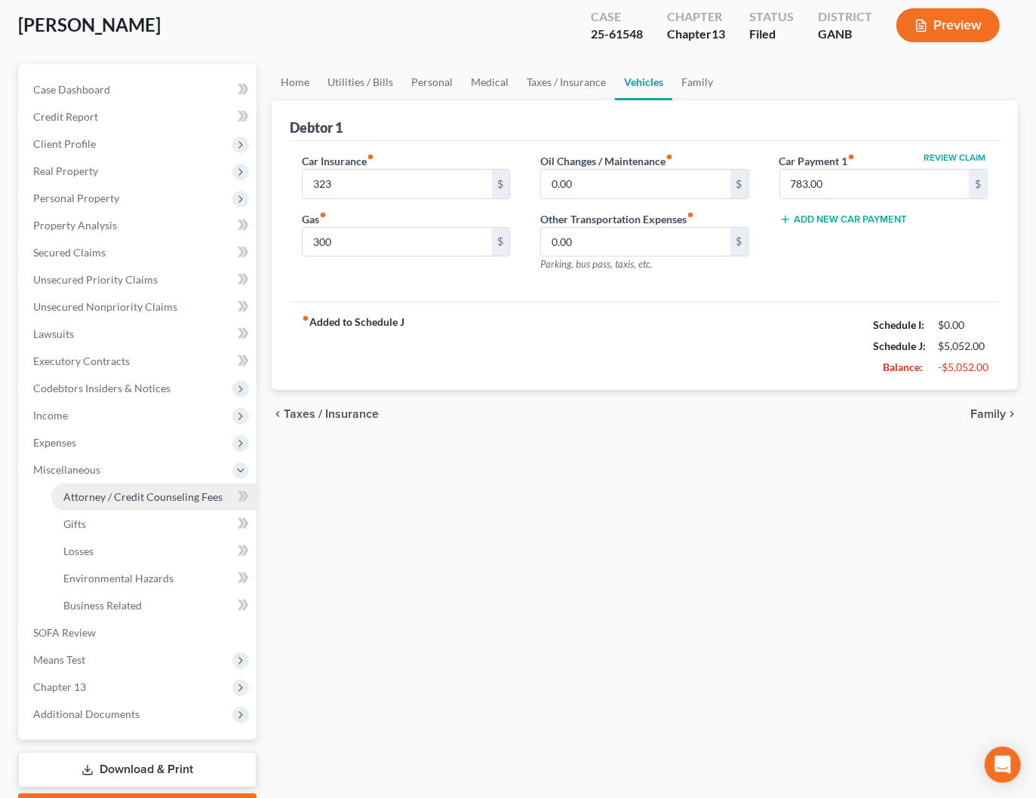
click at [178, 500] on span "Attorney / Credit Counseling Fees" at bounding box center [142, 496] width 159 height 13
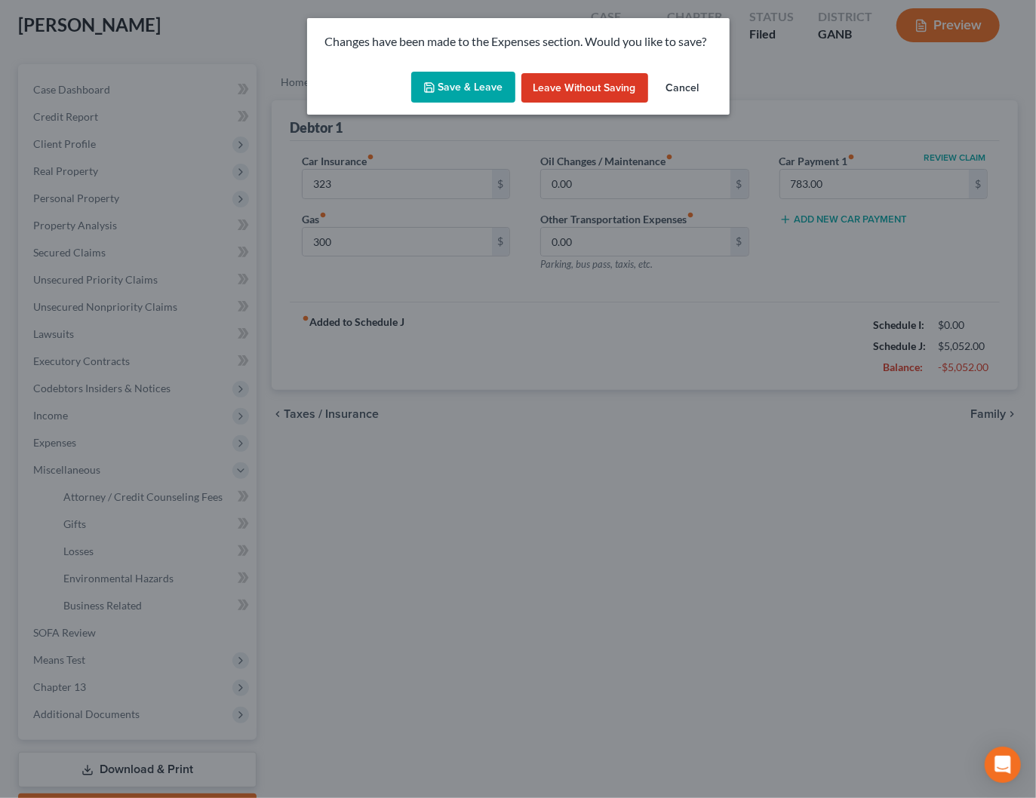
click at [486, 86] on button "Save & Leave" at bounding box center [463, 88] width 104 height 32
type input "323.00"
type input "300.00"
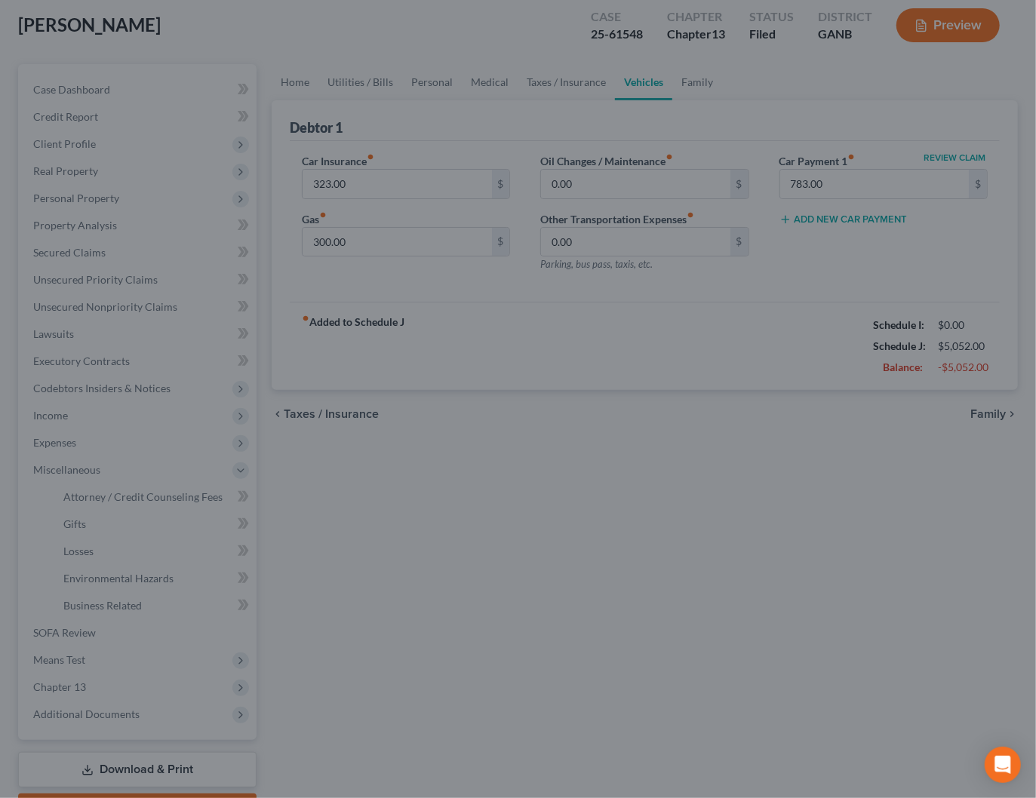
select select "0"
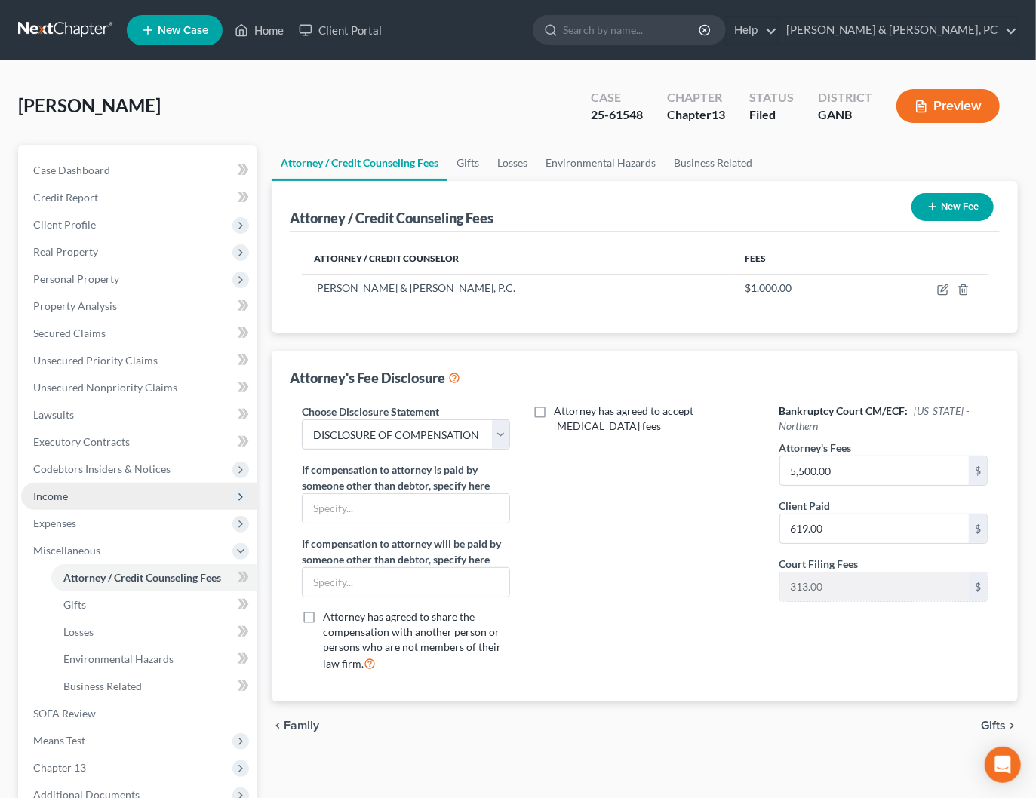
click at [47, 496] on span "Income" at bounding box center [50, 496] width 35 height 13
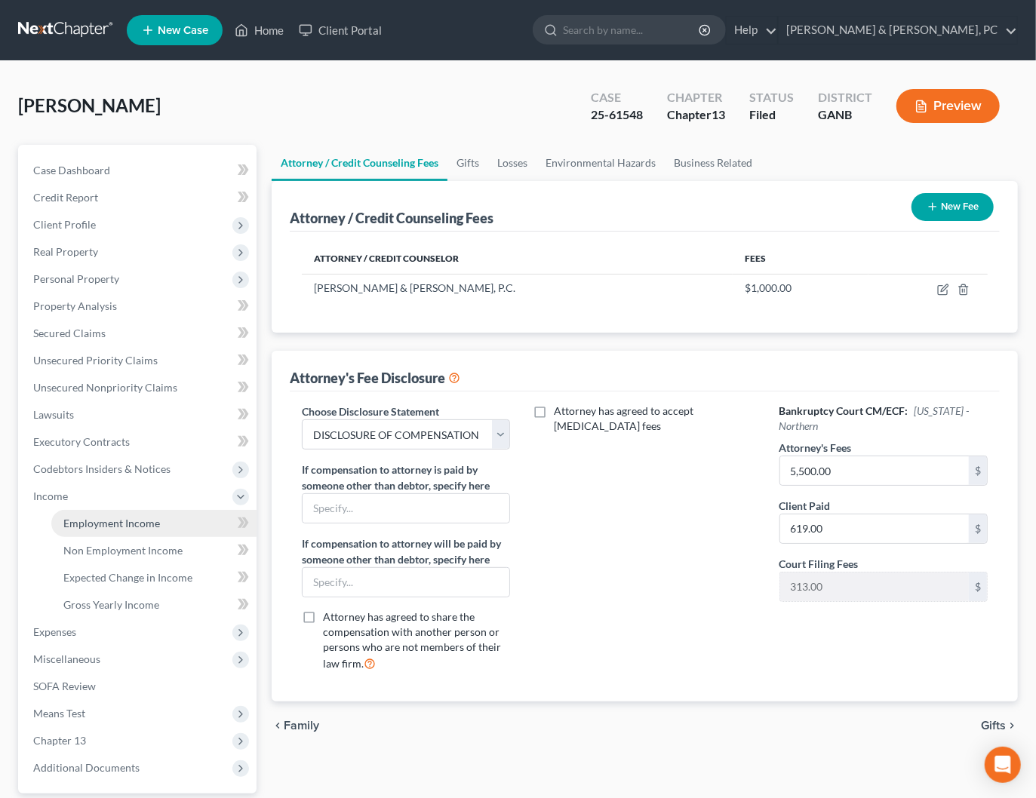
click at [105, 511] on link "Employment Income" at bounding box center [153, 523] width 205 height 27
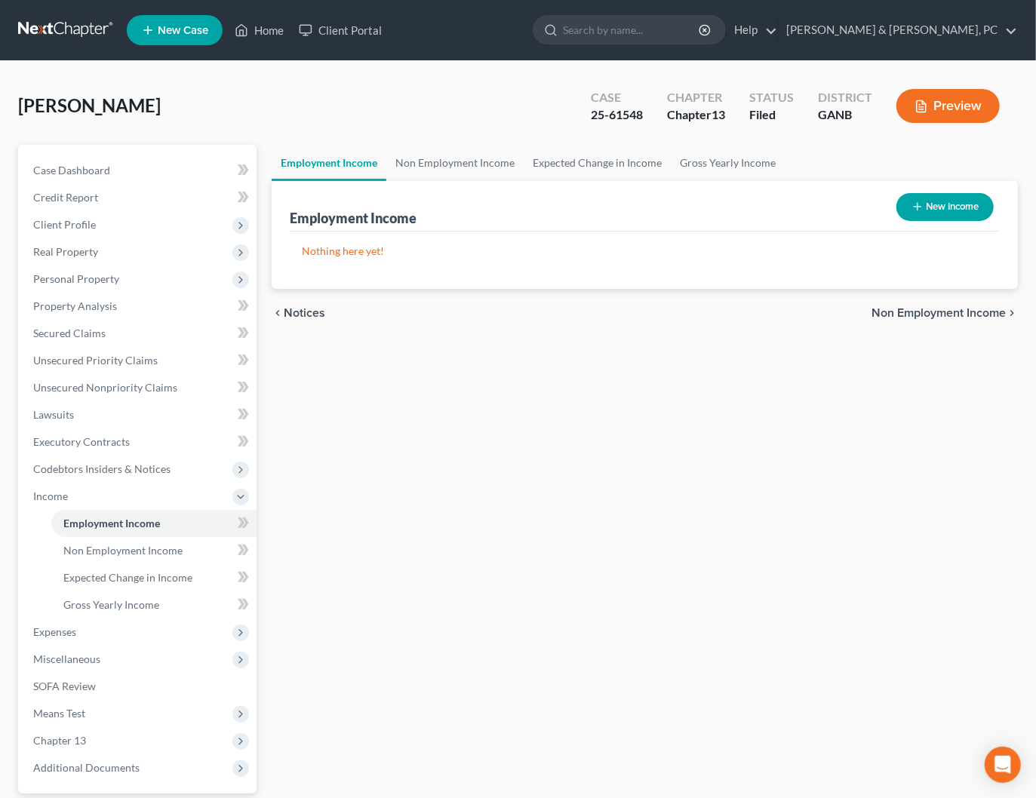
click at [914, 217] on button "New Income" at bounding box center [944, 207] width 97 height 28
select select "0"
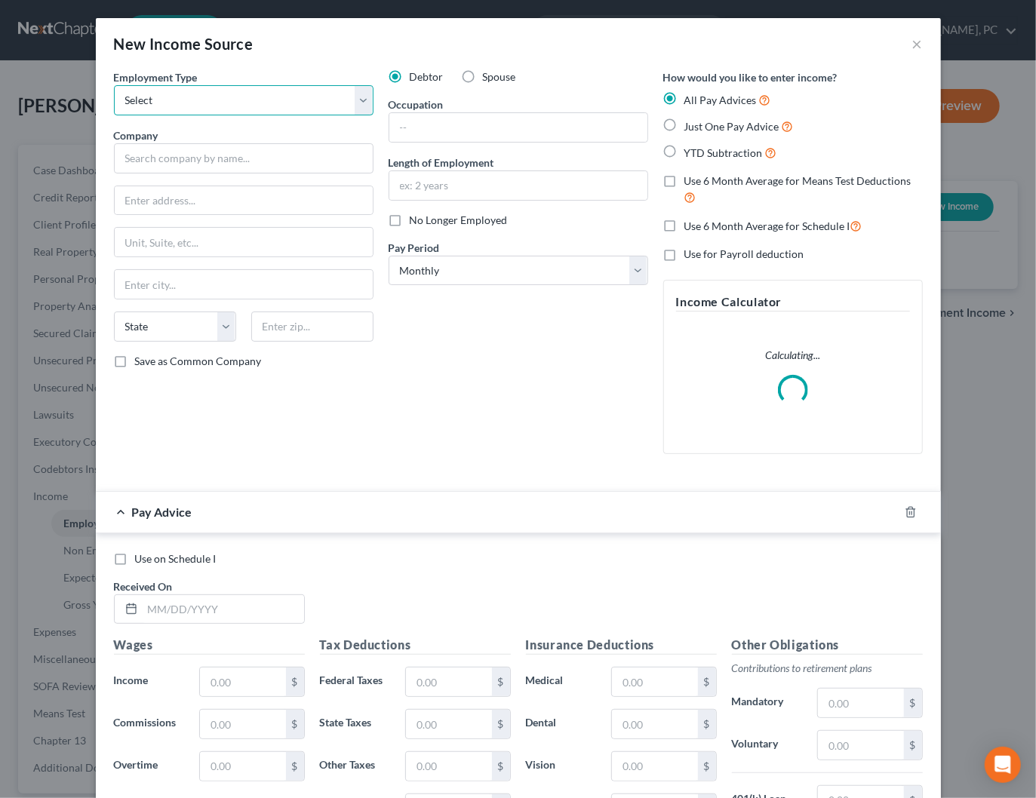
click at [333, 101] on select "Select Full or Part Time Employment Self Employment" at bounding box center [243, 100] width 259 height 30
select select "0"
click at [114, 85] on select "Select Full or Part Time Employment Self Employment" at bounding box center [243, 100] width 259 height 30
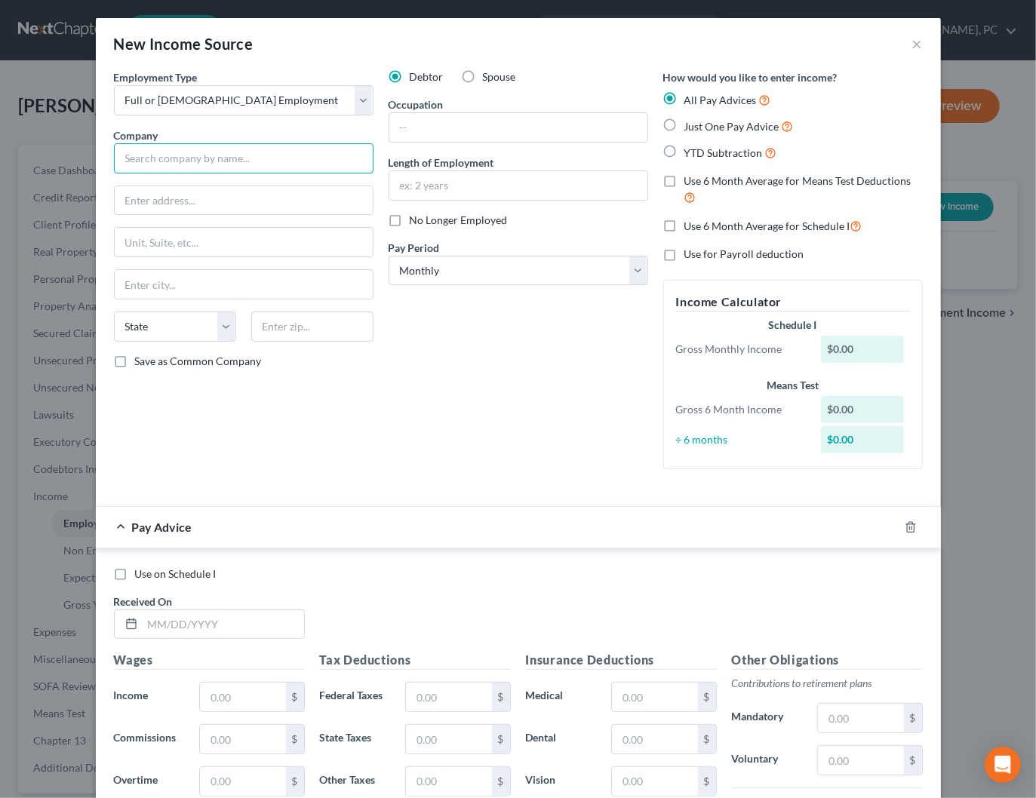
click at [309, 150] on input "text" at bounding box center [243, 158] width 259 height 30
type input "Northside Hospital, Inc."
click at [215, 183] on div "Northside Hospital, Inc." at bounding box center [204, 184] width 157 height 15
type input "1000 Johnson Ferry Road NE"
type input "Atlanta"
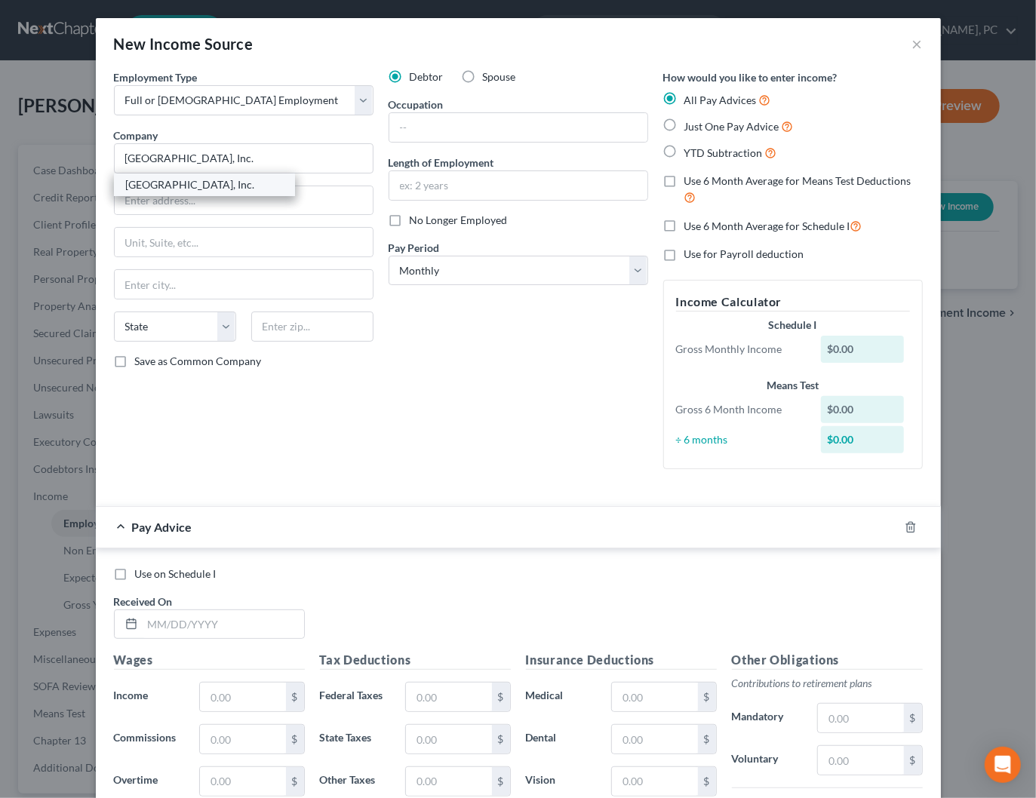
select select "10"
type input "30342-1611"
click at [578, 360] on div "Debtor Spouse Occupation Length of Employment No Longer Employed Pay Period * S…" at bounding box center [518, 275] width 275 height 412
click at [490, 343] on div "Debtor Spouse Occupation Length of Employment No Longer Employed Pay Period * S…" at bounding box center [518, 275] width 275 height 412
click at [913, 524] on icon "button" at bounding box center [910, 527] width 12 height 12
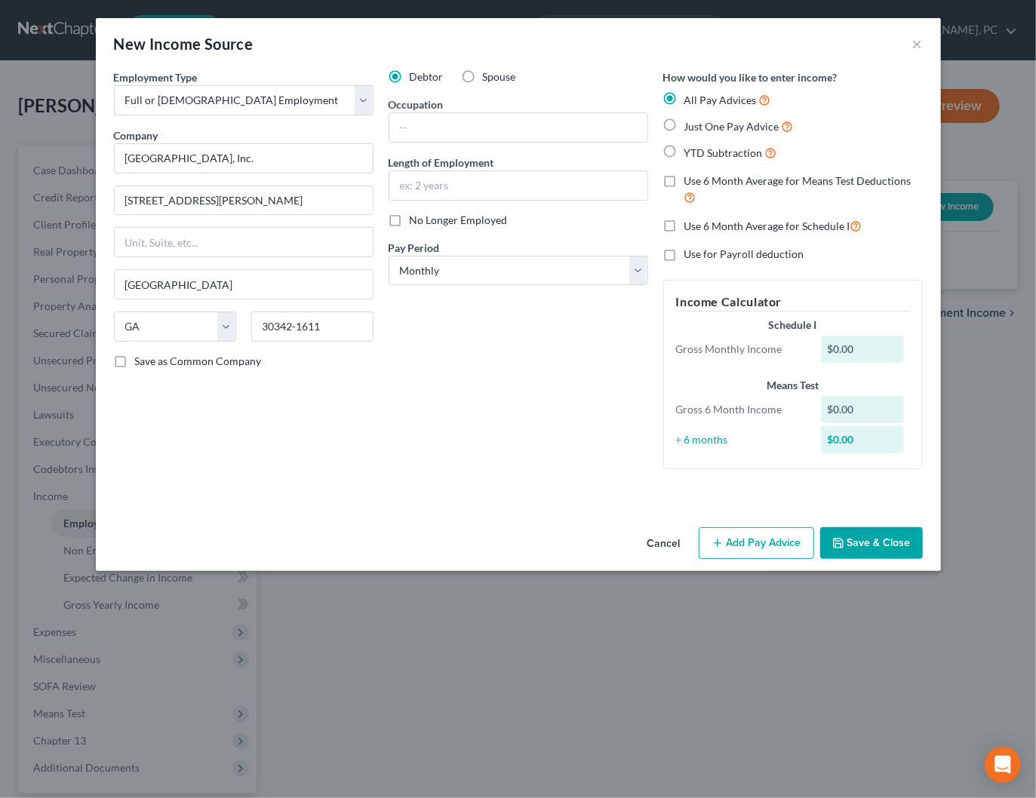
click at [891, 543] on button "Save & Close" at bounding box center [871, 543] width 103 height 32
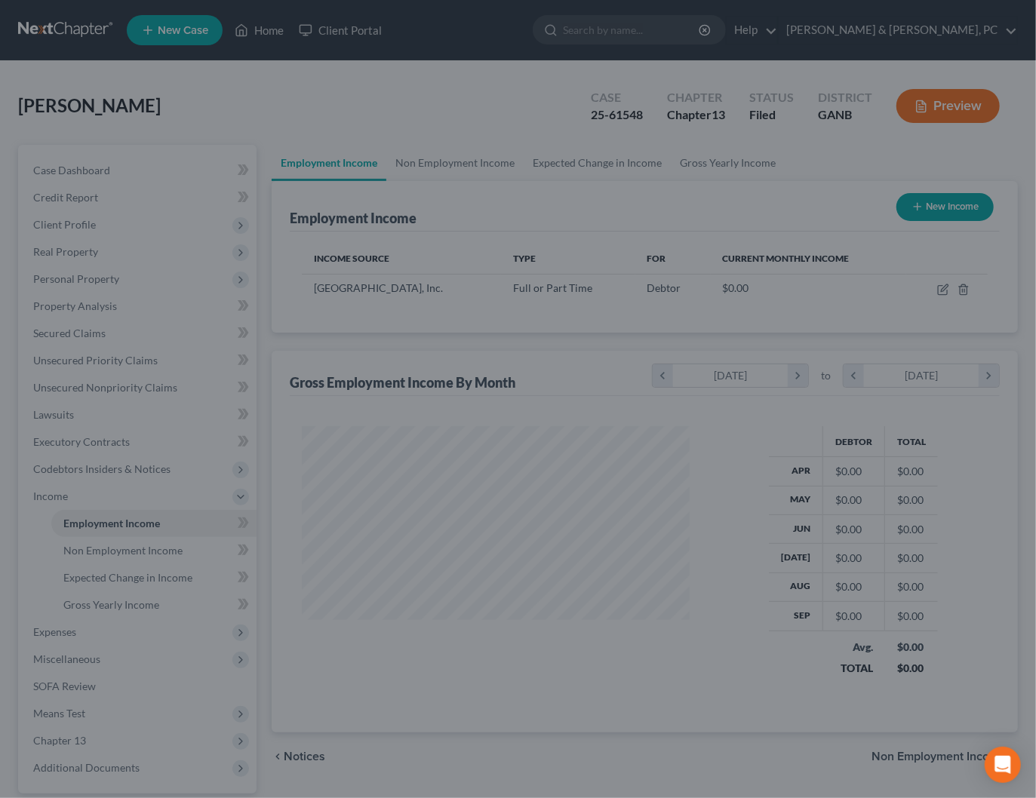
scroll to position [268, 417]
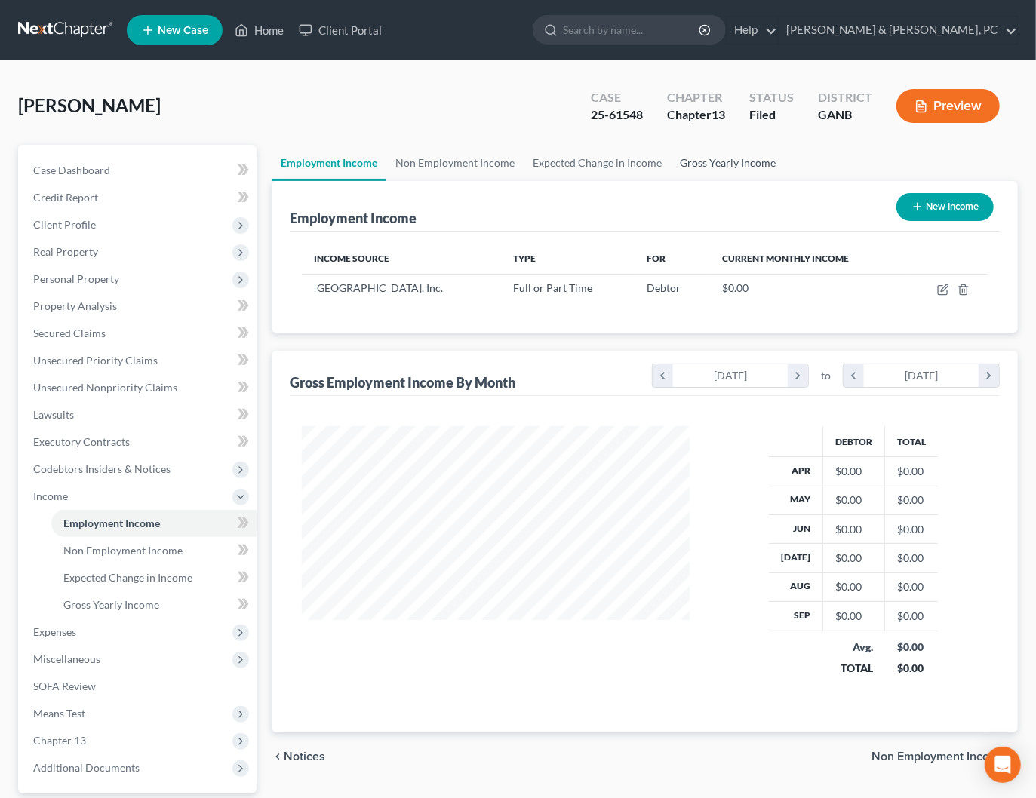
click at [742, 165] on link "Gross Yearly Income" at bounding box center [728, 163] width 114 height 36
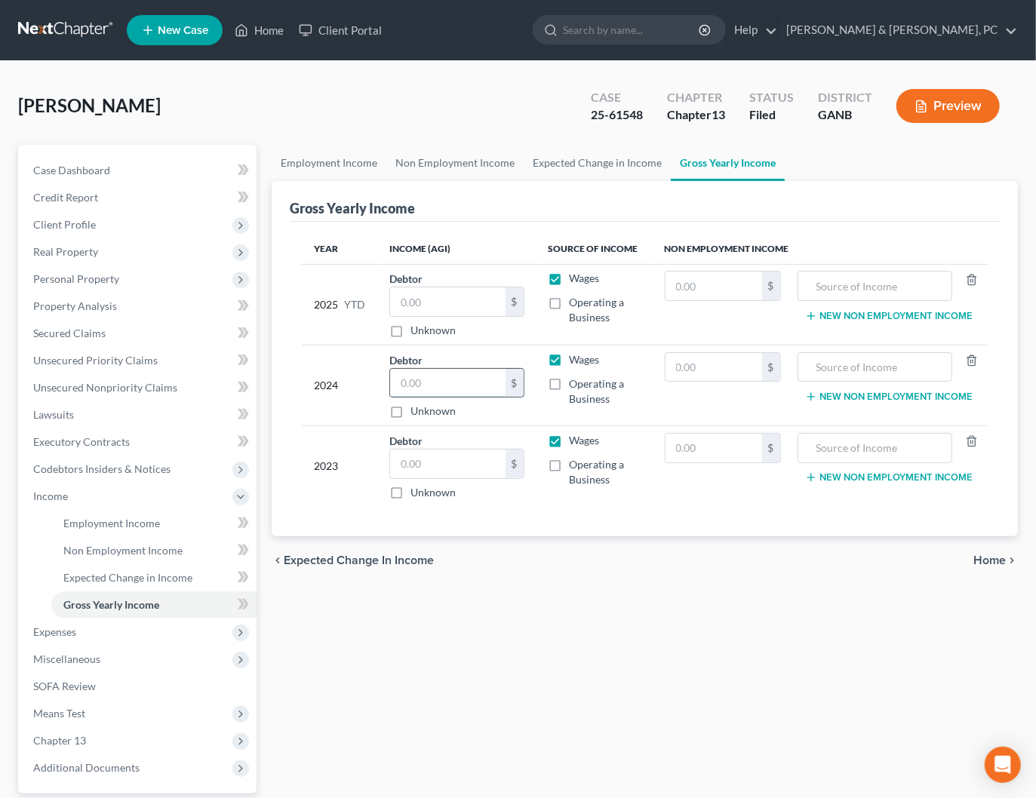
click at [464, 382] on input "text" at bounding box center [447, 383] width 115 height 29
click at [476, 382] on input "text" at bounding box center [447, 383] width 115 height 29
type input "24,799"
click at [404, 462] on input "text" at bounding box center [447, 464] width 115 height 29
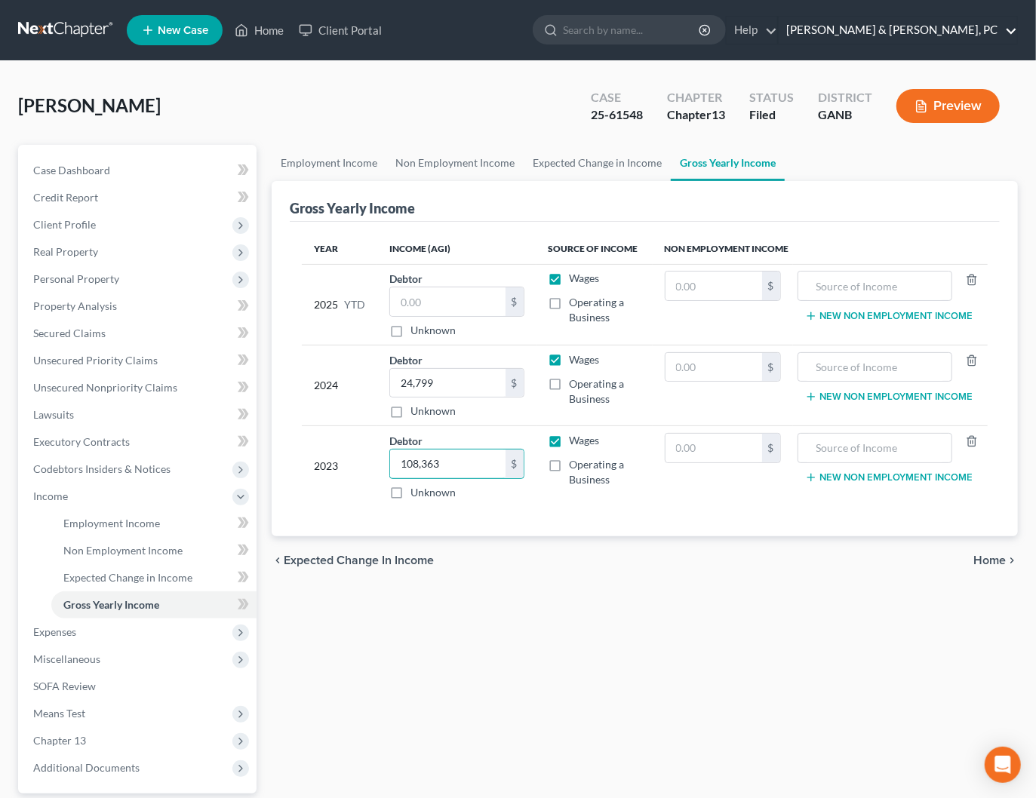
type input "108,363"
click at [64, 174] on span "Case Dashboard" at bounding box center [71, 170] width 77 height 13
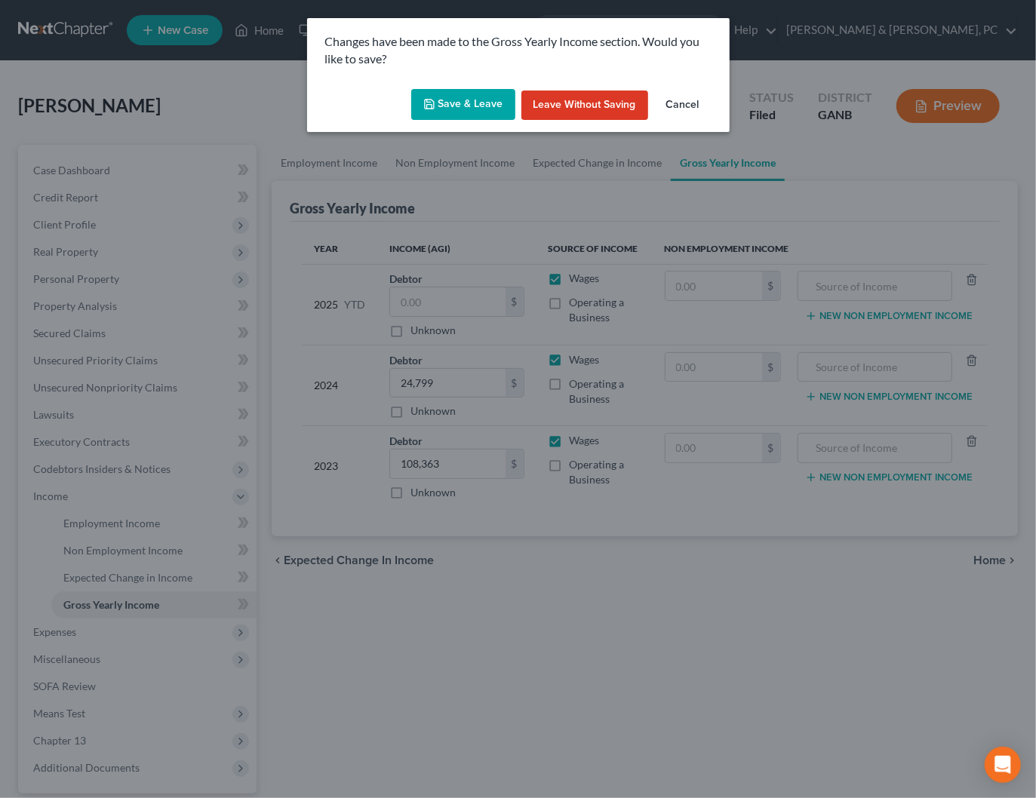
click at [474, 106] on button "Save & Leave" at bounding box center [463, 105] width 104 height 32
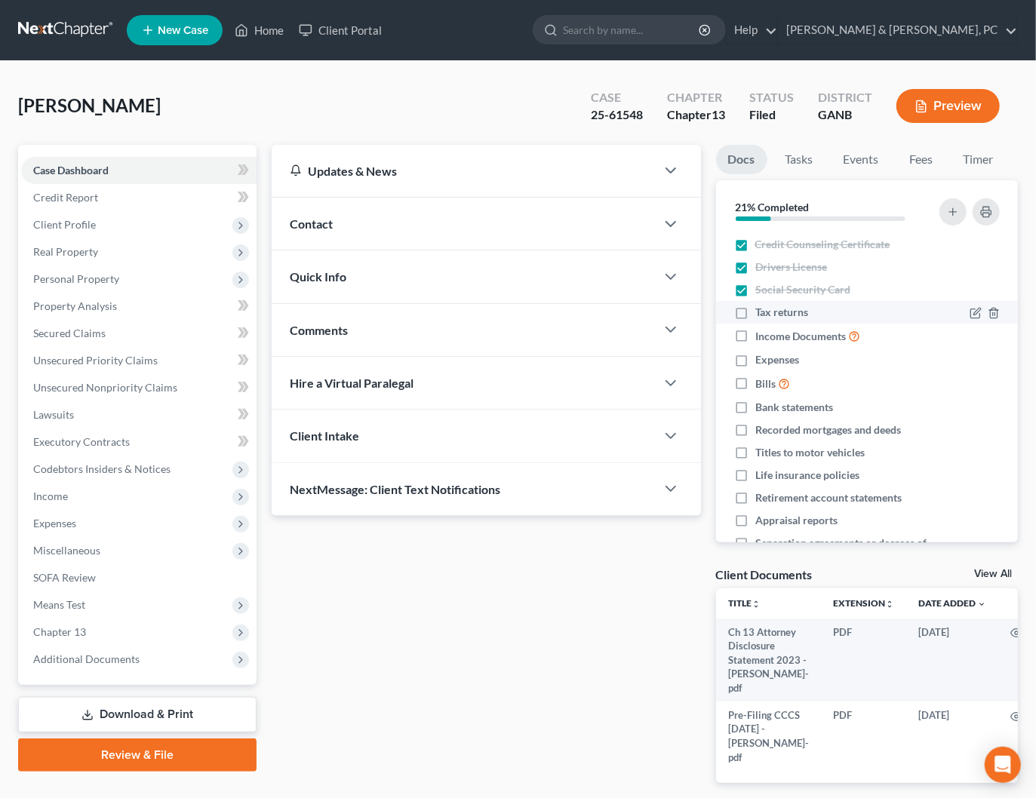
click at [755, 313] on label "Tax returns" at bounding box center [781, 312] width 53 height 15
click at [761, 313] on input "Tax returns" at bounding box center [766, 310] width 10 height 10
checkbox input "true"
click at [755, 360] on label "Expenses" at bounding box center [777, 359] width 44 height 15
click at [761, 360] on input "Expenses" at bounding box center [766, 357] width 10 height 10
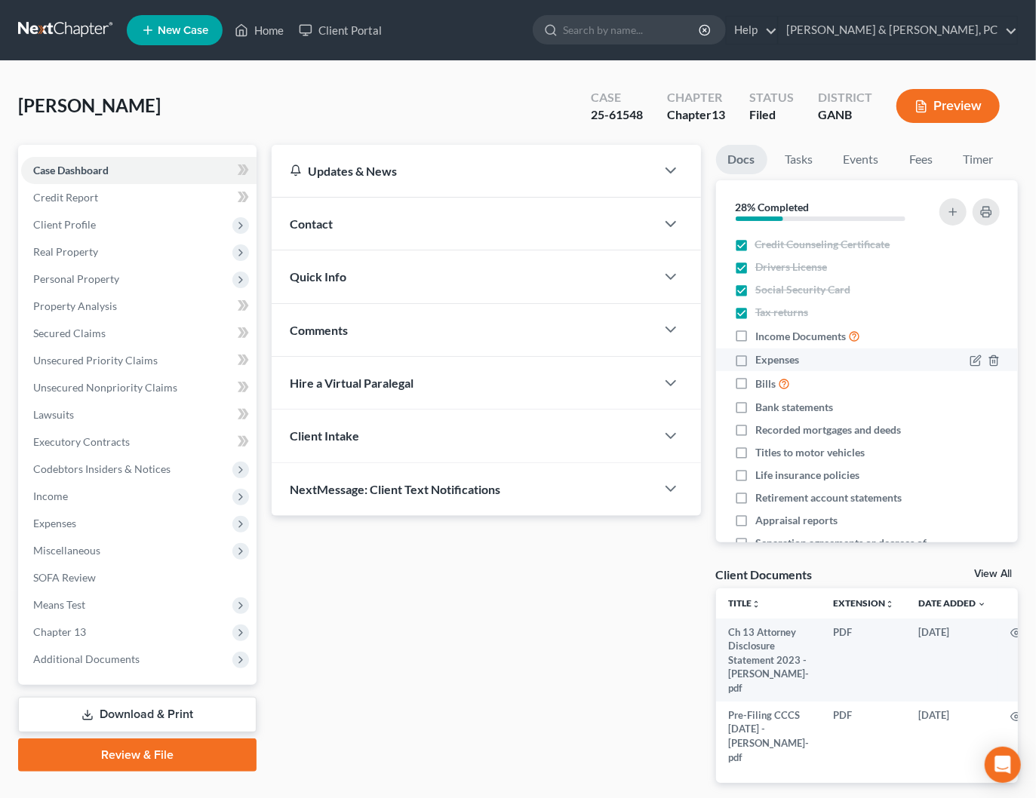
checkbox input "true"
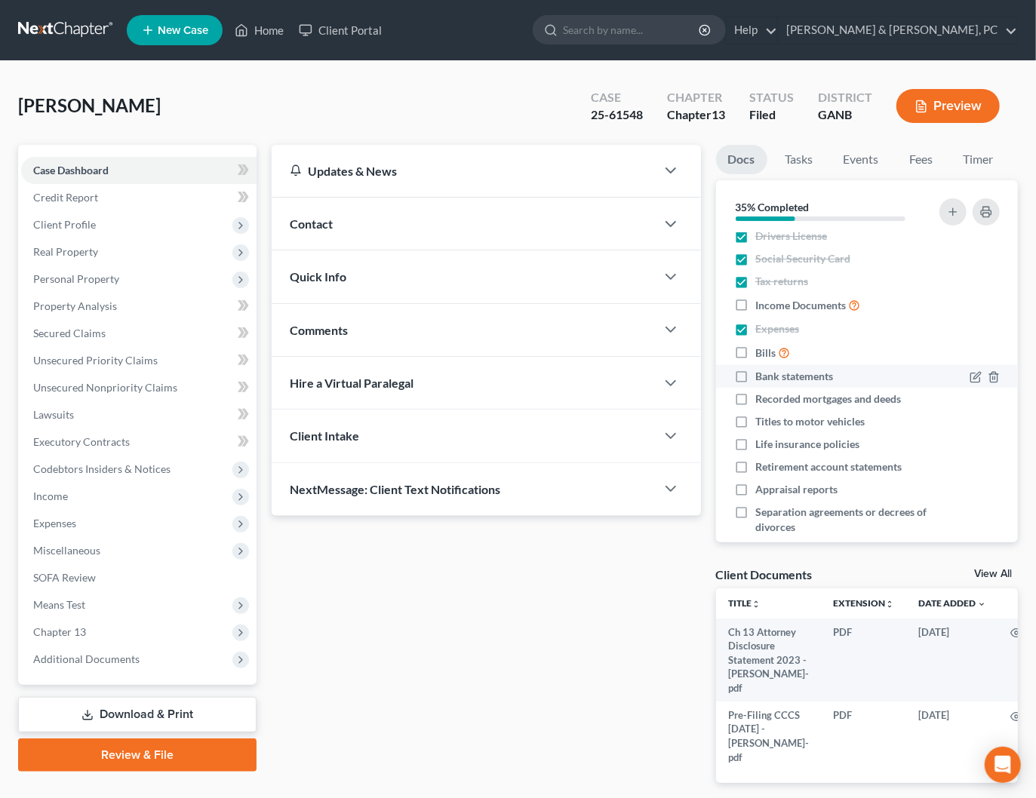
scroll to position [51, 0]
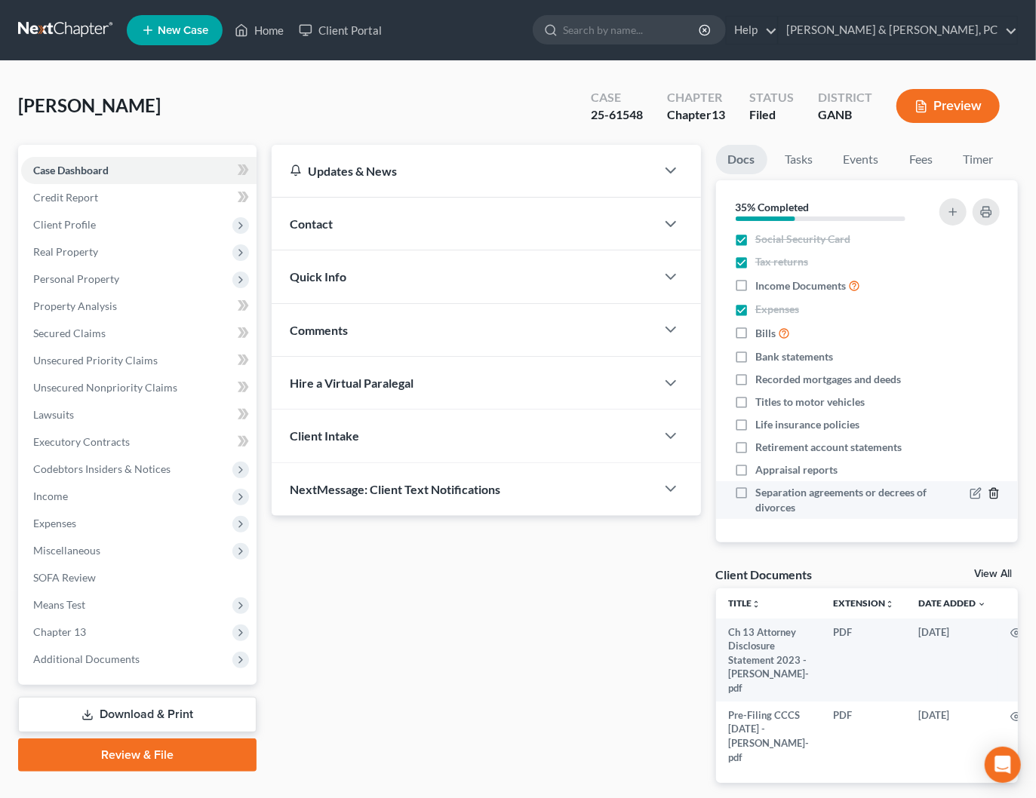
click at [997, 493] on icon "button" at bounding box center [993, 493] width 7 height 10
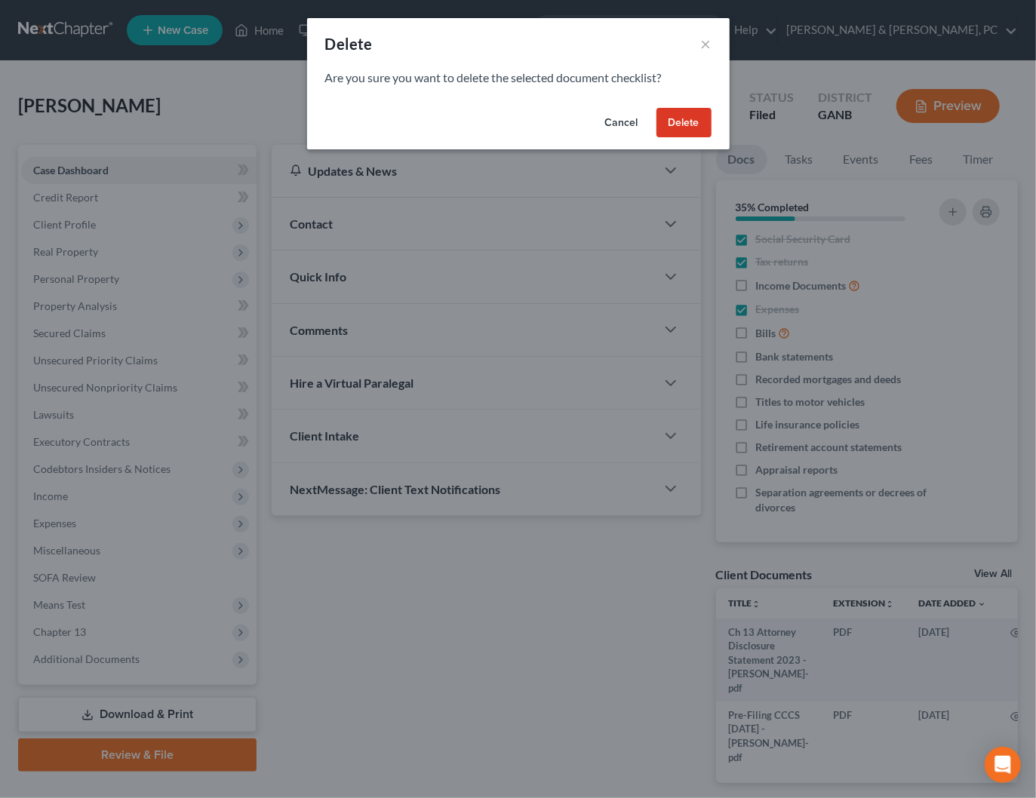
click at [692, 122] on button "Delete" at bounding box center [683, 123] width 55 height 30
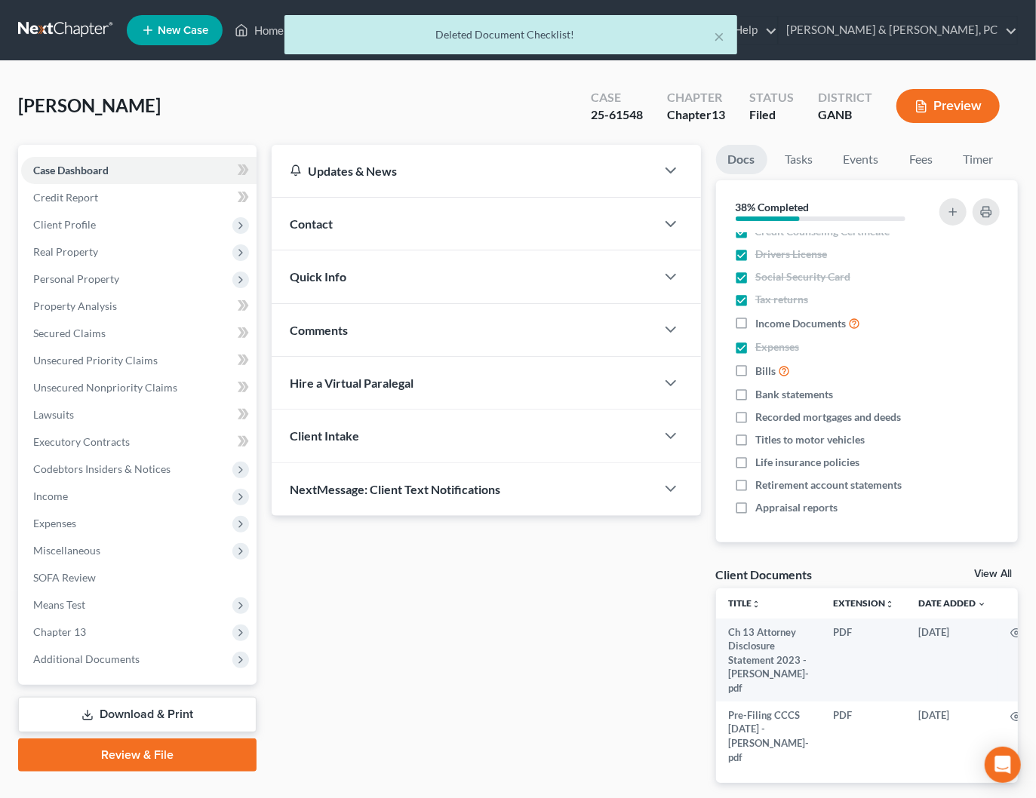
scroll to position [0, 0]
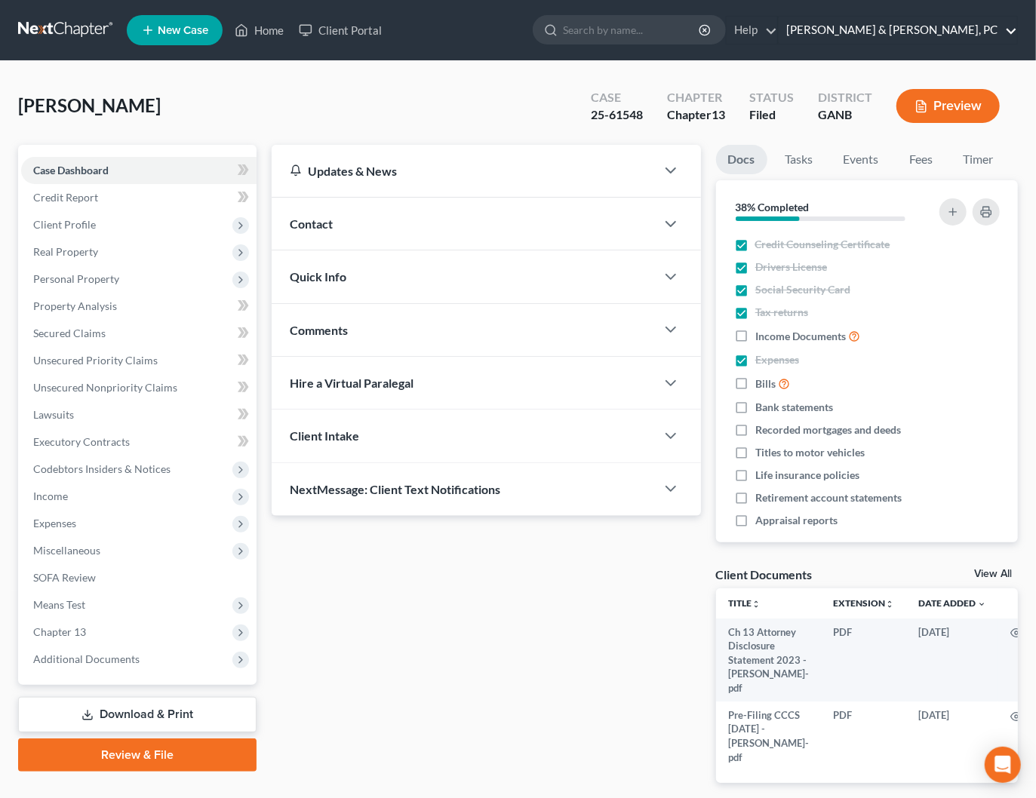
click at [969, 28] on link "Blevins & Hong, PC" at bounding box center [897, 30] width 238 height 27
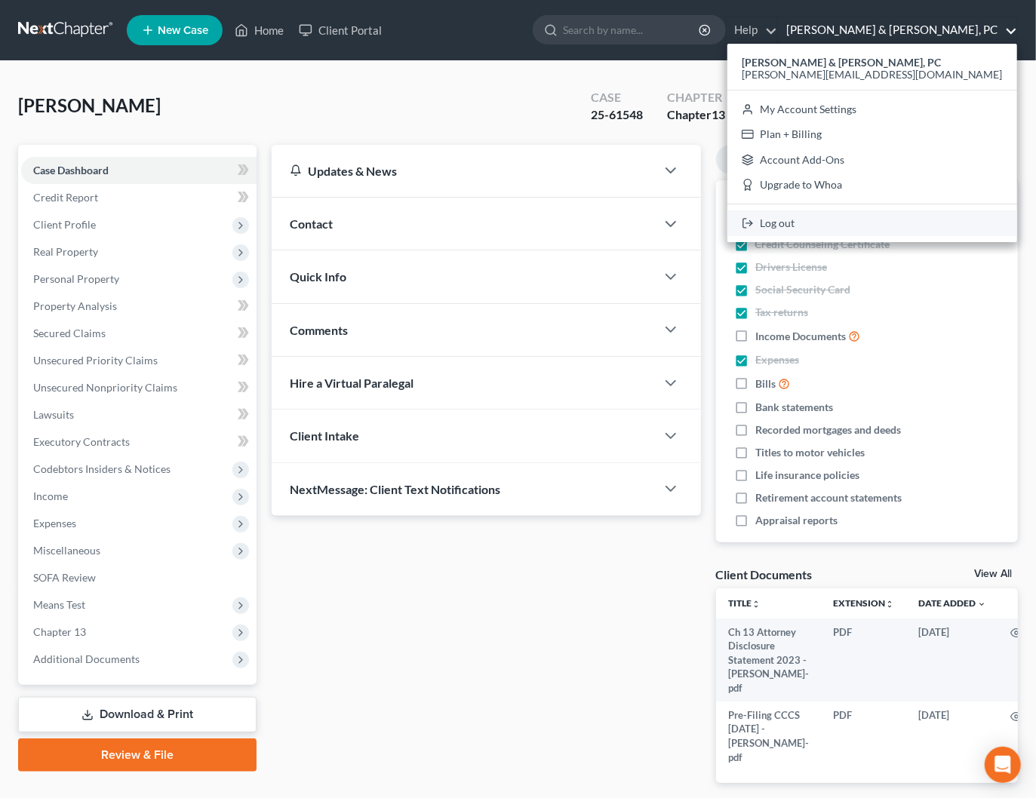
click at [922, 217] on link "Log out" at bounding box center [872, 223] width 290 height 26
